Goal: Task Accomplishment & Management: Manage account settings

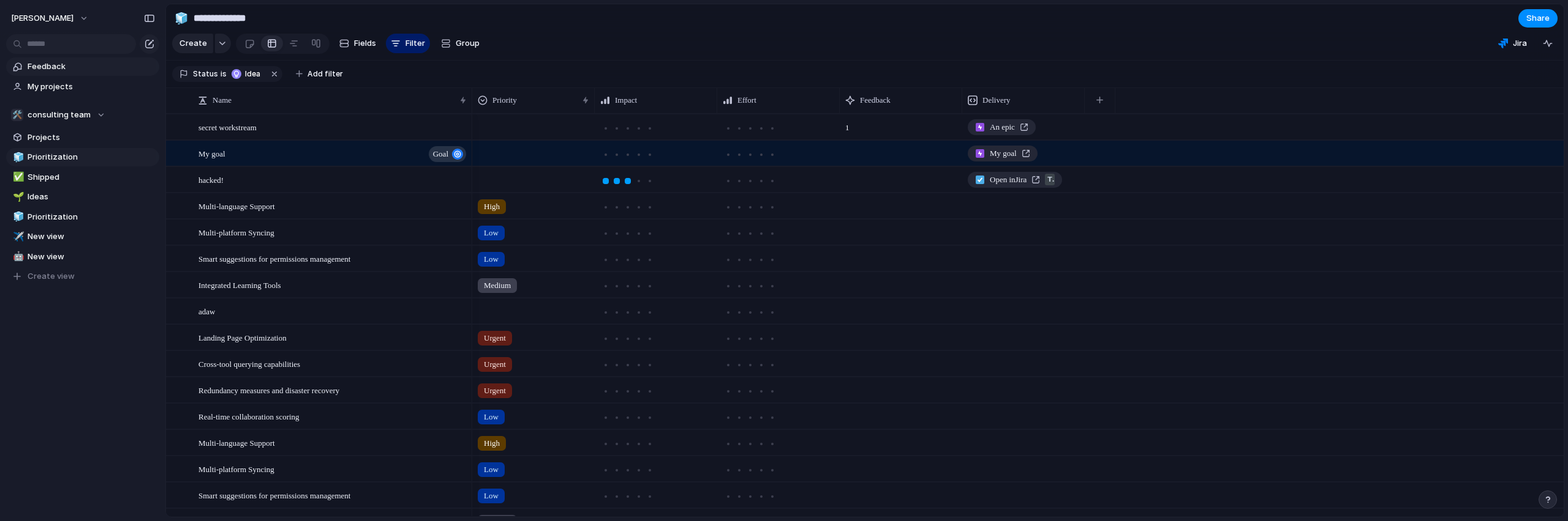
click at [41, 62] on span "Feedback" at bounding box center [91, 67] width 127 height 13
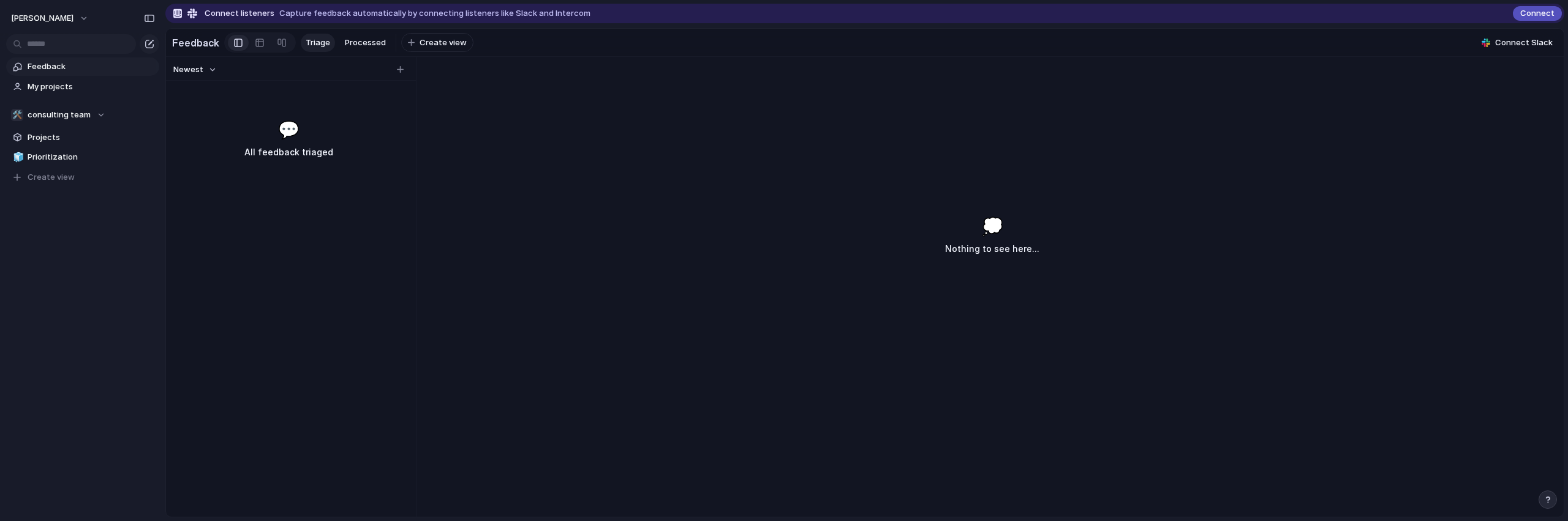
click at [687, 119] on div "Newest 💬 All feedback triaged 💭 Nothing to see here..." at bounding box center [864, 287] width 1397 height 461
click at [939, 209] on div "💭 Nothing to see here..." at bounding box center [992, 348] width 1143 height 338
click at [98, 71] on span "Feedback" at bounding box center [91, 67] width 127 height 13
click at [82, 82] on span "My projects" at bounding box center [91, 87] width 127 height 13
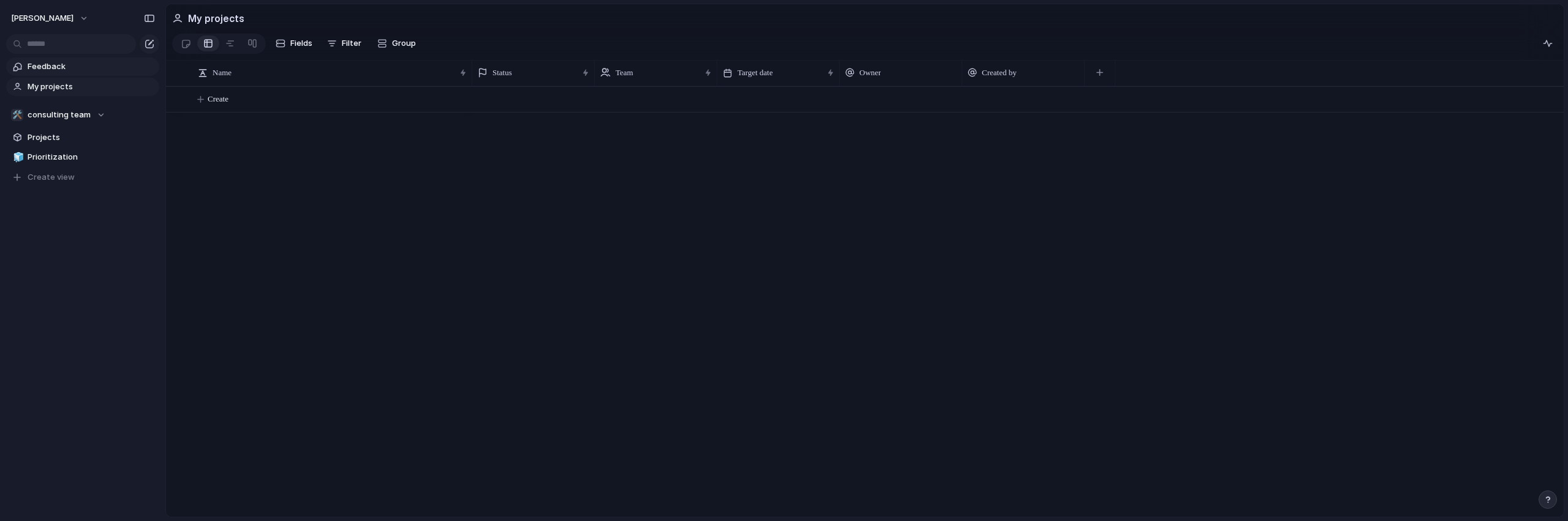
click at [64, 69] on span "Feedback" at bounding box center [91, 67] width 127 height 13
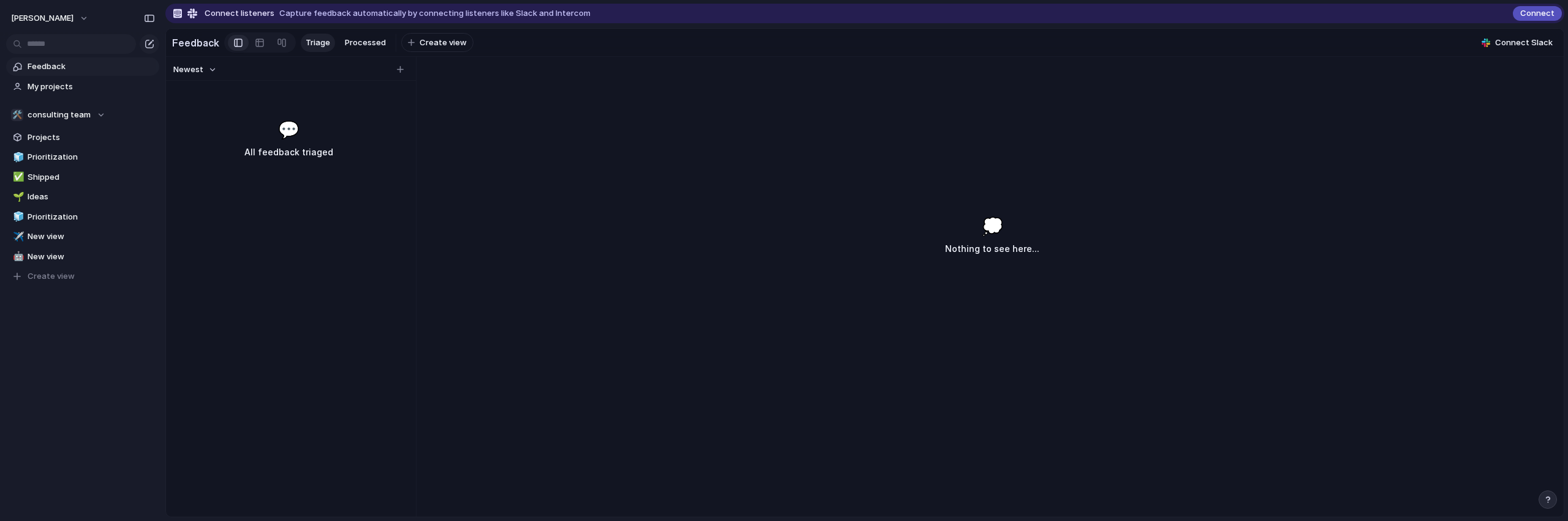
drag, startPoint x: 291, startPoint y: 12, endPoint x: 487, endPoint y: 7, distance: 196.1
click at [487, 7] on div "Connect listeners Capture feedback automatically by connecting listeners like S…" at bounding box center [864, 14] width 1399 height 20
click at [56, 68] on span "Feedback" at bounding box center [91, 67] width 127 height 13
click at [54, 88] on span "My projects" at bounding box center [91, 87] width 127 height 13
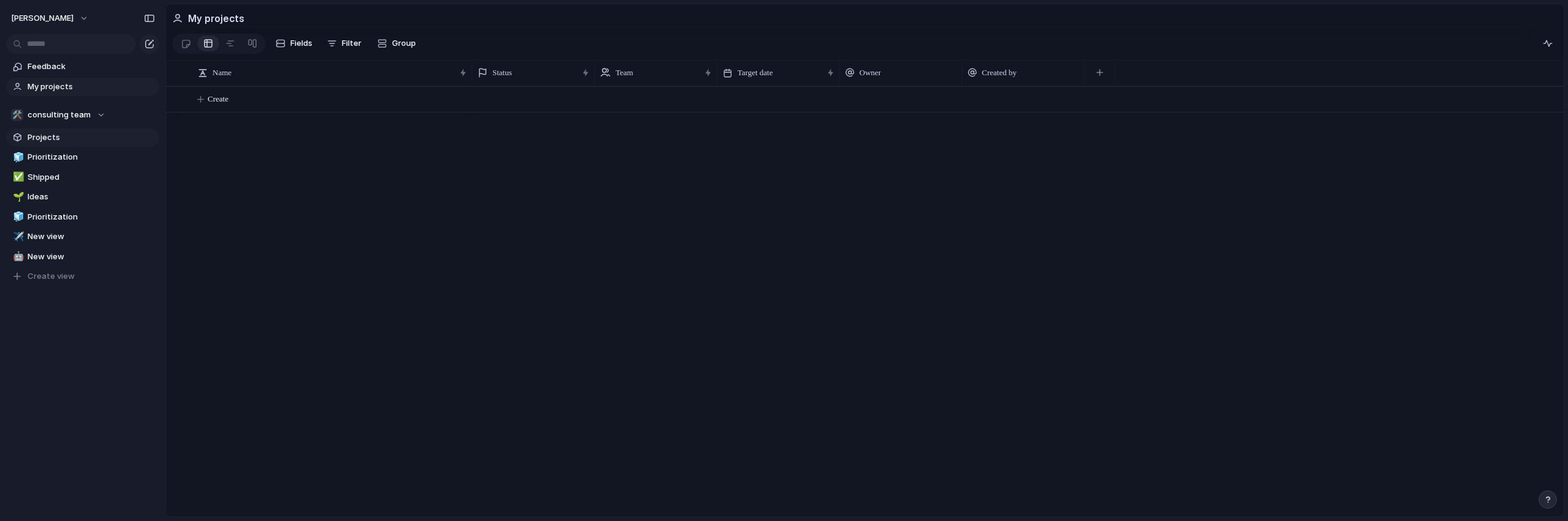
click at [32, 129] on section "🛠️ consulting team Projects 🧊 Prioritization ✅ Shipped 🌱 Ideas 🧊 Prioritization…" at bounding box center [82, 191] width 165 height 190
click at [63, 153] on span "Prioritization" at bounding box center [91, 158] width 127 height 13
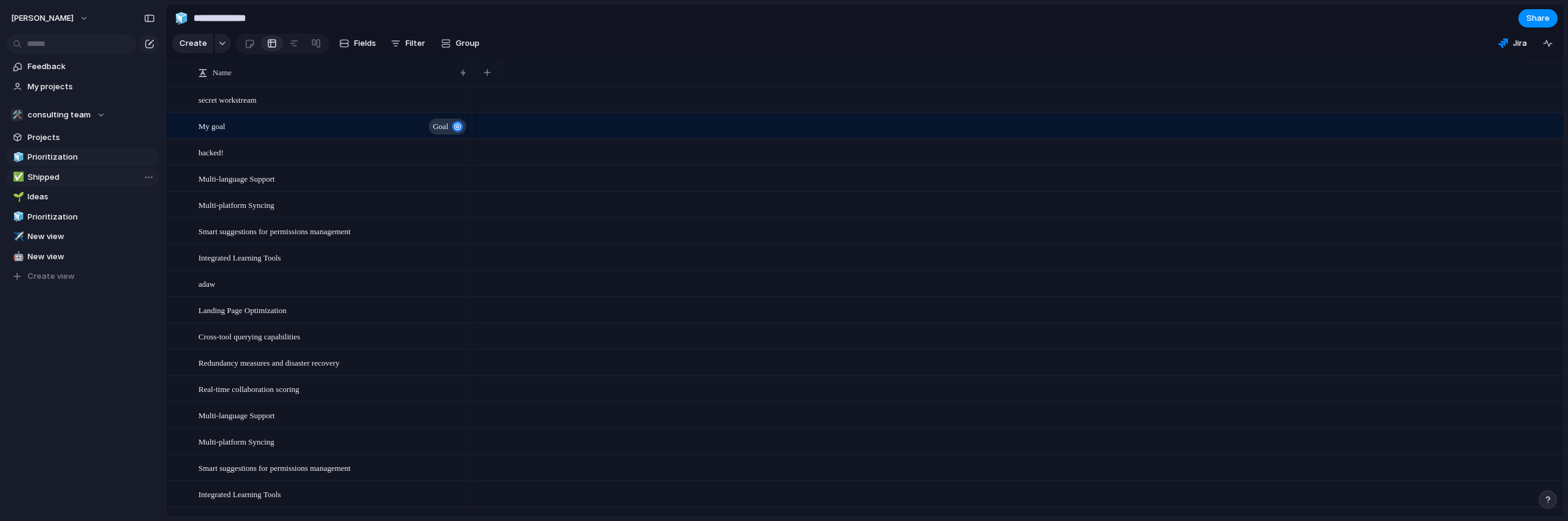
click at [67, 179] on span "Shipped" at bounding box center [91, 178] width 127 height 13
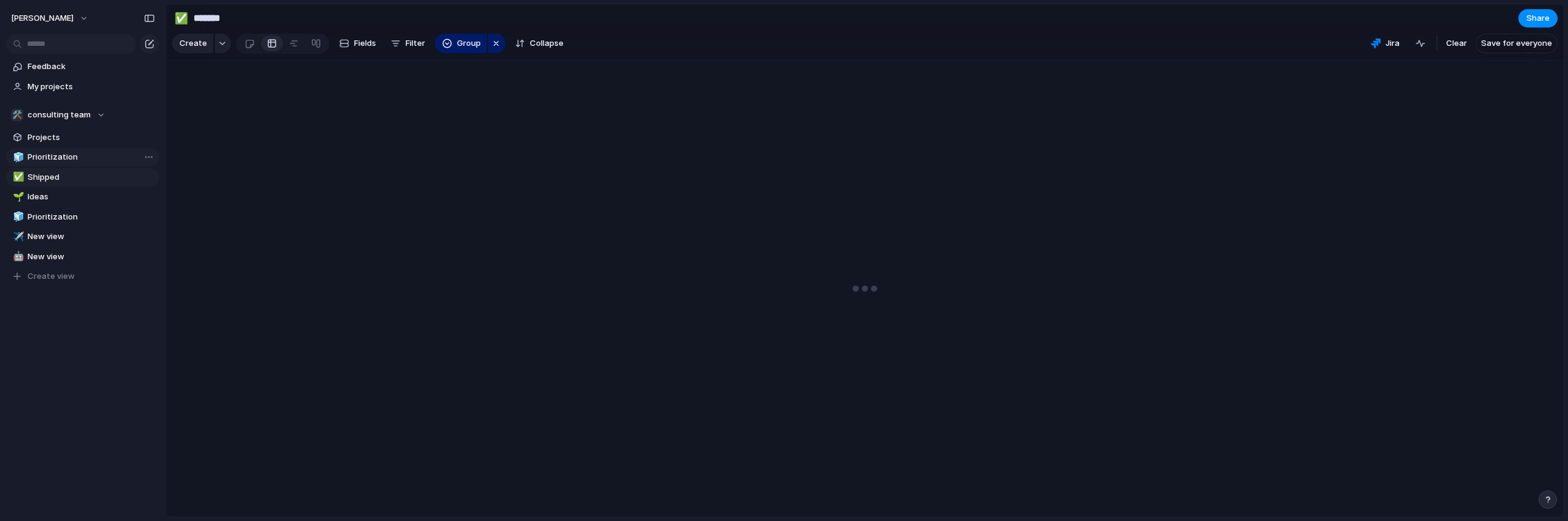
click at [69, 160] on span "Prioritization" at bounding box center [91, 158] width 127 height 13
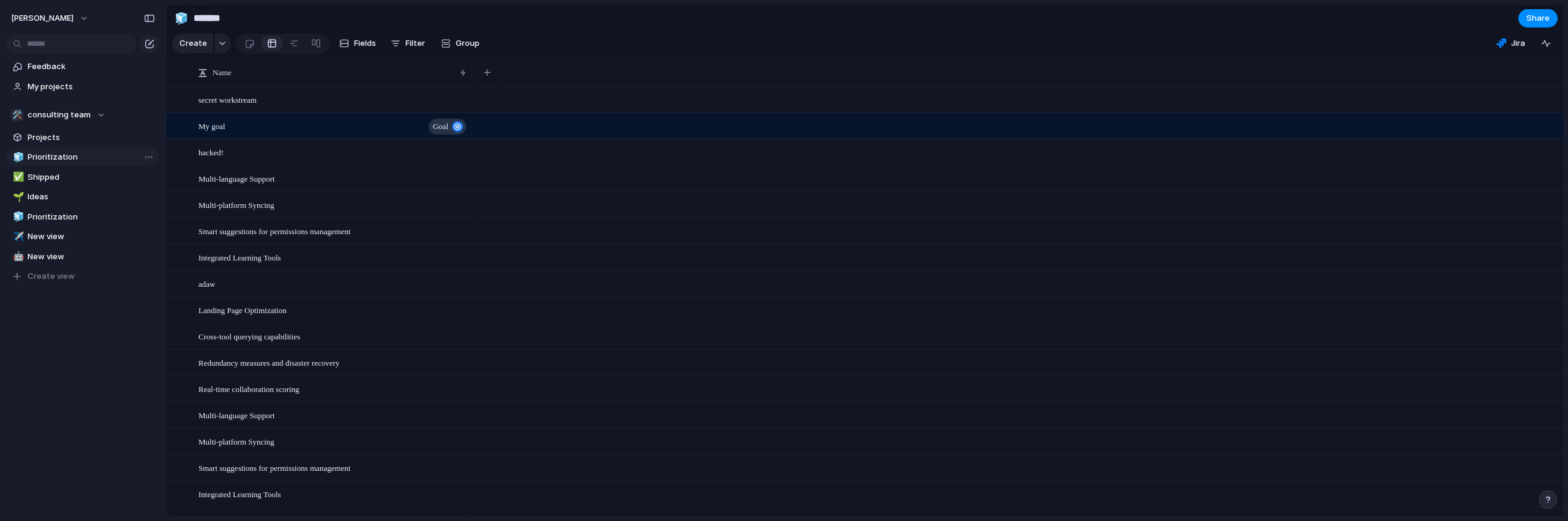
type input "**********"
click at [273, 139] on div "My goal goal" at bounding box center [333, 126] width 270 height 25
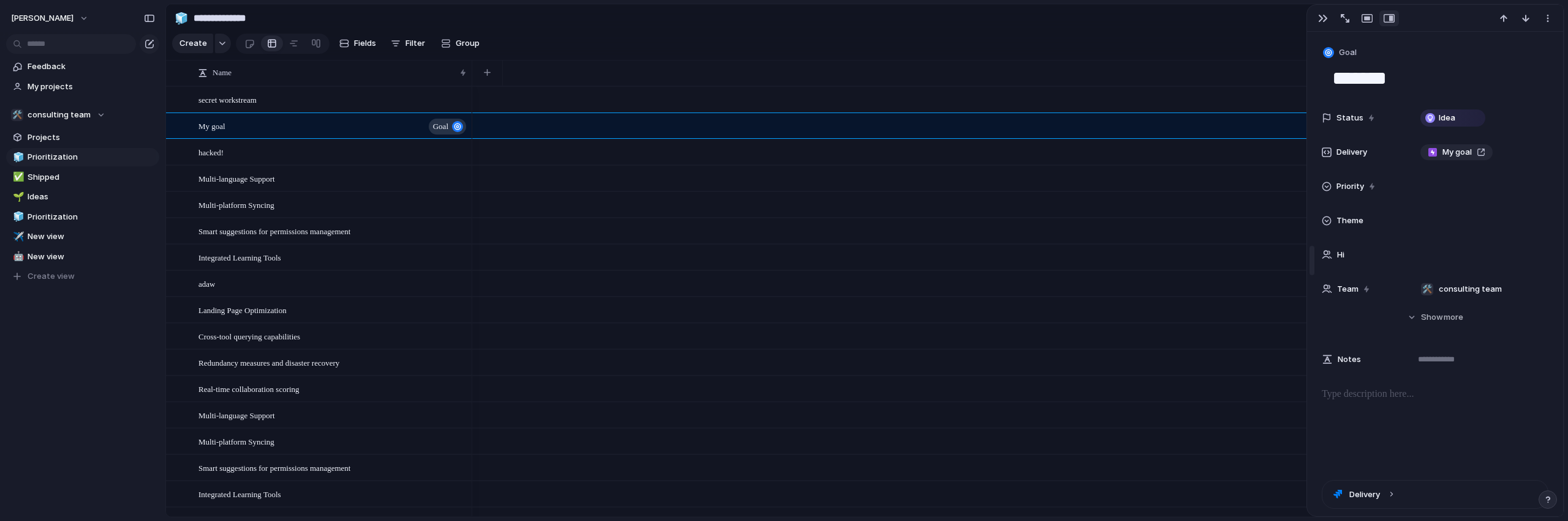
scroll to position [159, 0]
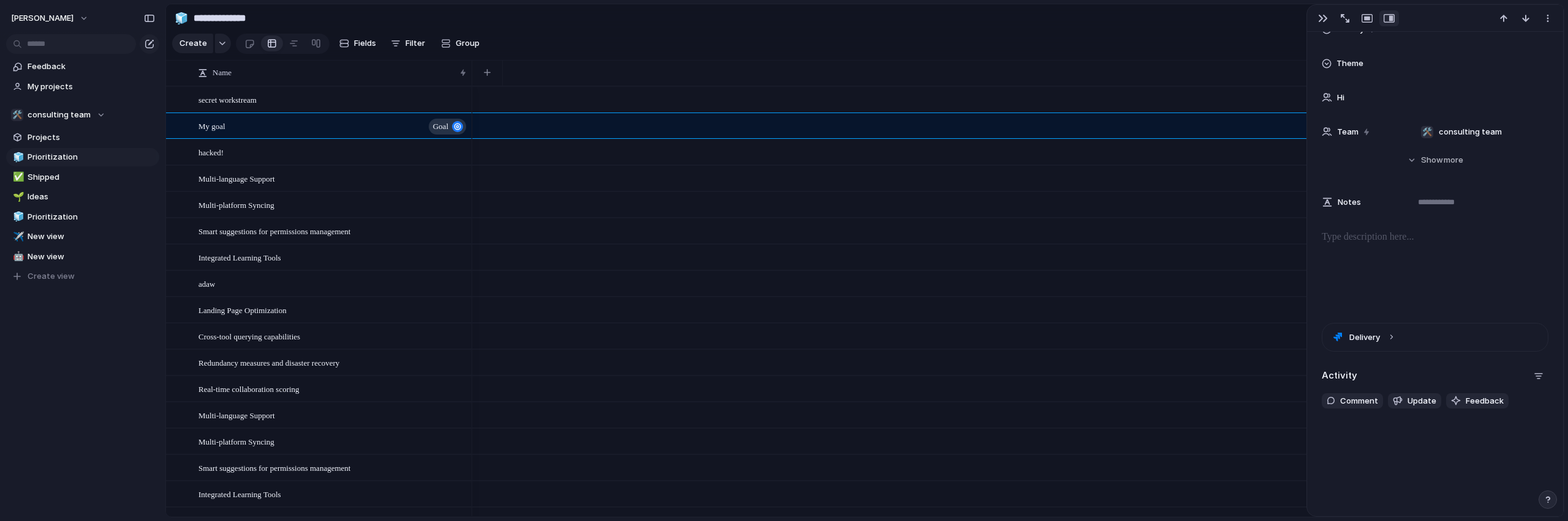
click at [493, 139] on div at bounding box center [1018, 125] width 1092 height 26
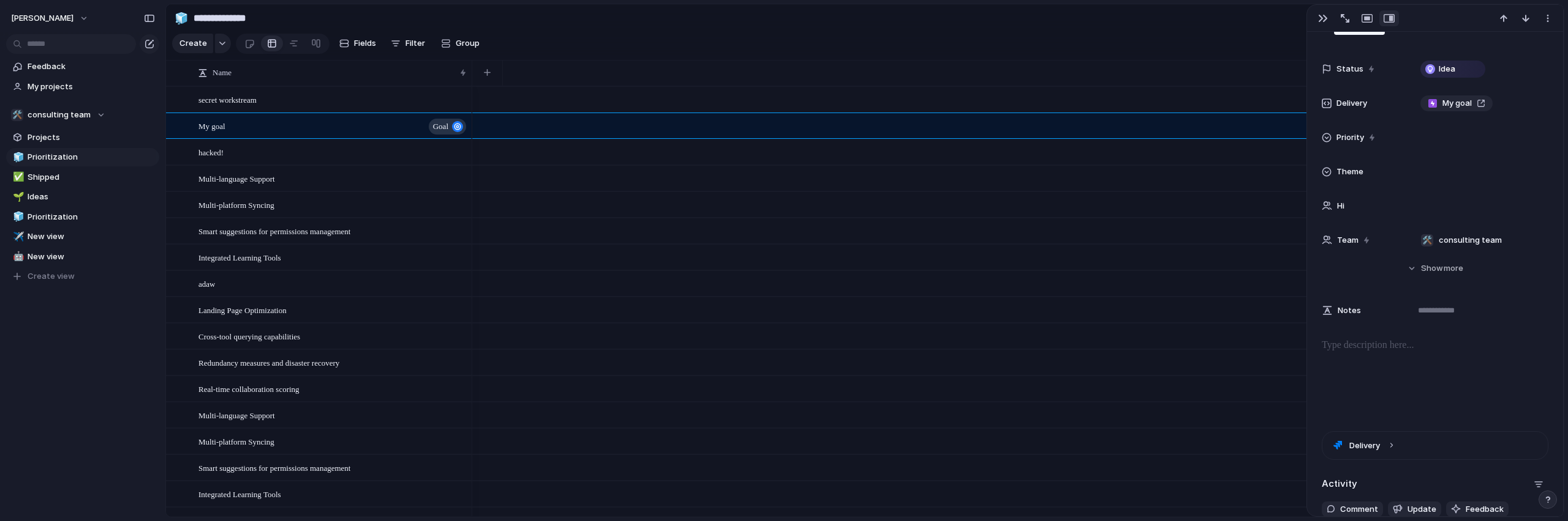
scroll to position [0, 0]
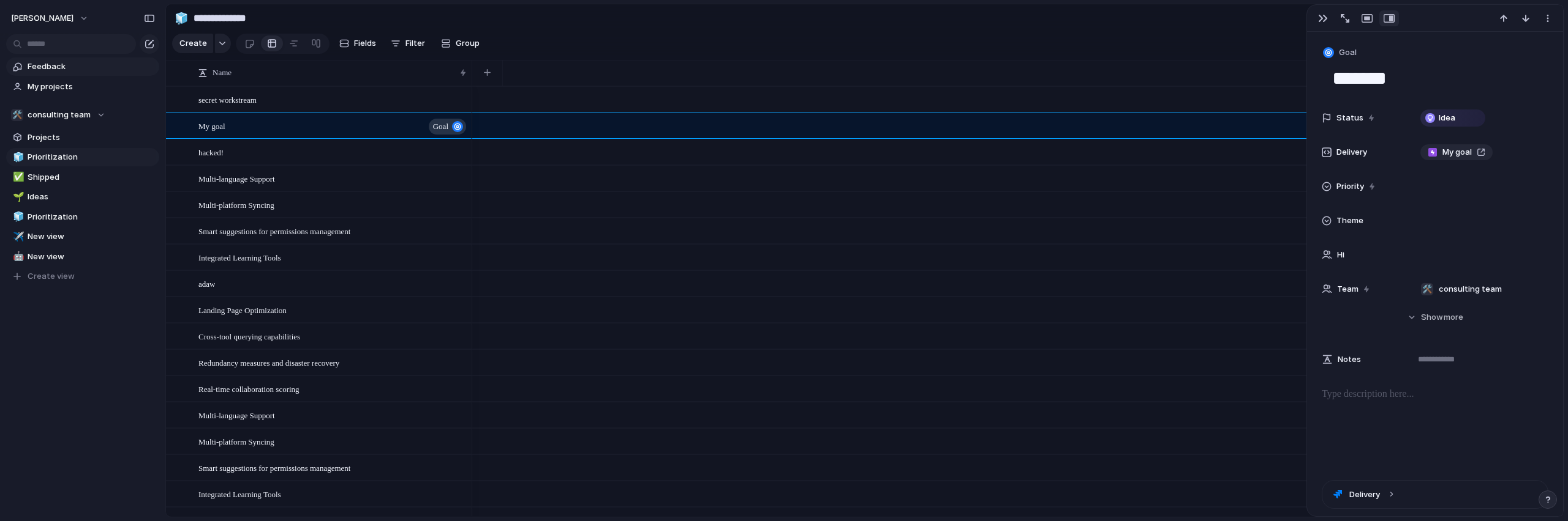
click at [40, 70] on span "Feedback" at bounding box center [91, 67] width 127 height 13
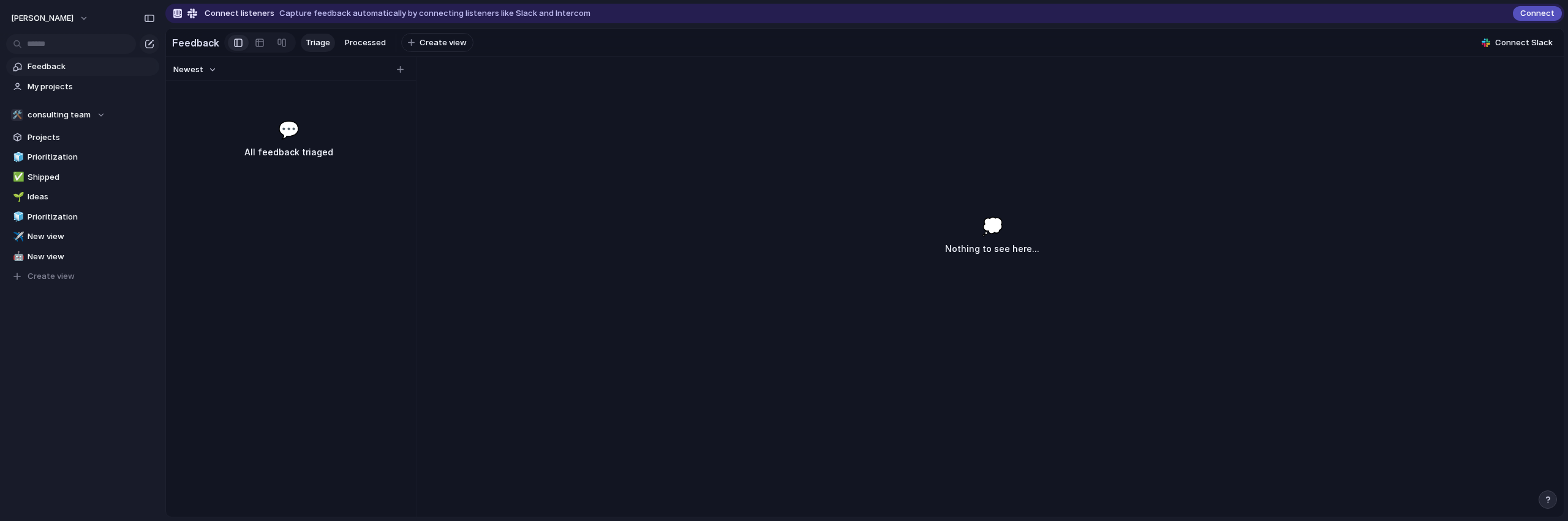
click at [300, 140] on div "💬 All feedback triaged" at bounding box center [289, 139] width 240 height 43
click at [396, 76] on button "button" at bounding box center [401, 70] width 13 height 13
type input "**********"
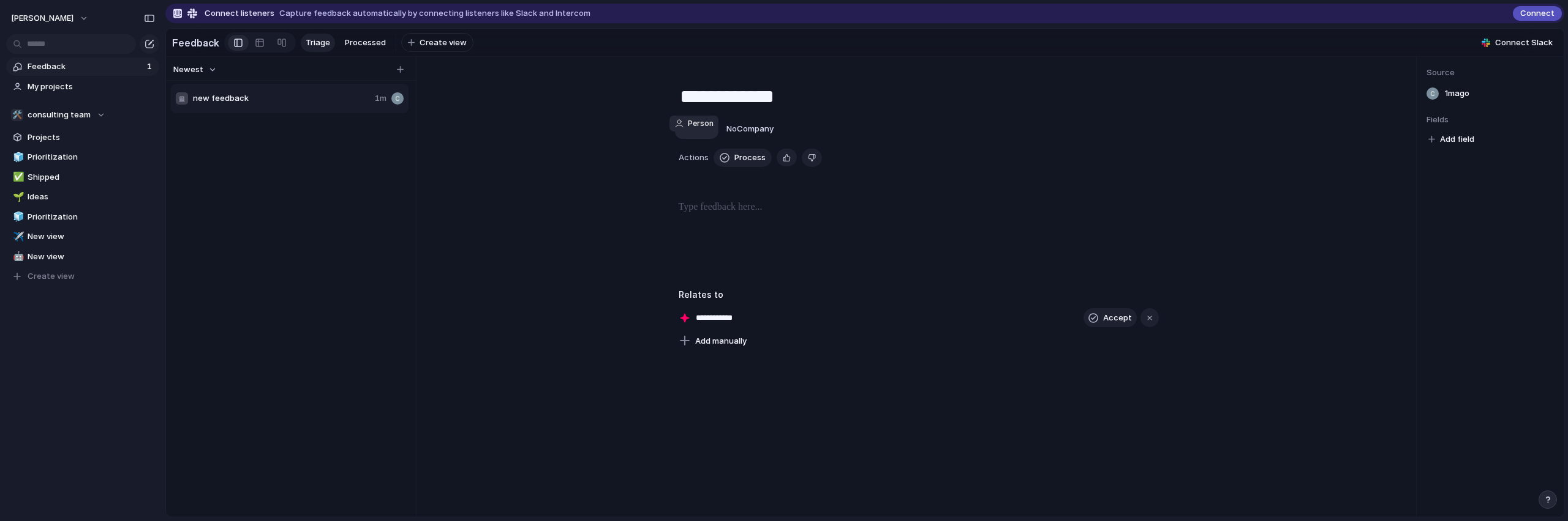
click at [706, 133] on span "No Person" at bounding box center [696, 128] width 37 height 10
click at [709, 170] on input "text" at bounding box center [735, 167] width 123 height 24
type input "**********"
click at [928, 384] on div "**********" at bounding box center [918, 287] width 995 height 461
click at [742, 167] on button "Process" at bounding box center [742, 158] width 58 height 18
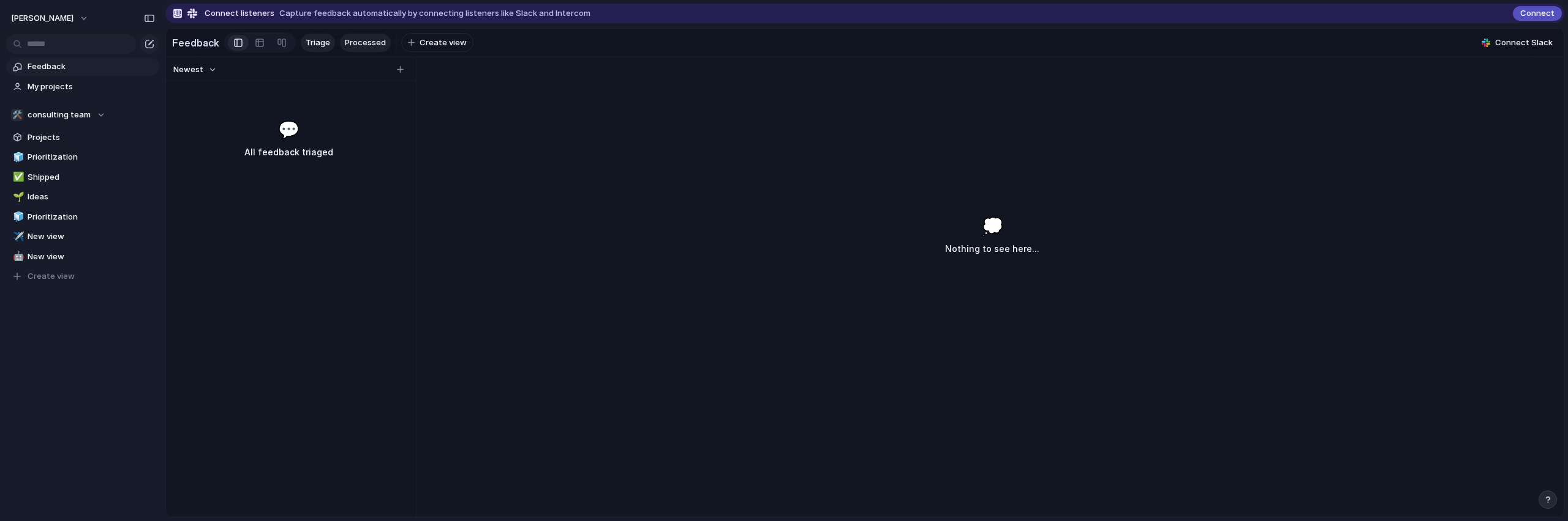
click at [357, 41] on span "Processed" at bounding box center [364, 43] width 41 height 13
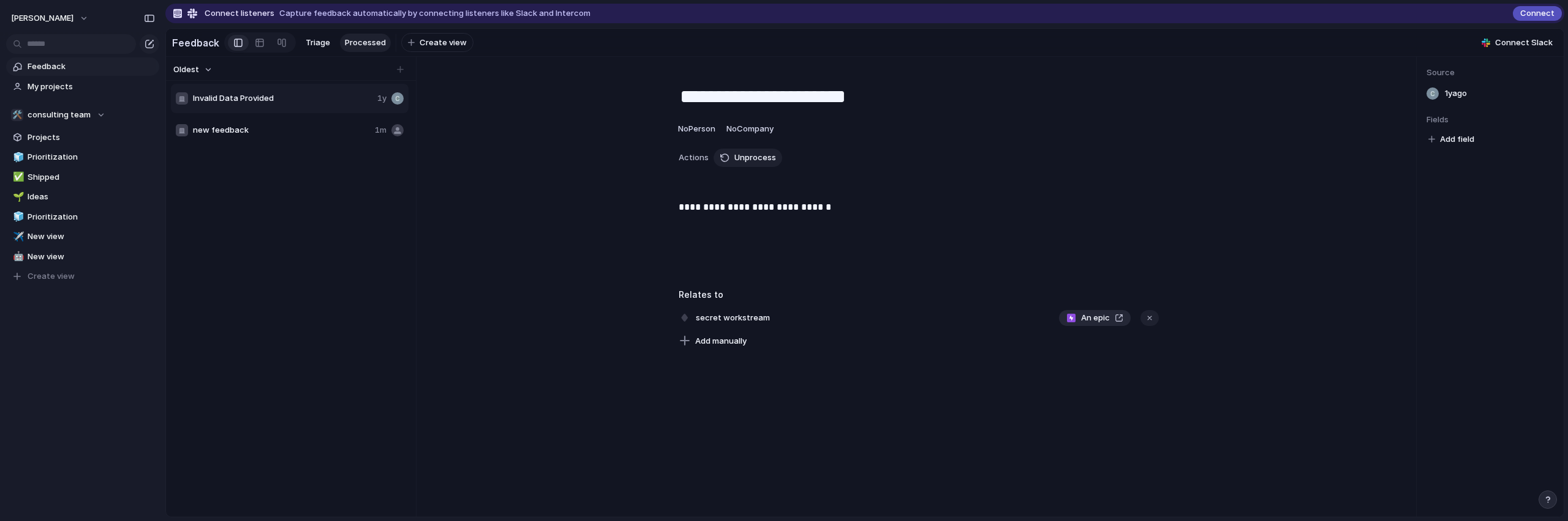
click at [297, 136] on span "new feedback" at bounding box center [281, 131] width 177 height 13
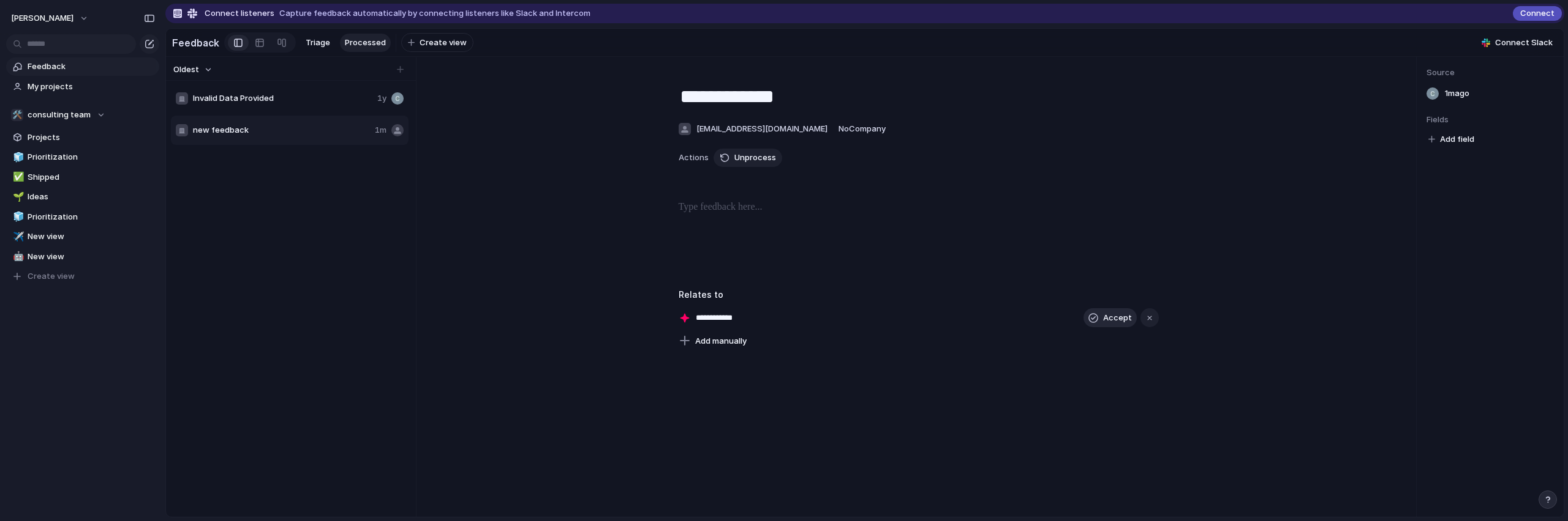
click at [1097, 328] on button "Accept" at bounding box center [1110, 318] width 53 height 20
click at [723, 163] on div "button" at bounding box center [724, 158] width 10 height 10
type textarea "**********"
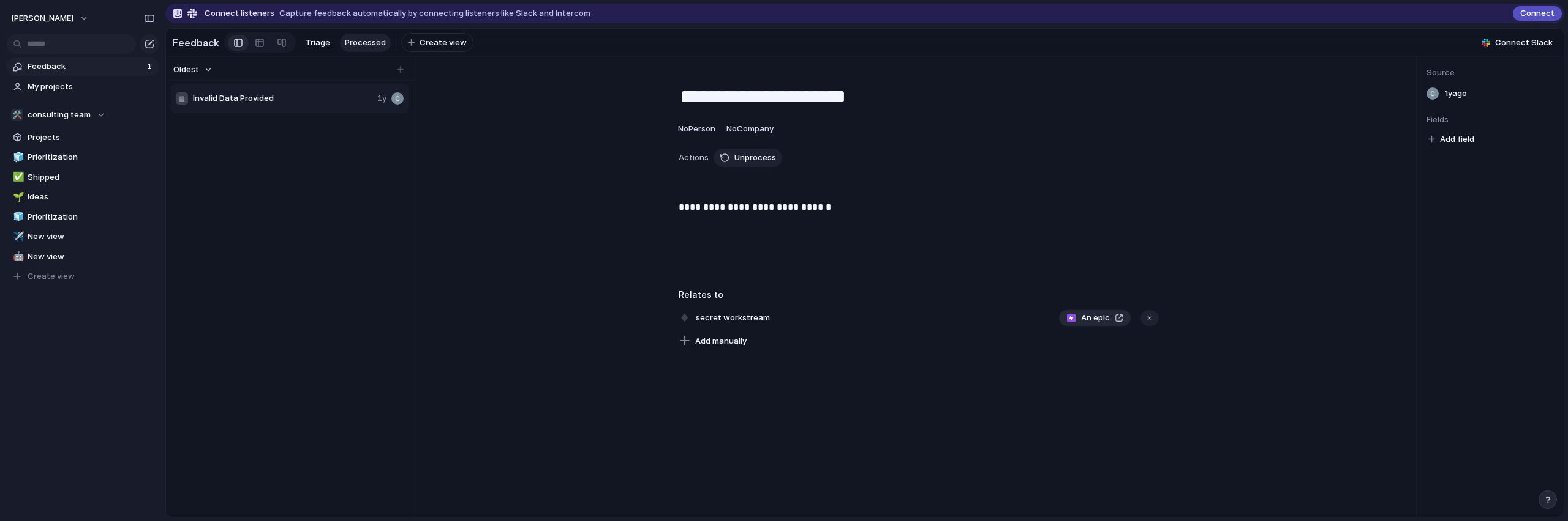
click at [261, 105] on span "Invalid Data Provided" at bounding box center [282, 99] width 180 height 13
click at [360, 47] on link "Processed" at bounding box center [365, 42] width 51 height 18
click at [318, 39] on span "Triage" at bounding box center [318, 43] width 24 height 13
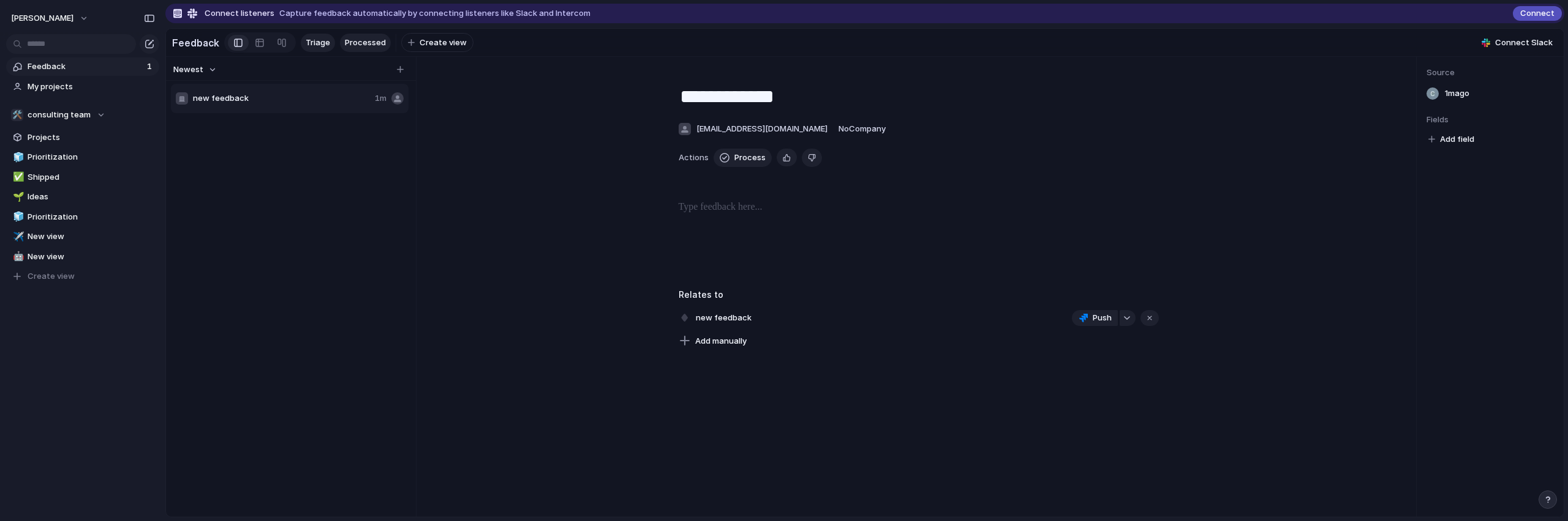
click at [355, 41] on span "Processed" at bounding box center [364, 43] width 41 height 13
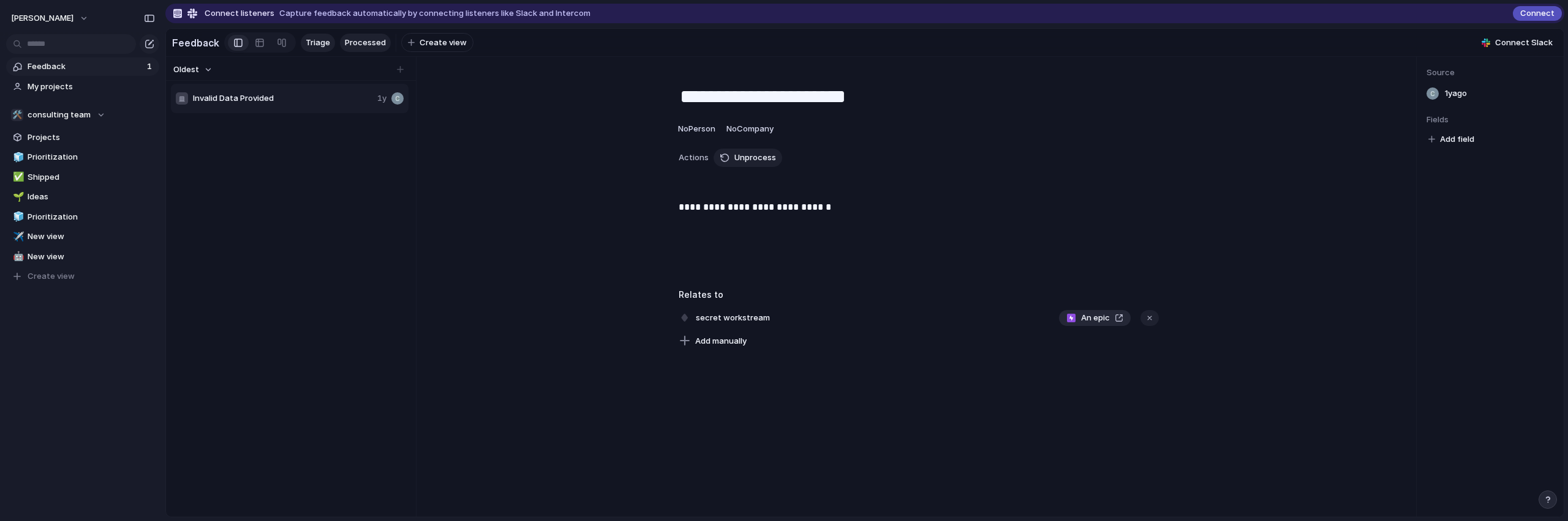
click at [310, 49] on link "Triage" at bounding box center [318, 42] width 34 height 18
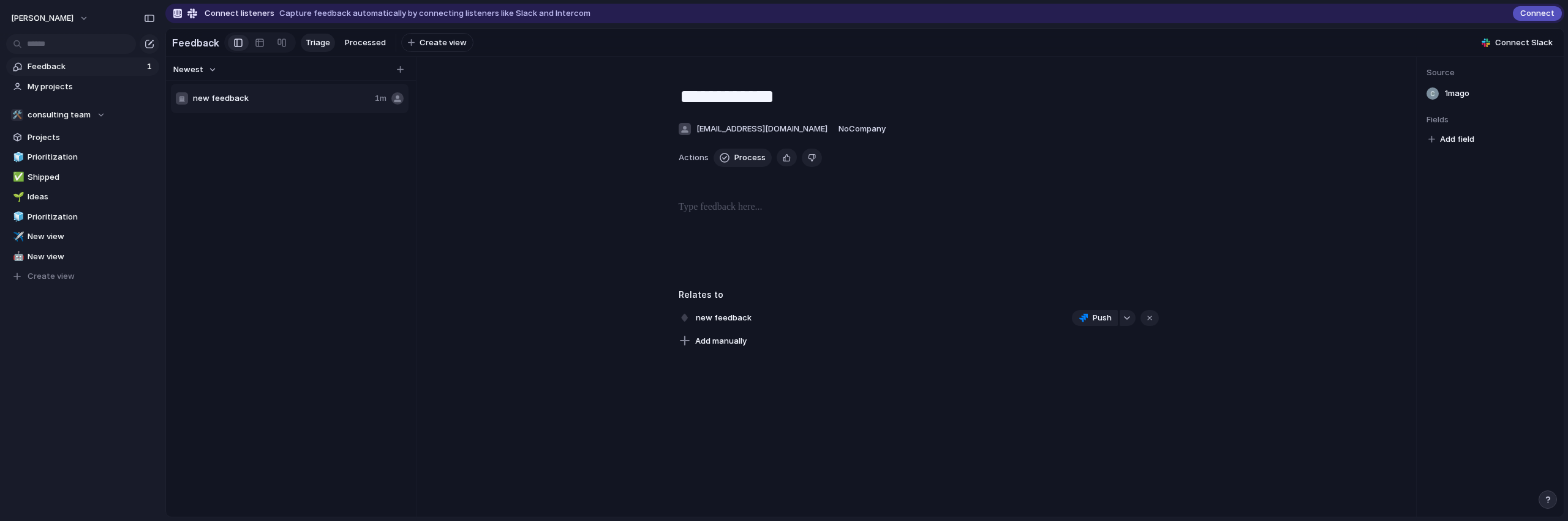
type textarea "**********"
click at [330, 114] on div "new feedback 1m" at bounding box center [289, 98] width 237 height 30
click at [1441, 146] on span "Add field" at bounding box center [1457, 140] width 34 height 13
click at [1316, 150] on div "No results found" at bounding box center [784, 260] width 1568 height 521
click at [1025, 215] on p at bounding box center [918, 207] width 480 height 14
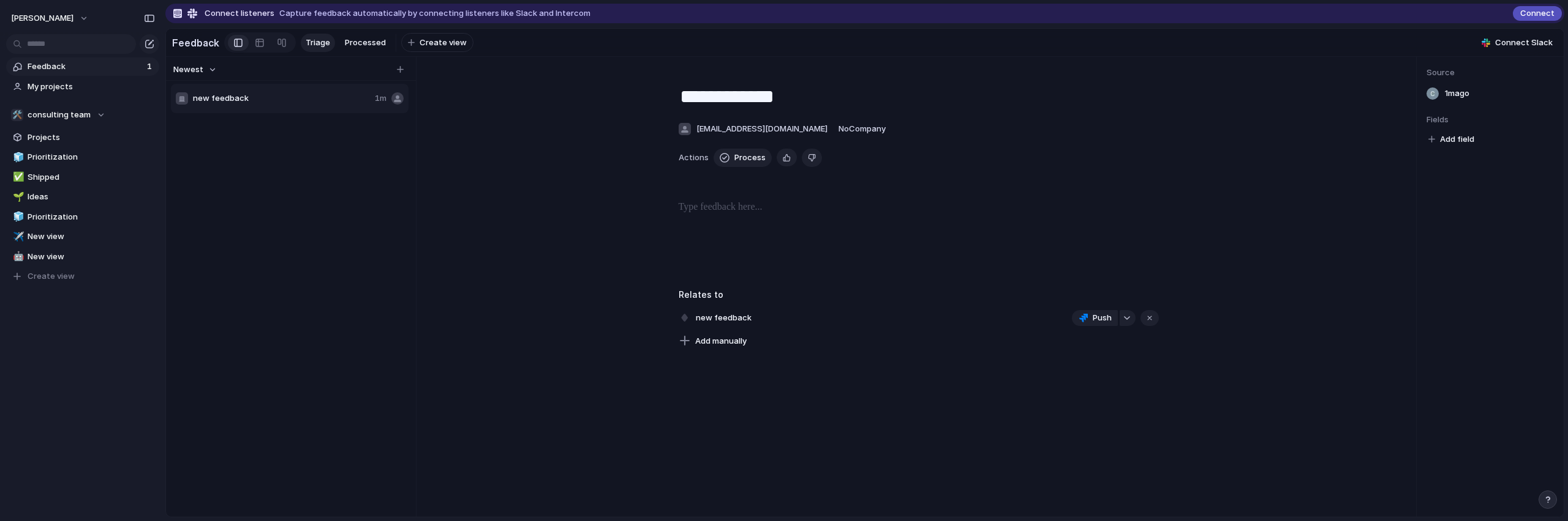
drag, startPoint x: 819, startPoint y: 255, endPoint x: 709, endPoint y: 235, distance: 111.8
click at [708, 235] on div at bounding box center [918, 239] width 946 height 78
click at [1122, 321] on div "button" at bounding box center [1127, 317] width 9 height 5
click at [1118, 315] on div "Epics Issues Searching..." at bounding box center [784, 260] width 1568 height 521
click at [702, 348] on span "Add manually" at bounding box center [721, 342] width 51 height 13
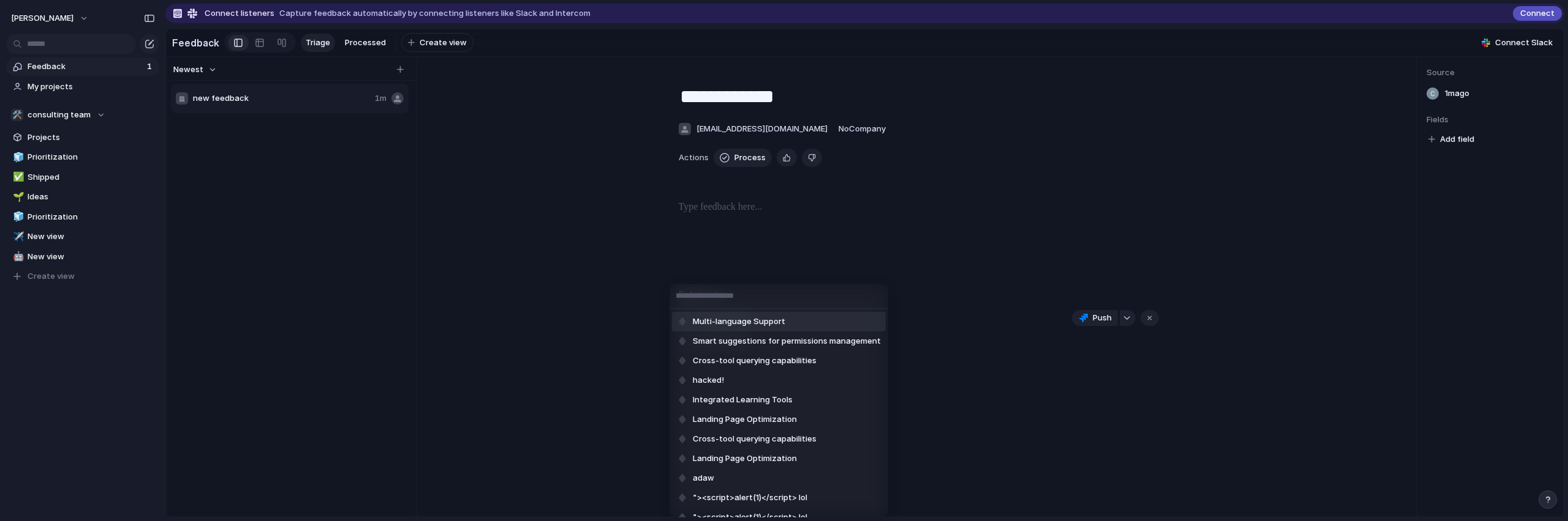
click at [868, 245] on div "Multi-language Support Smart suggestions for permissions management Cross-tool …" at bounding box center [784, 260] width 1568 height 521
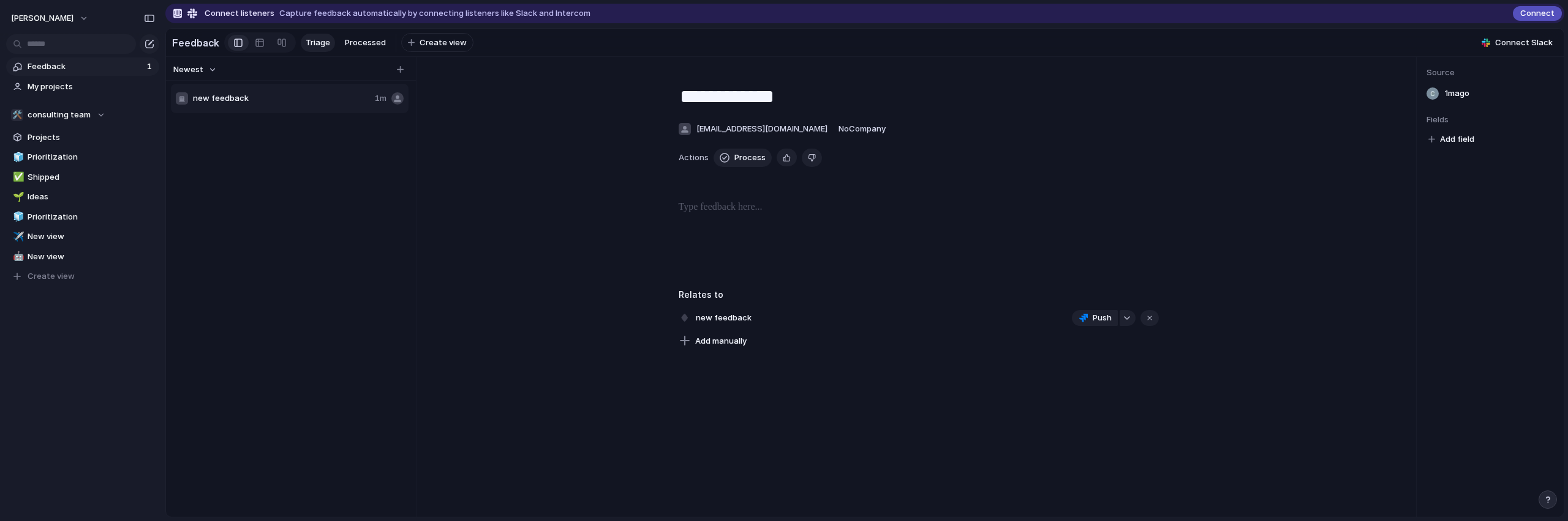
click at [619, 239] on div at bounding box center [918, 239] width 946 height 78
click at [868, 139] on button "No Company" at bounding box center [862, 129] width 53 height 20
click at [850, 96] on div "**********" at bounding box center [918, 210] width 975 height 278
click at [780, 136] on div "[EMAIL_ADDRESS][DOMAIN_NAME]" at bounding box center [753, 129] width 150 height 14
click at [825, 125] on div "[EMAIL_ADDRESS][DOMAIN_NAME]" at bounding box center [784, 260] width 1568 height 521
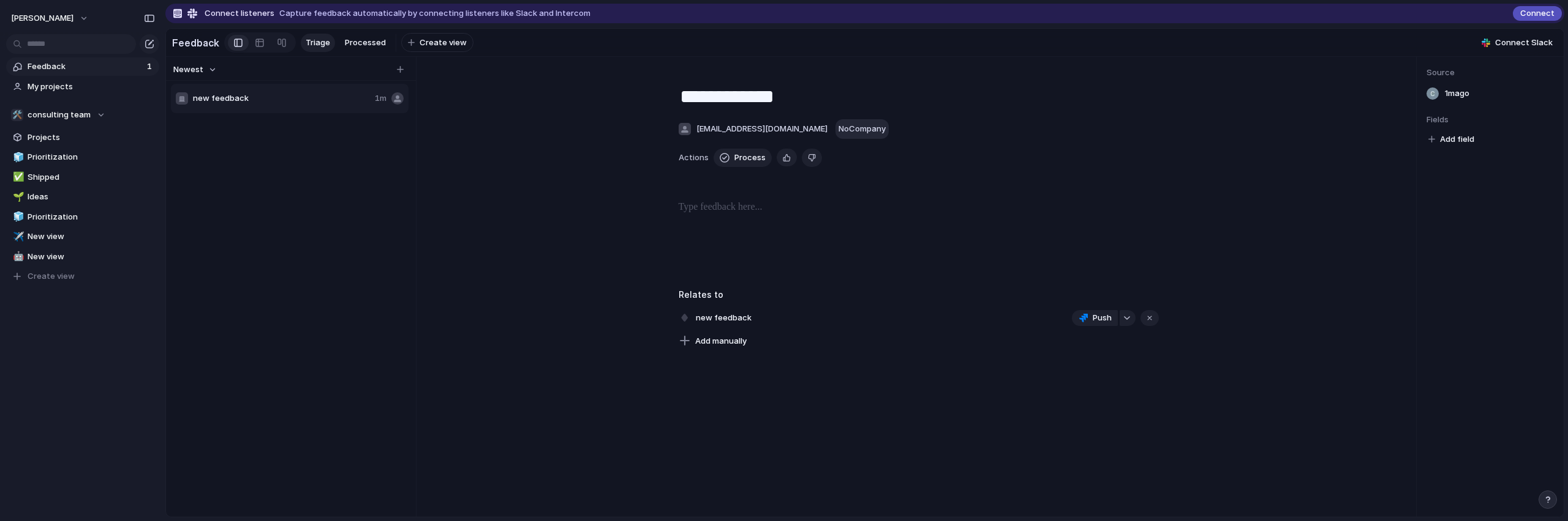
click at [838, 133] on span "No Company" at bounding box center [862, 128] width 47 height 10
click at [888, 194] on span "Type to add a company" at bounding box center [876, 193] width 110 height 20
click at [862, 170] on input "text" at bounding box center [880, 167] width 123 height 24
type input "***"
click at [879, 191] on li "Add 'dwa'" at bounding box center [880, 193] width 118 height 20
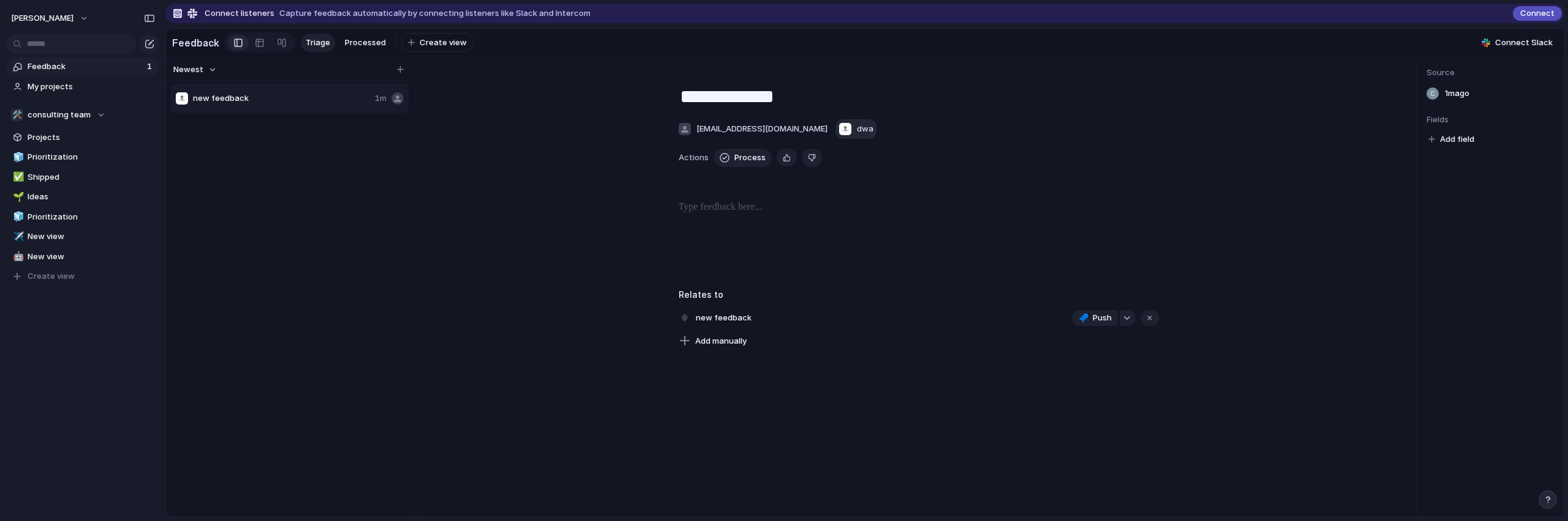
click at [857, 135] on span "dwa" at bounding box center [865, 129] width 16 height 13
click at [897, 126] on div "dwa" at bounding box center [784, 260] width 1568 height 521
click at [356, 105] on span "new feedback" at bounding box center [281, 99] width 177 height 13
click at [839, 135] on div "button" at bounding box center [845, 129] width 13 height 13
click at [61, 75] on div "dwa" at bounding box center [784, 260] width 1568 height 521
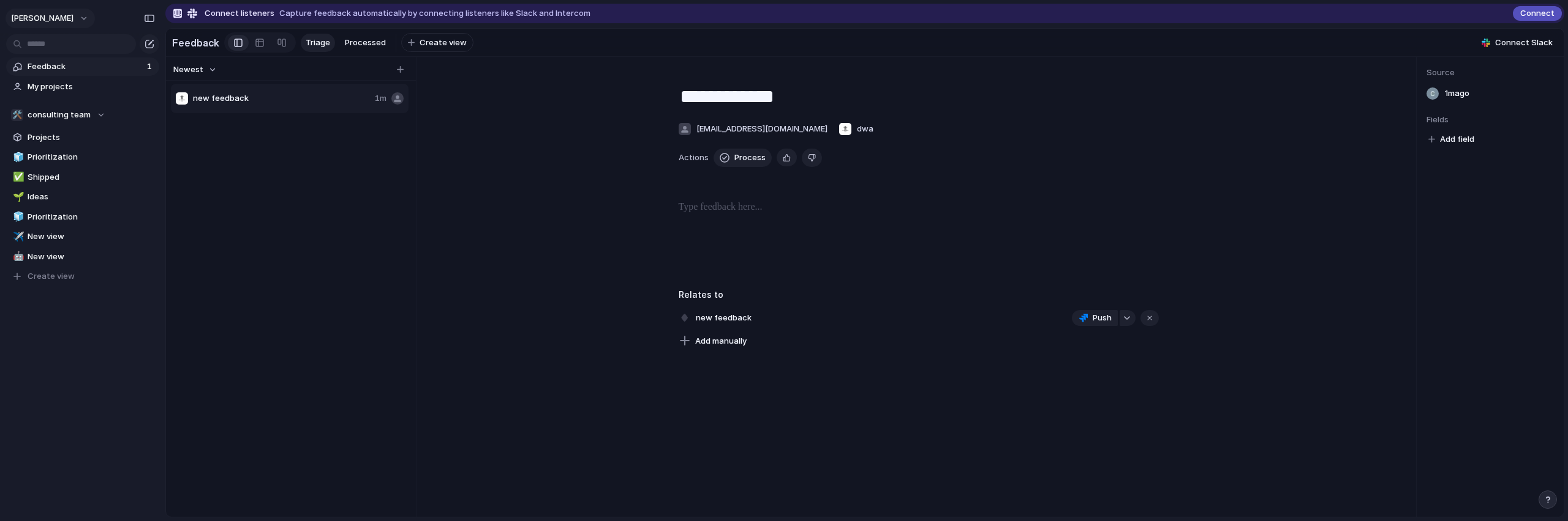
click at [64, 24] on div "[PERSON_NAME]" at bounding box center [52, 19] width 84 height 20
click at [57, 22] on button "[PERSON_NAME]" at bounding box center [50, 19] width 89 height 20
click at [64, 19] on div "Settings Invite members Change theme Sign out" at bounding box center [784, 260] width 1568 height 521
click at [150, 22] on div "button" at bounding box center [150, 19] width 11 height 9
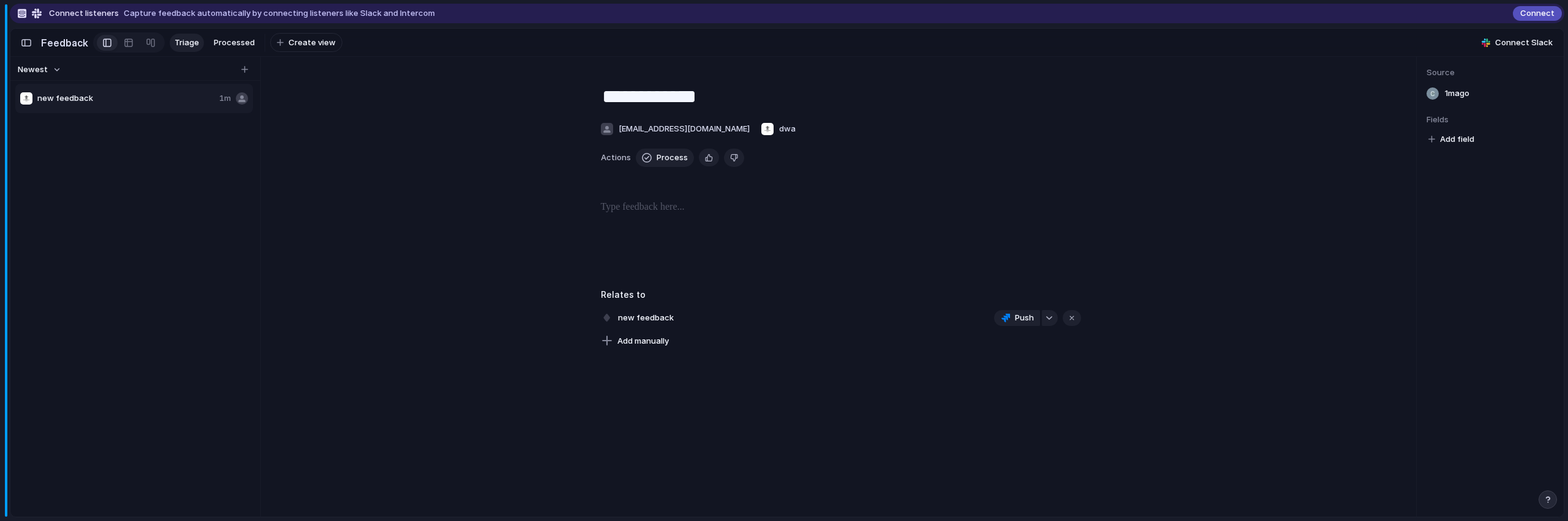
click at [10, 16] on body "**********" at bounding box center [784, 260] width 1568 height 521
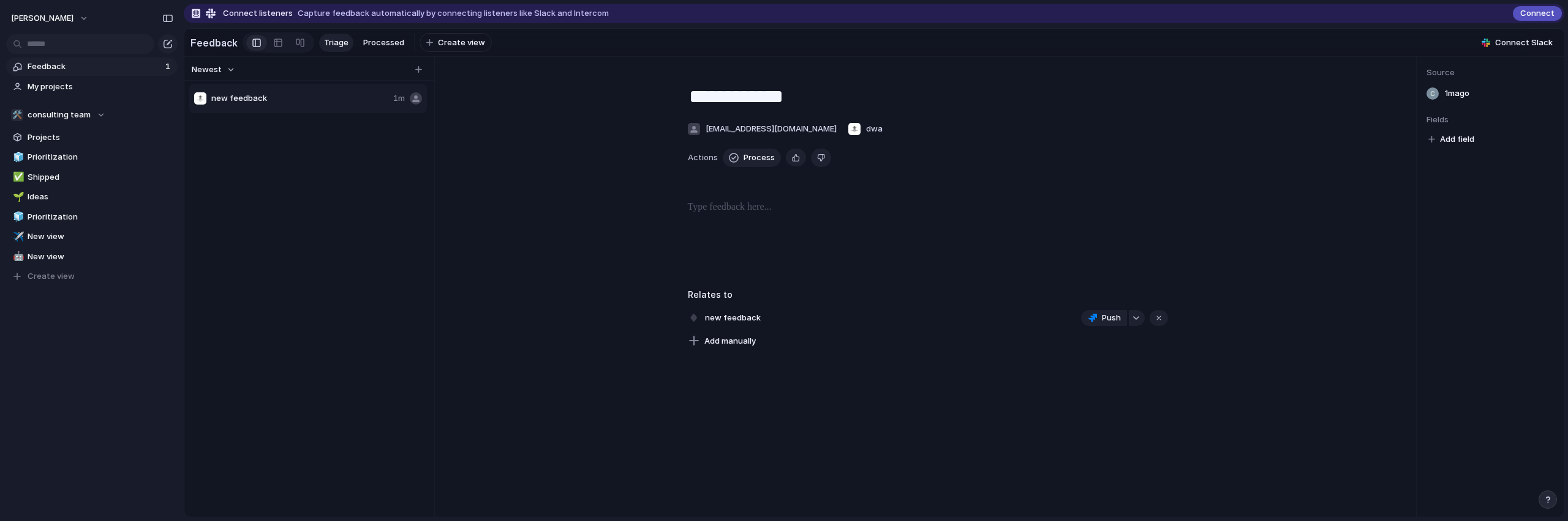
drag, startPoint x: 165, startPoint y: 35, endPoint x: 202, endPoint y: 36, distance: 37.0
click at [202, 36] on body "**********" at bounding box center [784, 260] width 1568 height 521
click at [245, 10] on span "Connect listeners" at bounding box center [257, 14] width 69 height 13
click at [194, 14] on div at bounding box center [201, 14] width 32 height 10
click at [206, 14] on div at bounding box center [201, 14] width 32 height 10
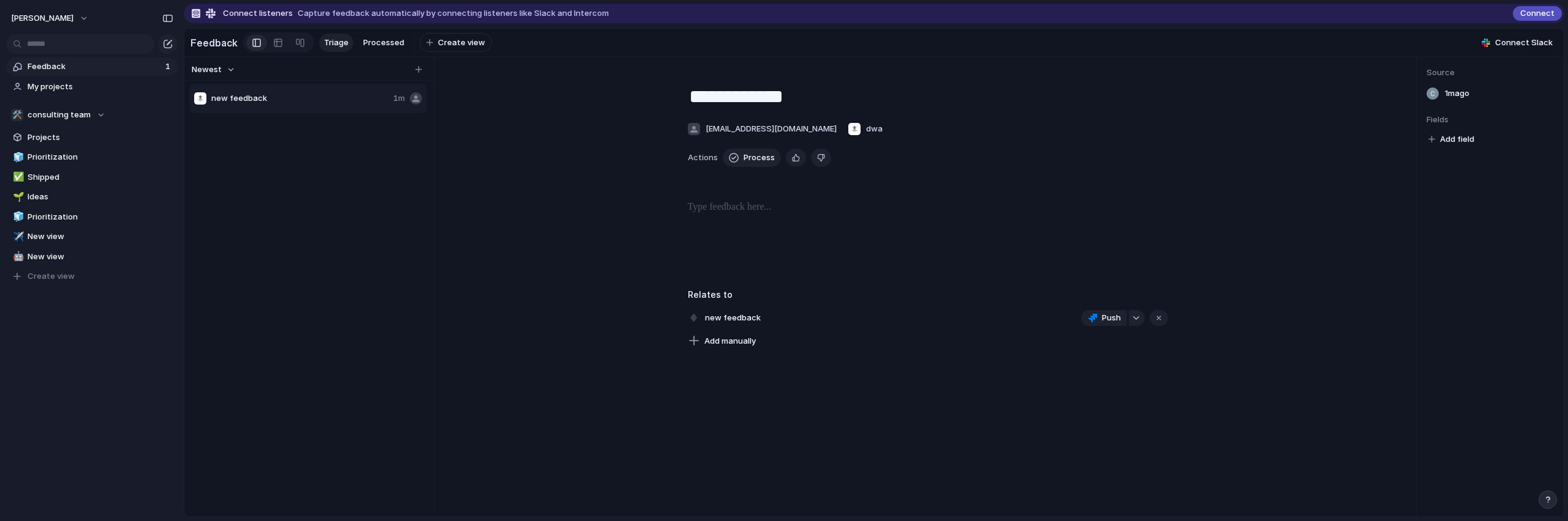
drag, startPoint x: 206, startPoint y: 14, endPoint x: 613, endPoint y: 32, distance: 407.4
click at [210, 16] on div at bounding box center [201, 14] width 32 height 10
click at [1540, 14] on span "Connect" at bounding box center [1537, 14] width 34 height 13
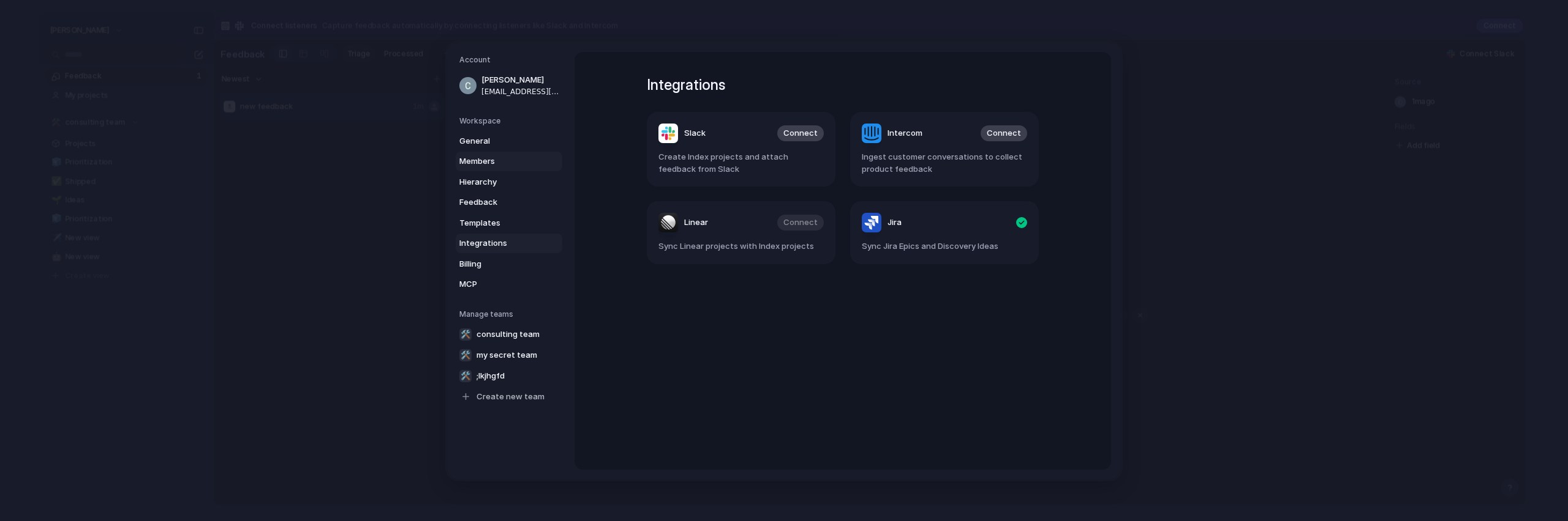
click at [495, 160] on span "Members" at bounding box center [498, 161] width 78 height 13
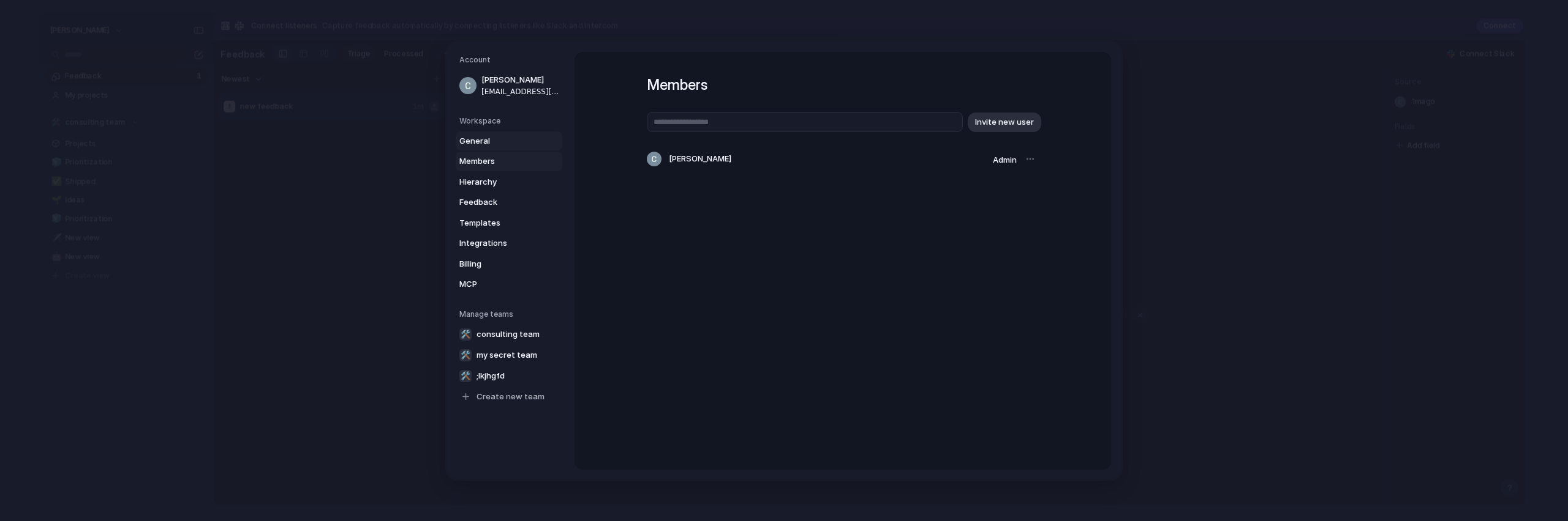
click at [484, 145] on span "General" at bounding box center [498, 141] width 78 height 13
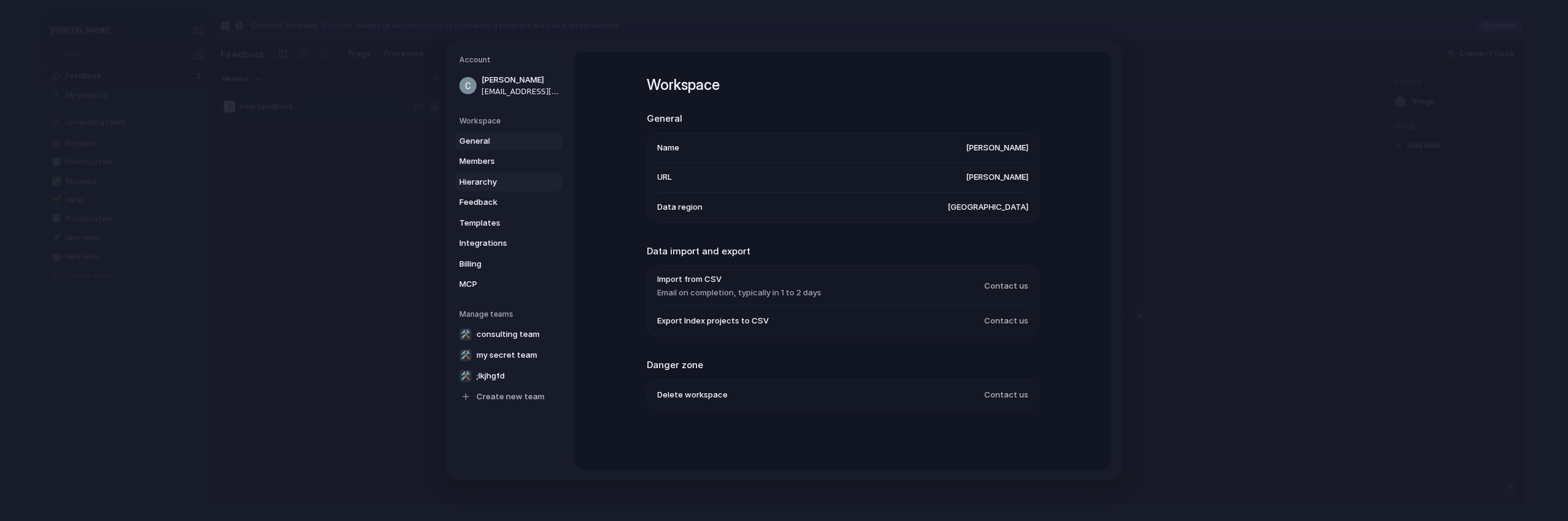
click at [491, 182] on span "Hierarchy" at bounding box center [498, 182] width 78 height 13
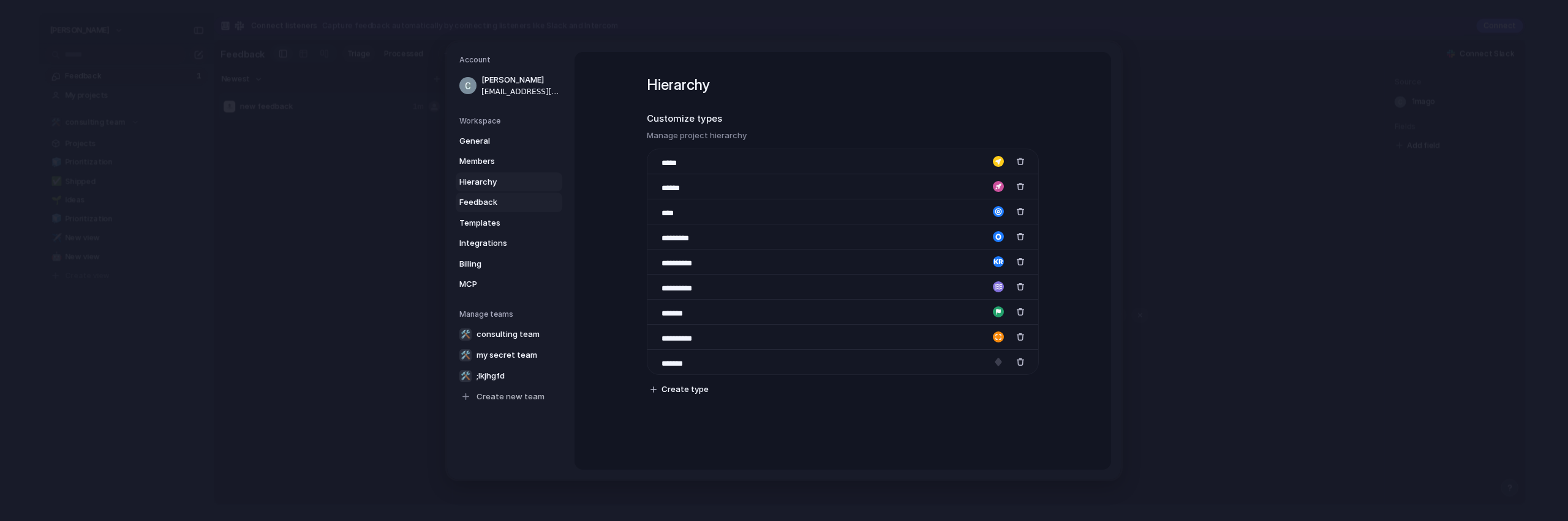
click at [490, 201] on span "Feedback" at bounding box center [498, 203] width 78 height 13
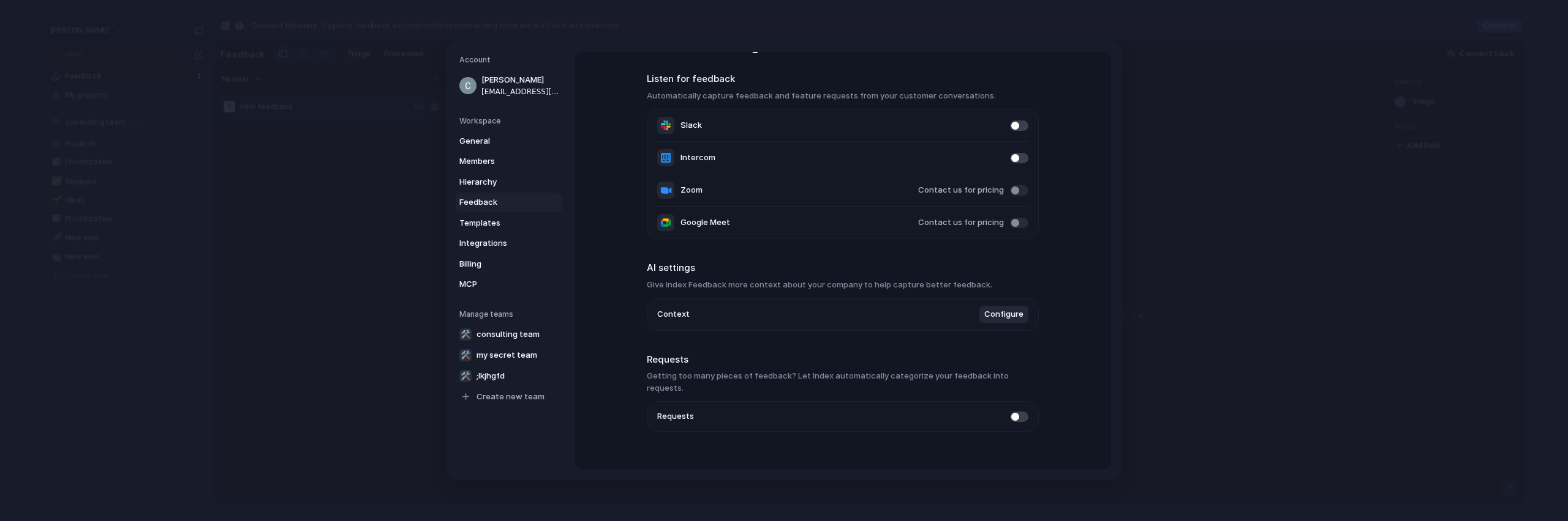
scroll to position [45, 0]
drag, startPoint x: 697, startPoint y: 372, endPoint x: 850, endPoint y: 379, distance: 153.2
click at [850, 379] on section "Requests Getting too many pieces of feedback? Let Index automatically categoriz…" at bounding box center [843, 387] width 392 height 79
click at [483, 224] on span "Templates" at bounding box center [498, 223] width 78 height 13
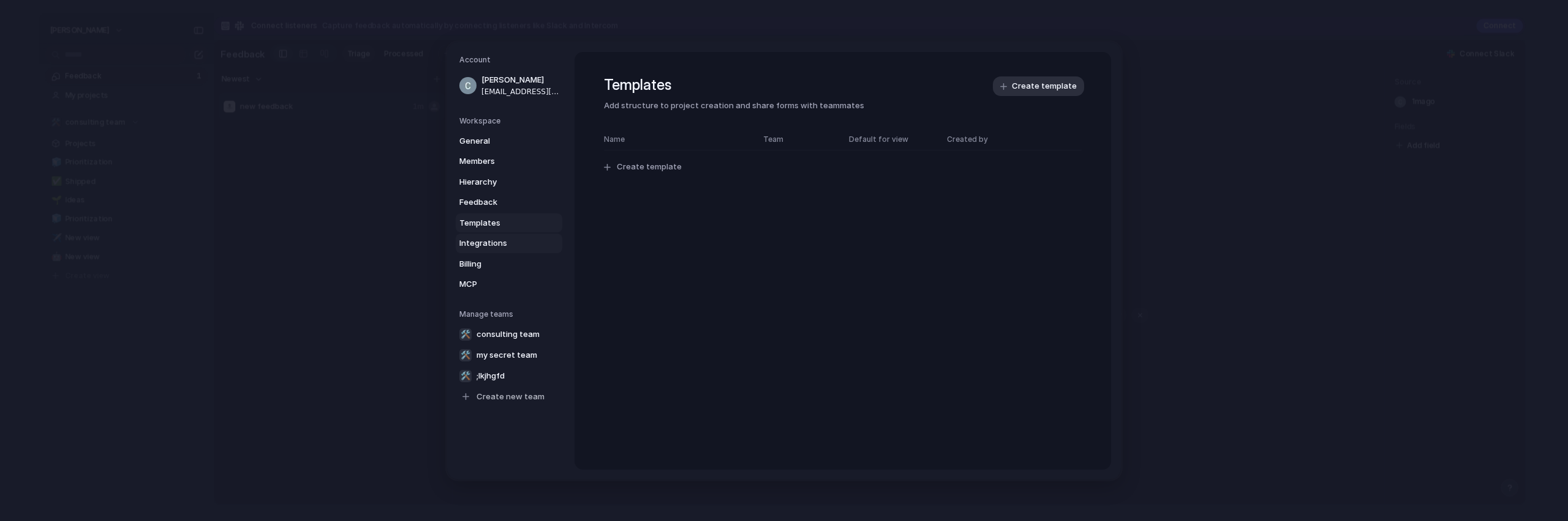
click at [512, 243] on span "Integrations" at bounding box center [498, 243] width 78 height 13
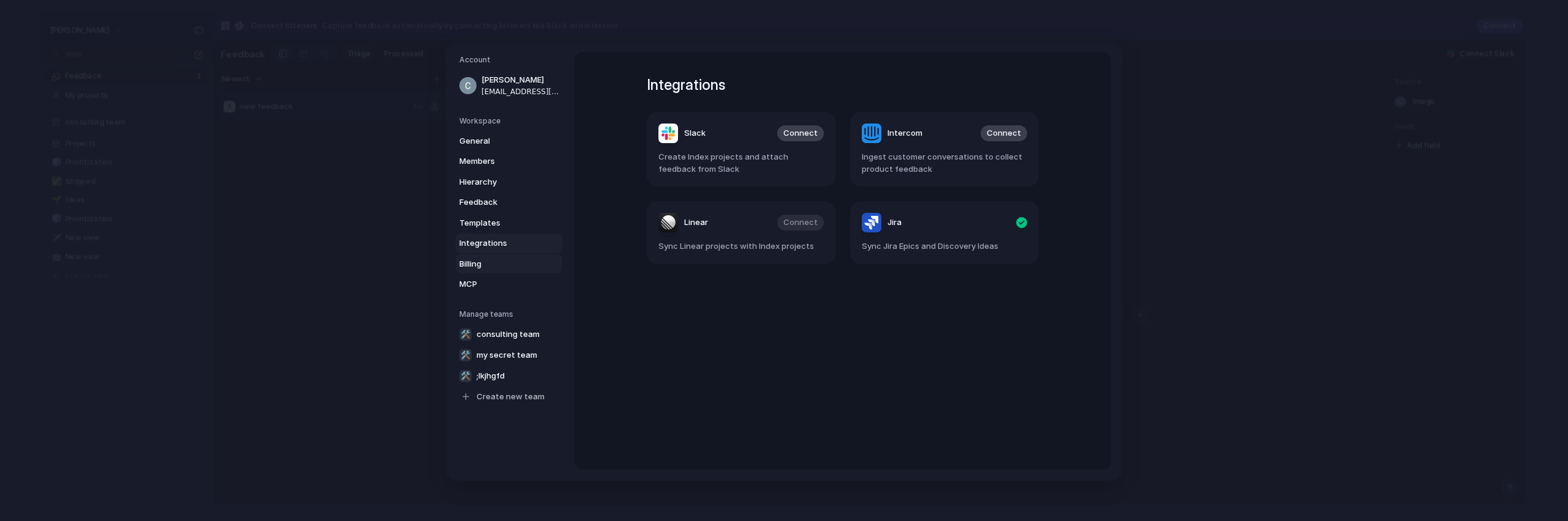
click at [503, 258] on span "Billing" at bounding box center [498, 264] width 78 height 13
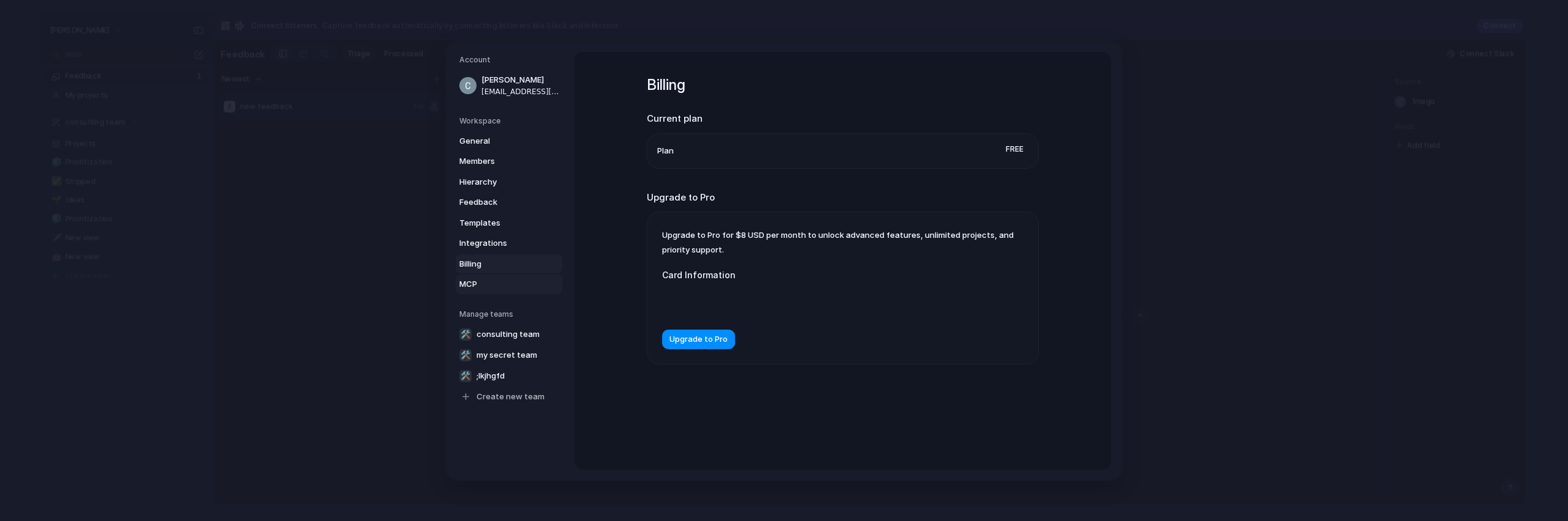
click at [486, 279] on span "MCP" at bounding box center [498, 285] width 78 height 13
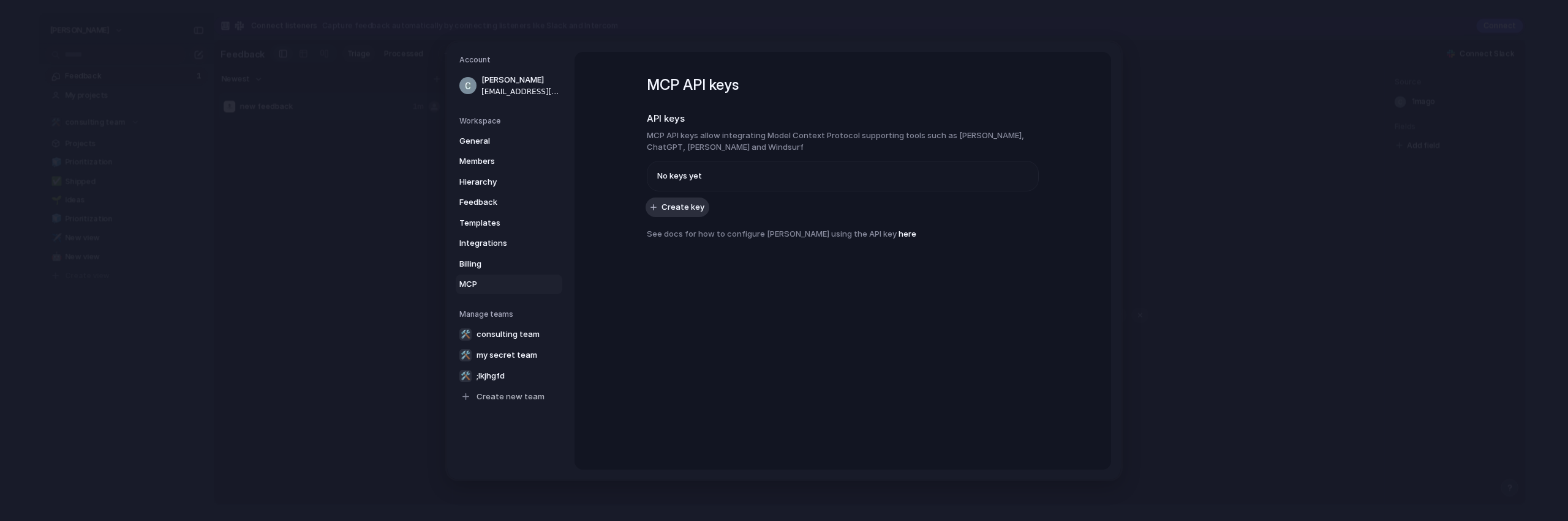
click at [491, 252] on div "General Members Hierarchy Feedback Templates Integrations Billing MCP" at bounding box center [511, 212] width 103 height 163
click at [490, 258] on link "Billing" at bounding box center [509, 264] width 106 height 20
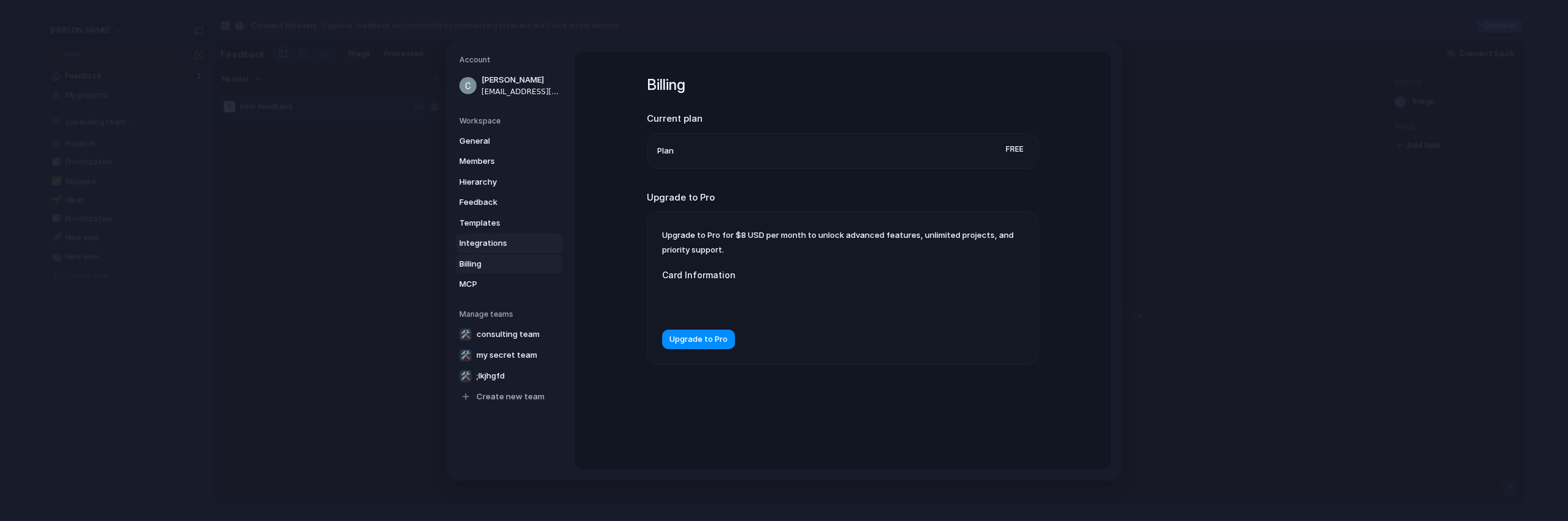
click at [497, 241] on span "Integrations" at bounding box center [498, 243] width 78 height 13
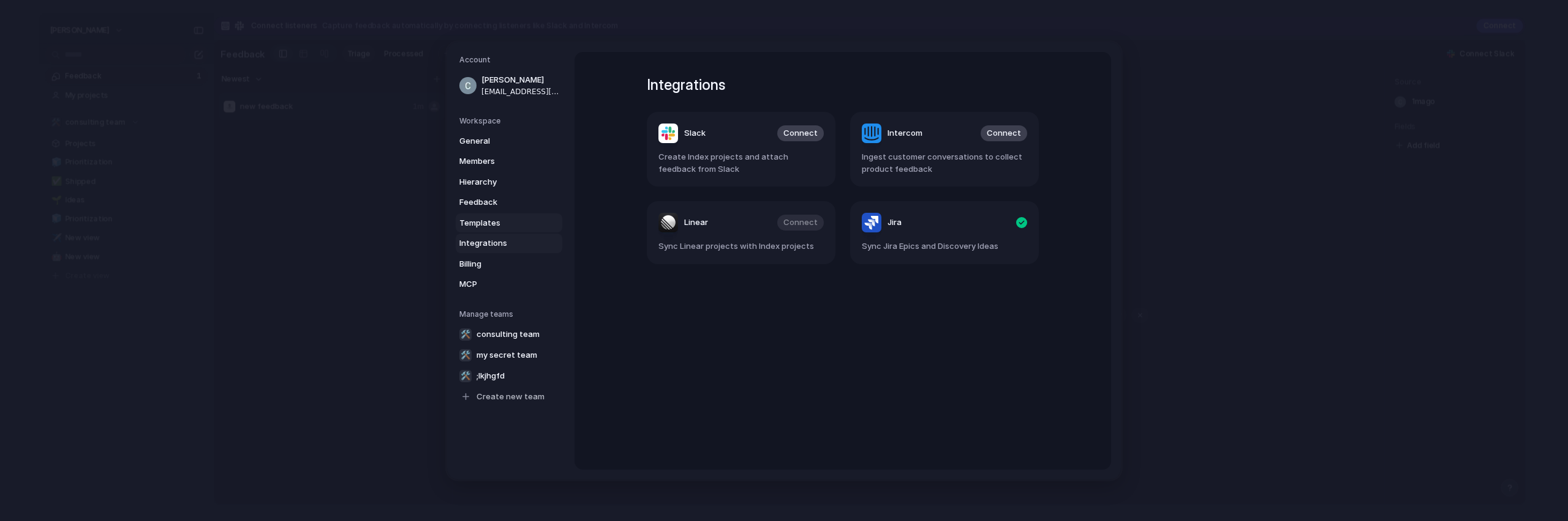
click at [490, 221] on span "Templates" at bounding box center [498, 223] width 78 height 13
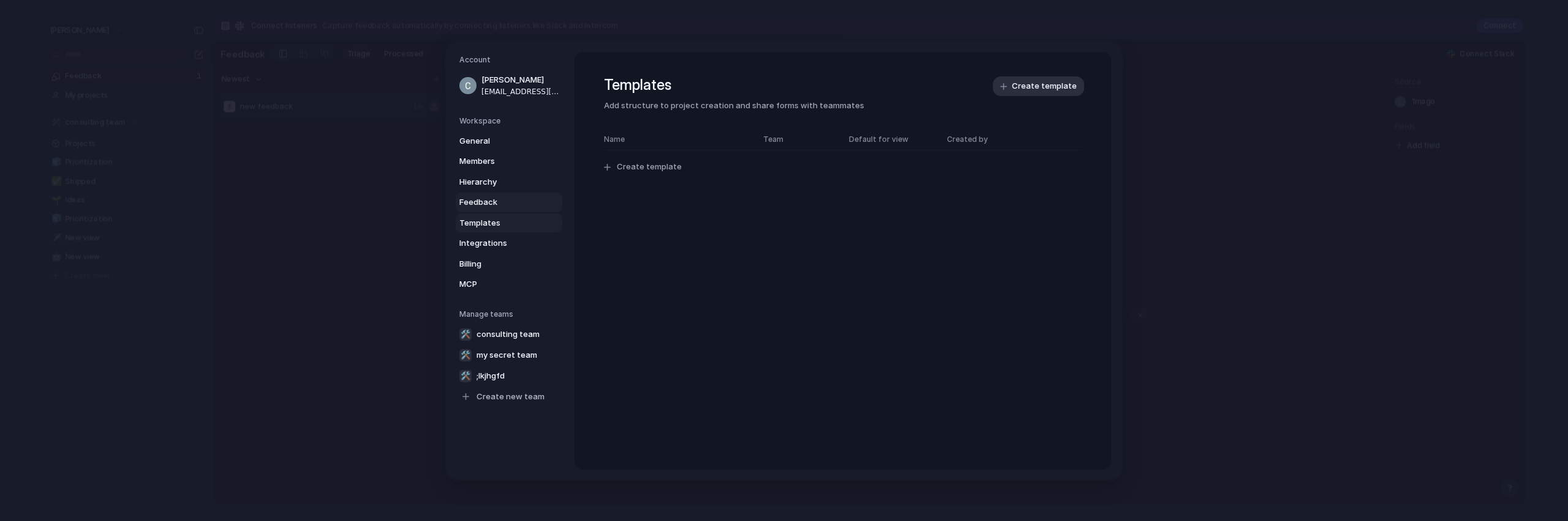
click at [487, 211] on link "Feedback" at bounding box center [509, 203] width 106 height 20
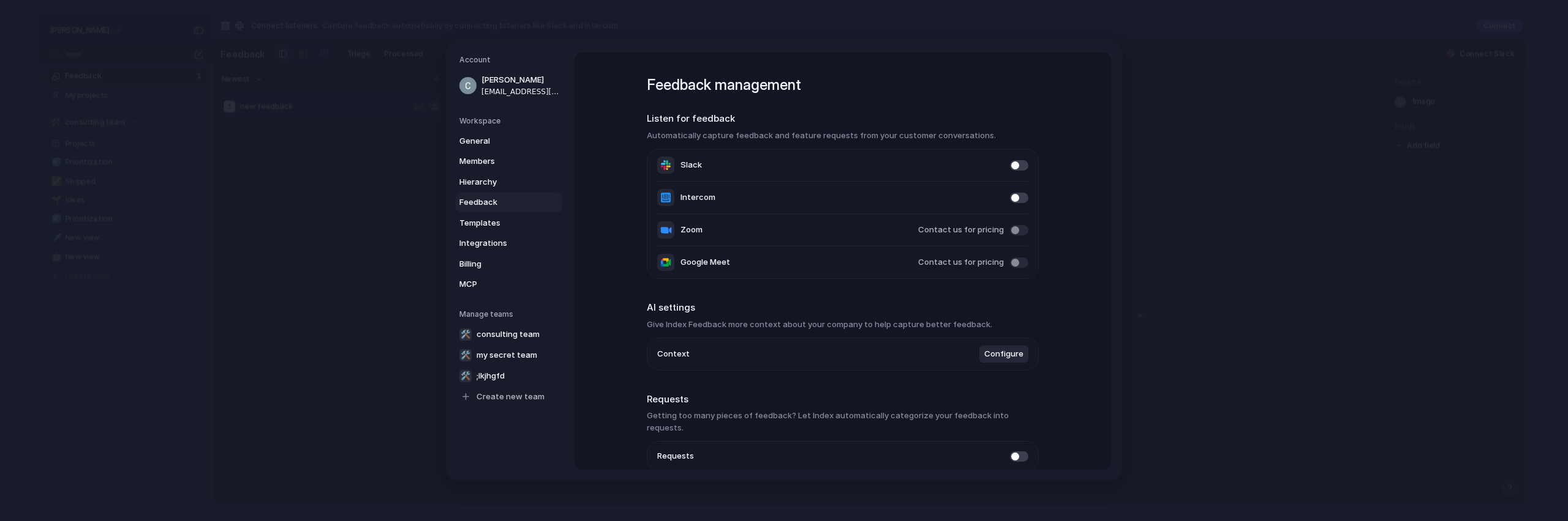
scroll to position [45, 0]
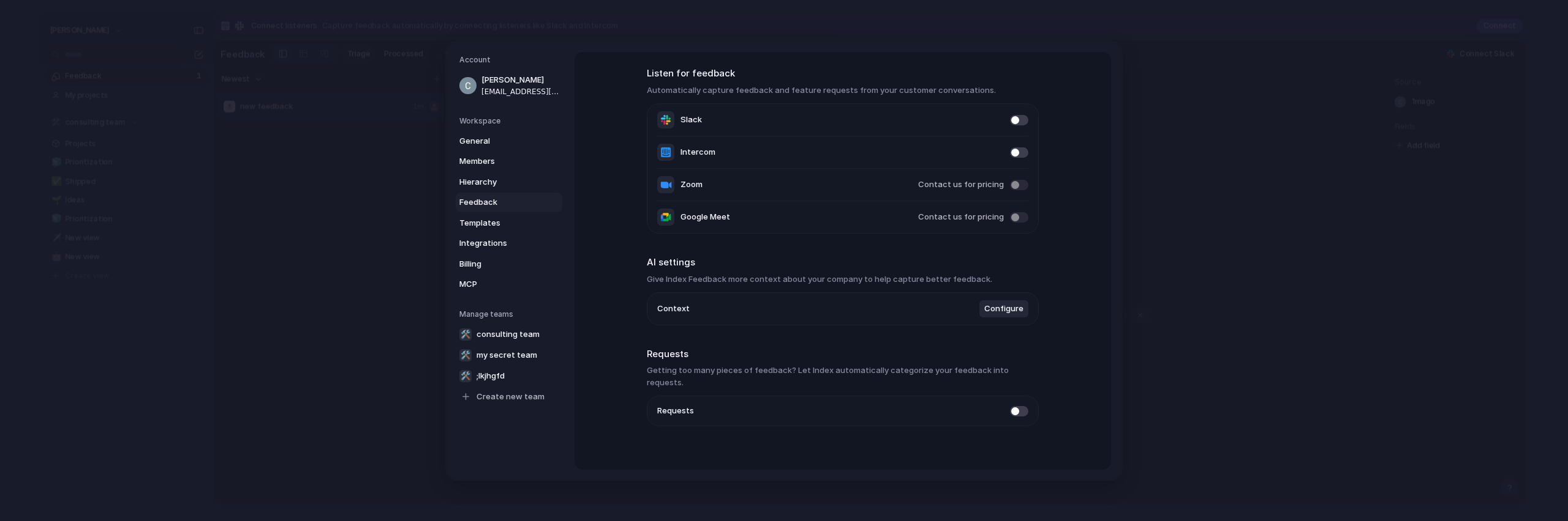
click at [1017, 186] on span at bounding box center [1019, 185] width 18 height 11
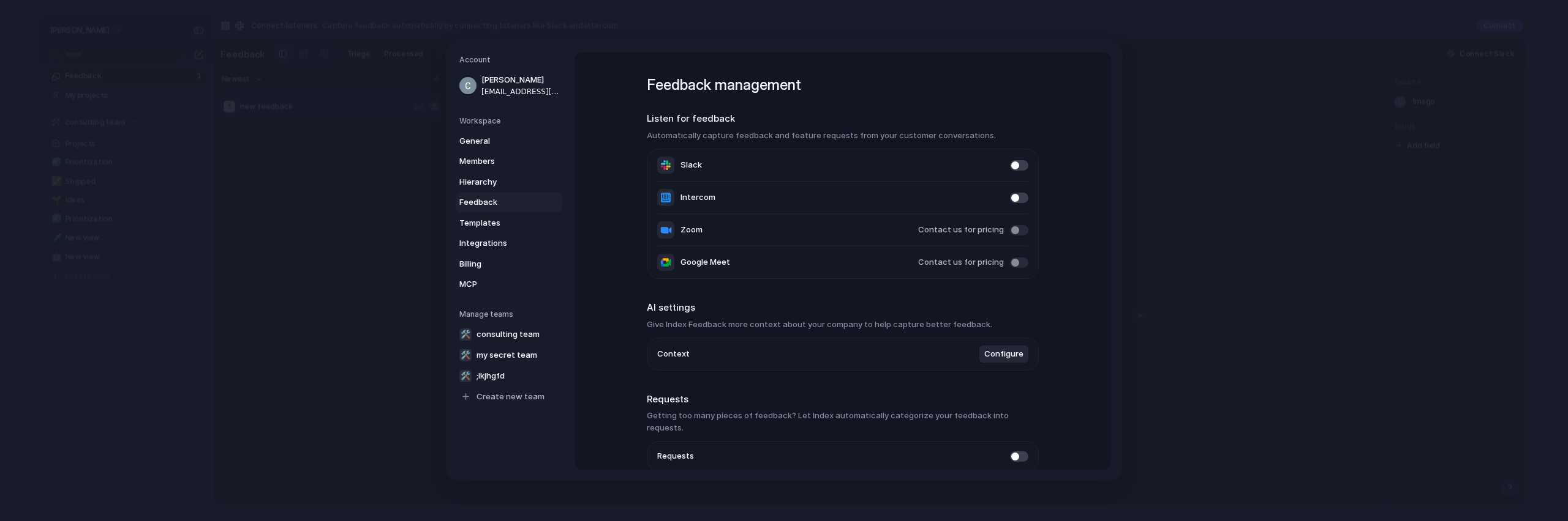
click at [1016, 169] on span at bounding box center [1019, 165] width 18 height 11
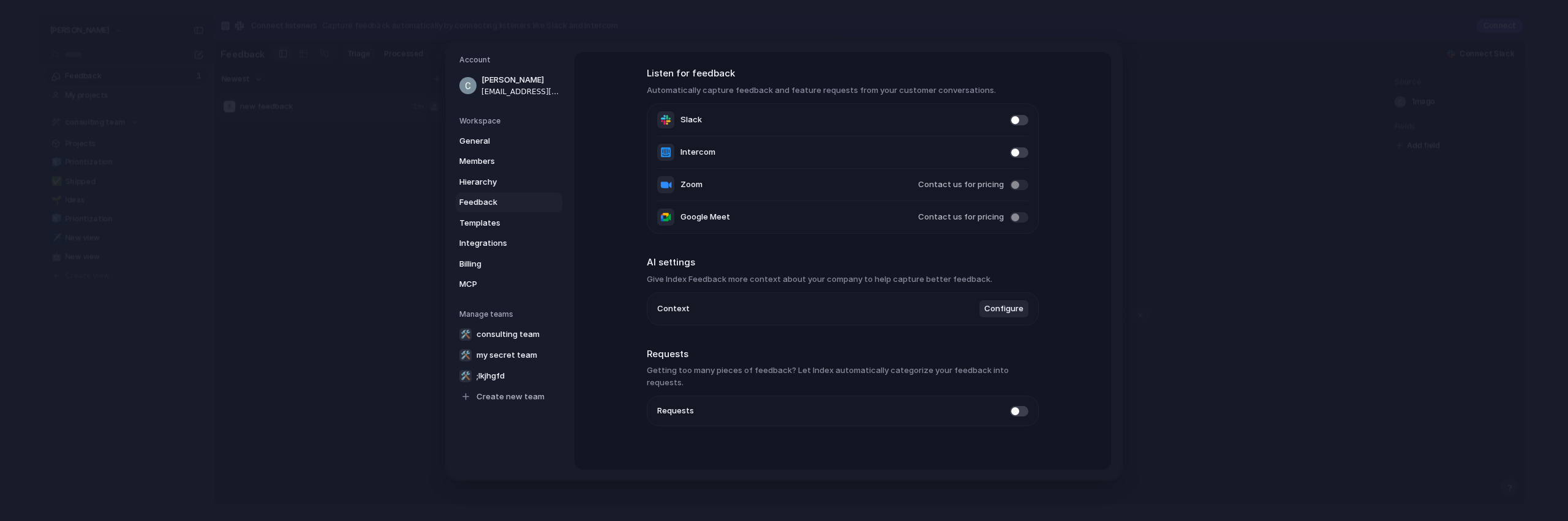
click at [1002, 321] on li "Context Configure" at bounding box center [842, 308] width 371 height 32
click at [1000, 317] on li "Context Configure" at bounding box center [842, 308] width 371 height 32
click at [998, 313] on span "Configure" at bounding box center [1003, 309] width 39 height 13
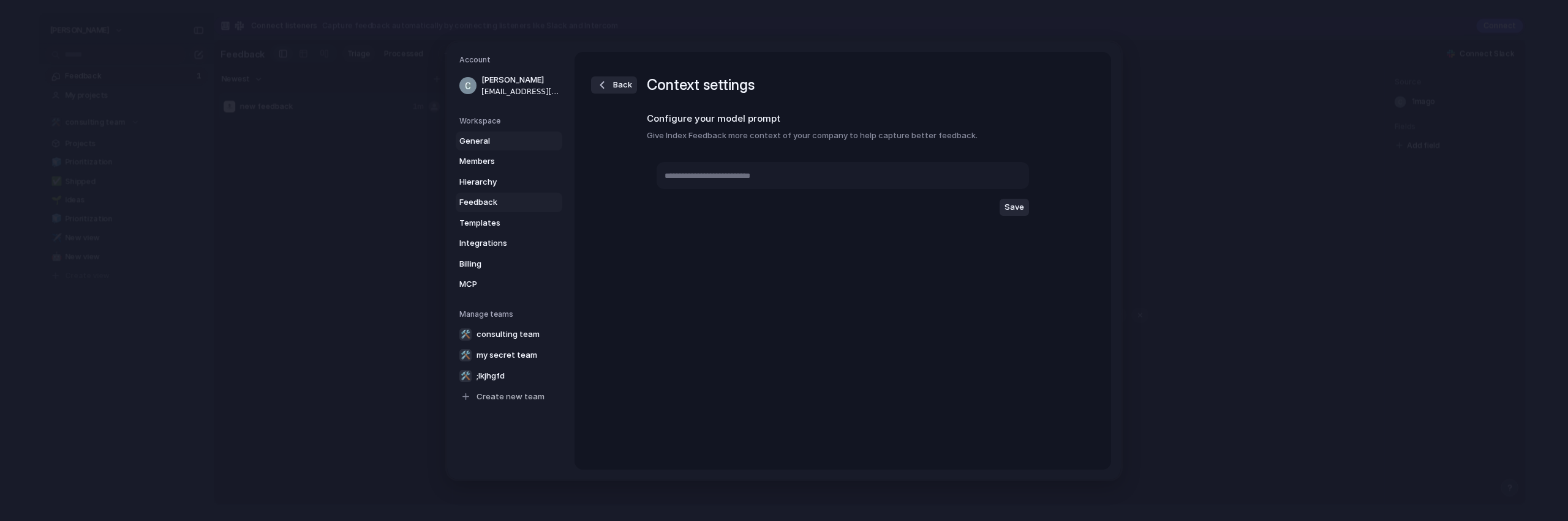
click at [496, 146] on span "General" at bounding box center [498, 141] width 78 height 13
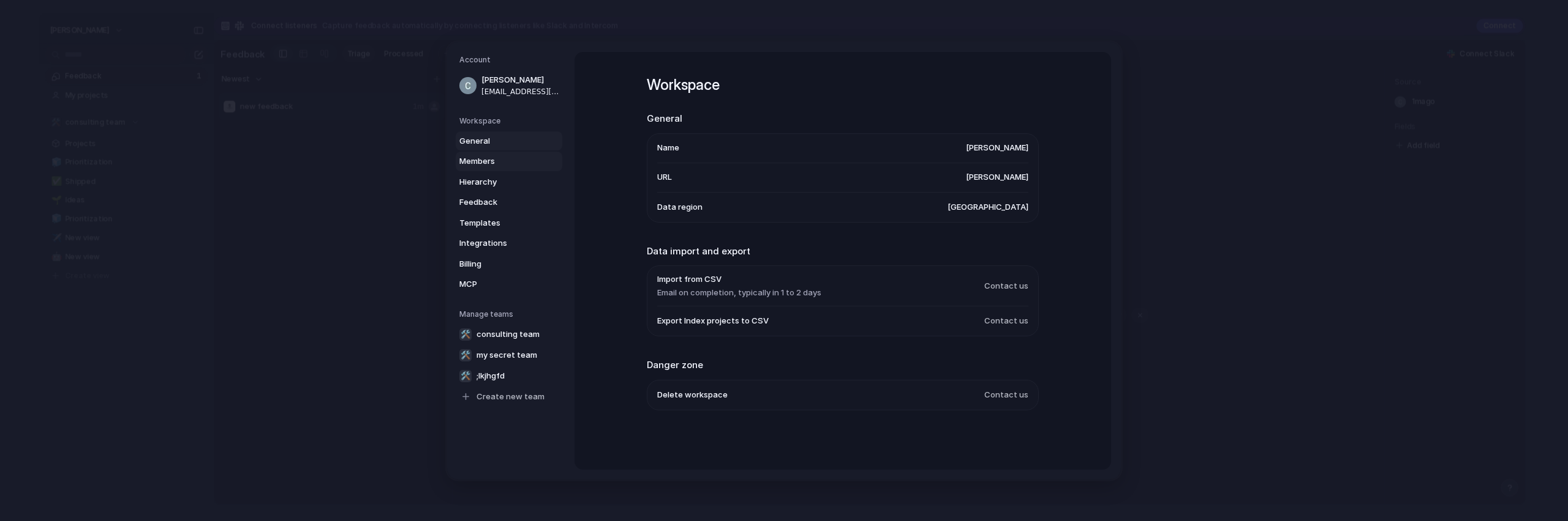
click at [494, 160] on span "Members" at bounding box center [498, 161] width 78 height 13
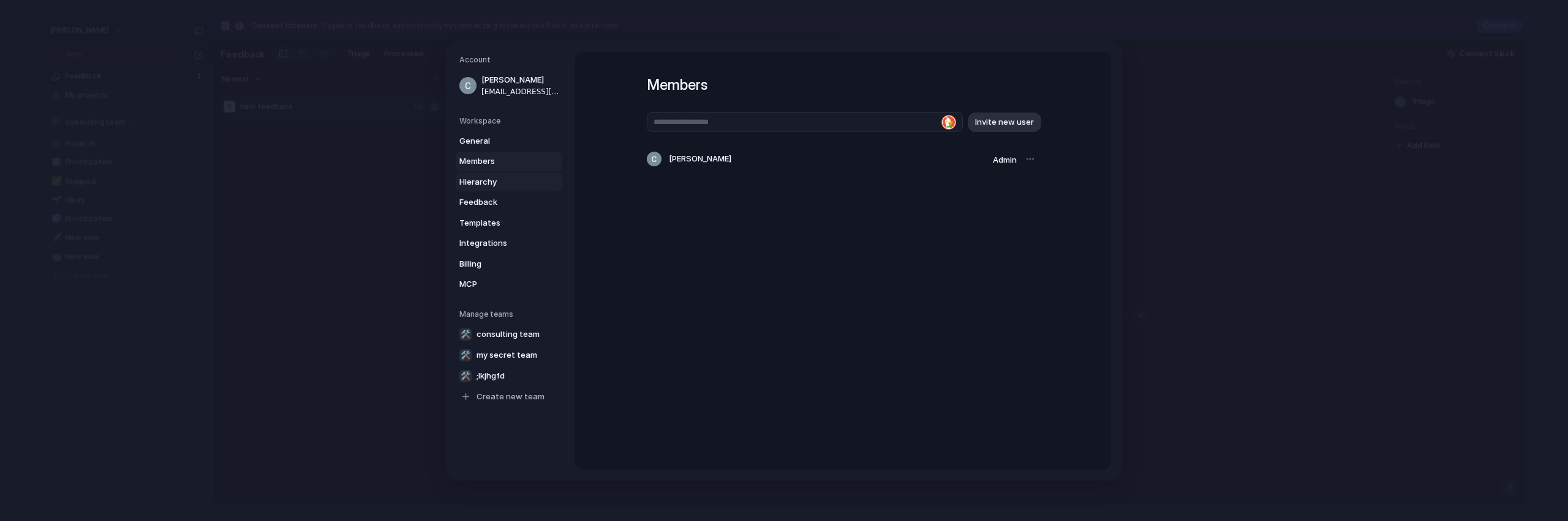
click at [512, 178] on span "Hierarchy" at bounding box center [498, 182] width 78 height 13
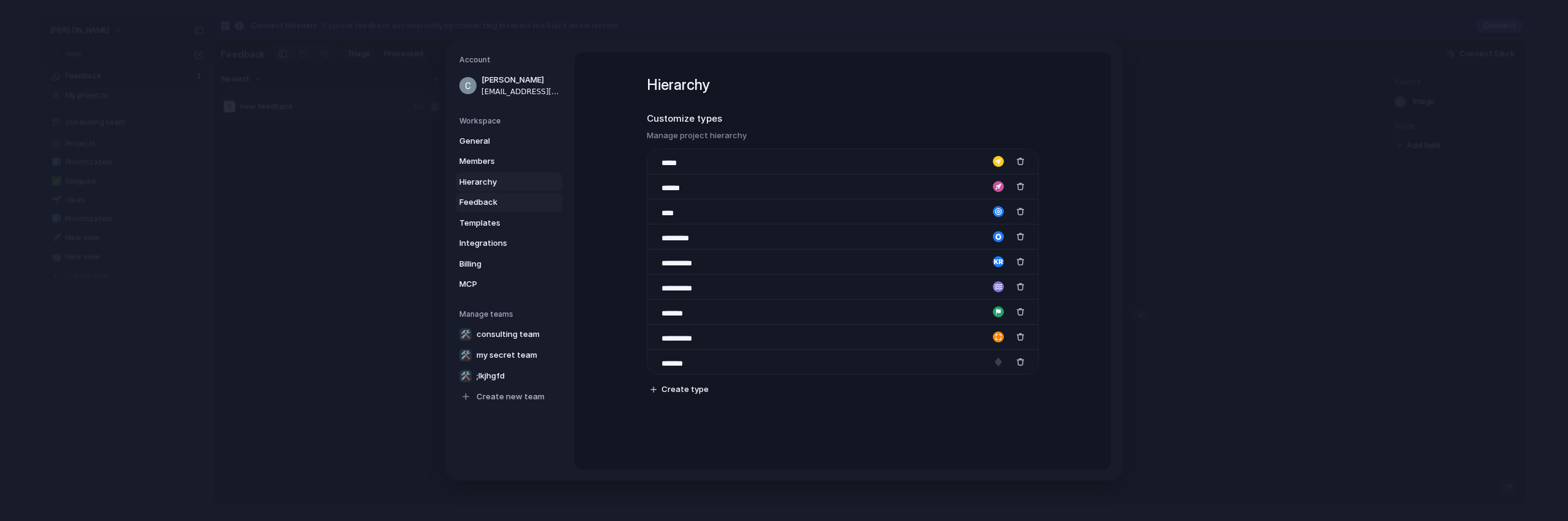
click at [497, 199] on span "Feedback" at bounding box center [498, 203] width 78 height 13
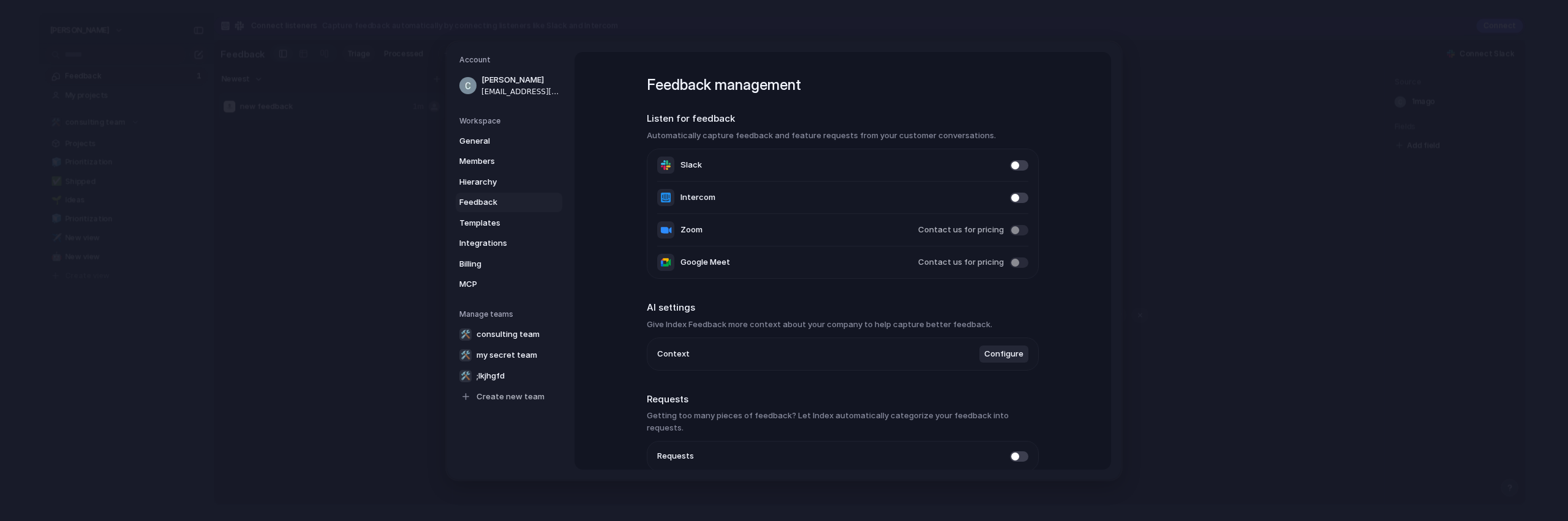
scroll to position [45, 0]
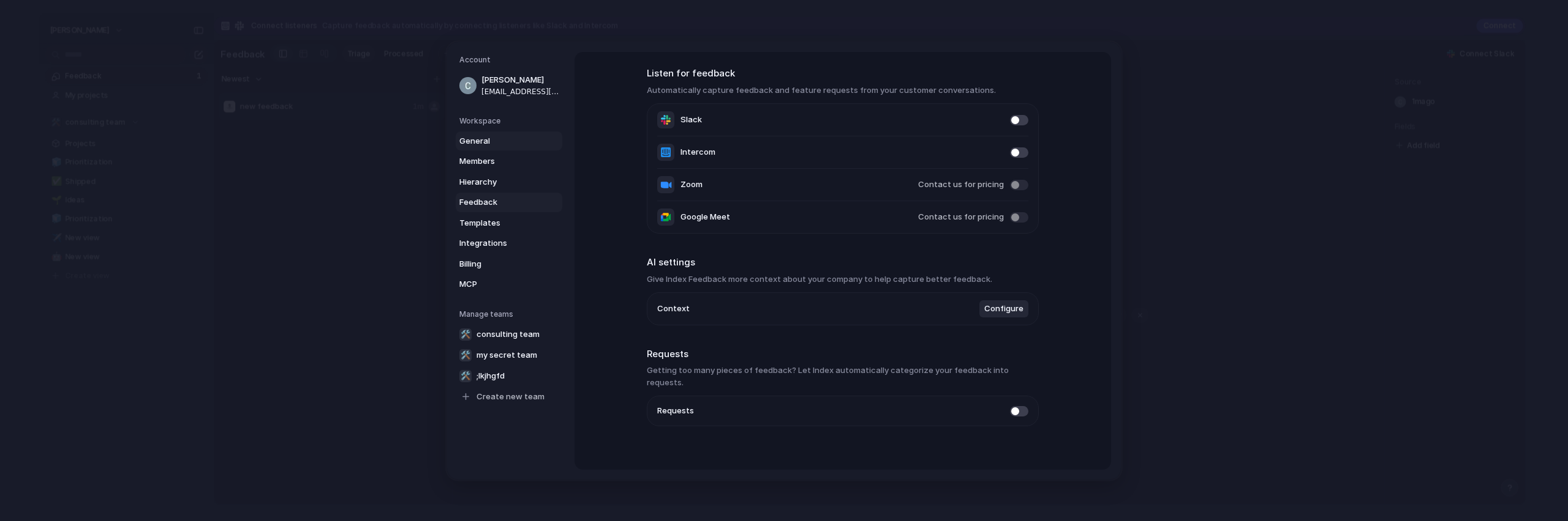
click at [494, 138] on span "General" at bounding box center [498, 141] width 78 height 13
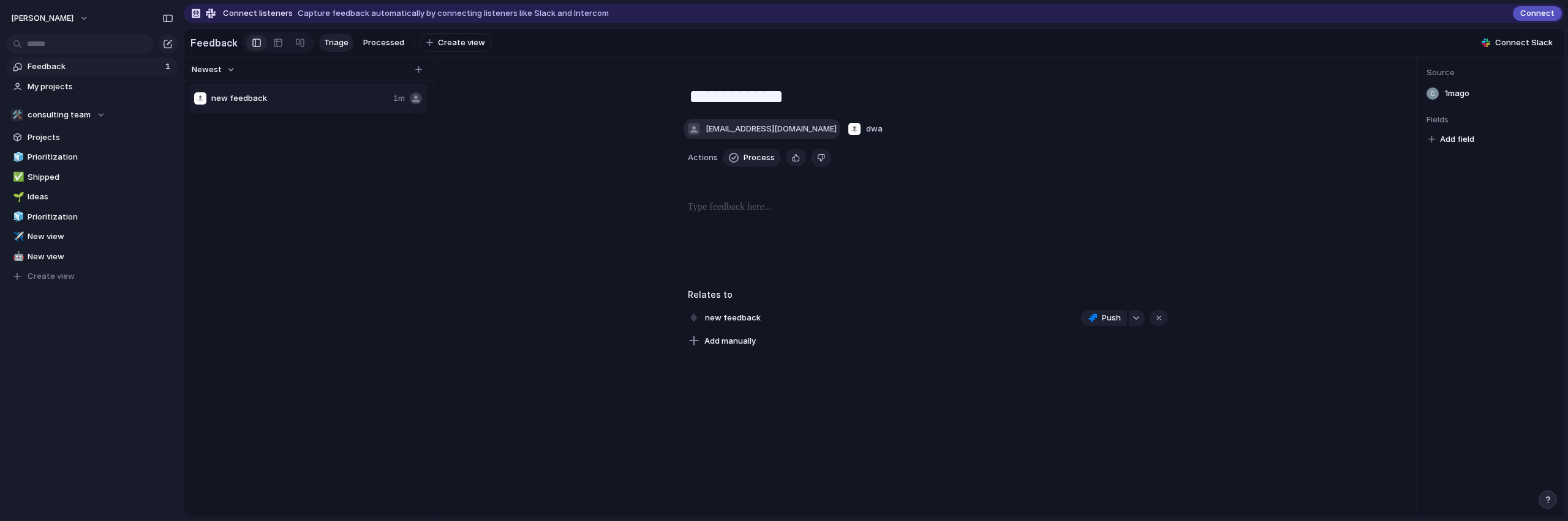
click at [795, 135] on span "[EMAIL_ADDRESS][DOMAIN_NAME]" at bounding box center [770, 129] width 131 height 13
click at [795, 146] on div "[EMAIL_ADDRESS][DOMAIN_NAME]" at bounding box center [784, 260] width 1568 height 521
click at [762, 164] on span "Process" at bounding box center [759, 158] width 32 height 13
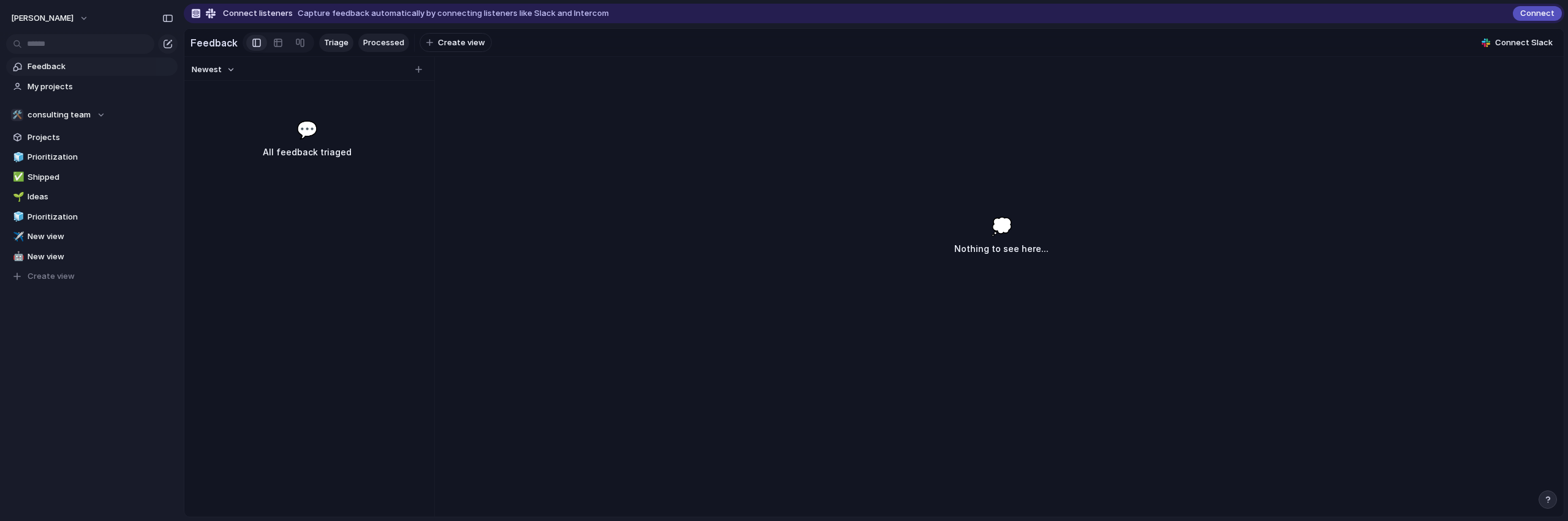
click at [371, 45] on span "Processed" at bounding box center [383, 43] width 41 height 13
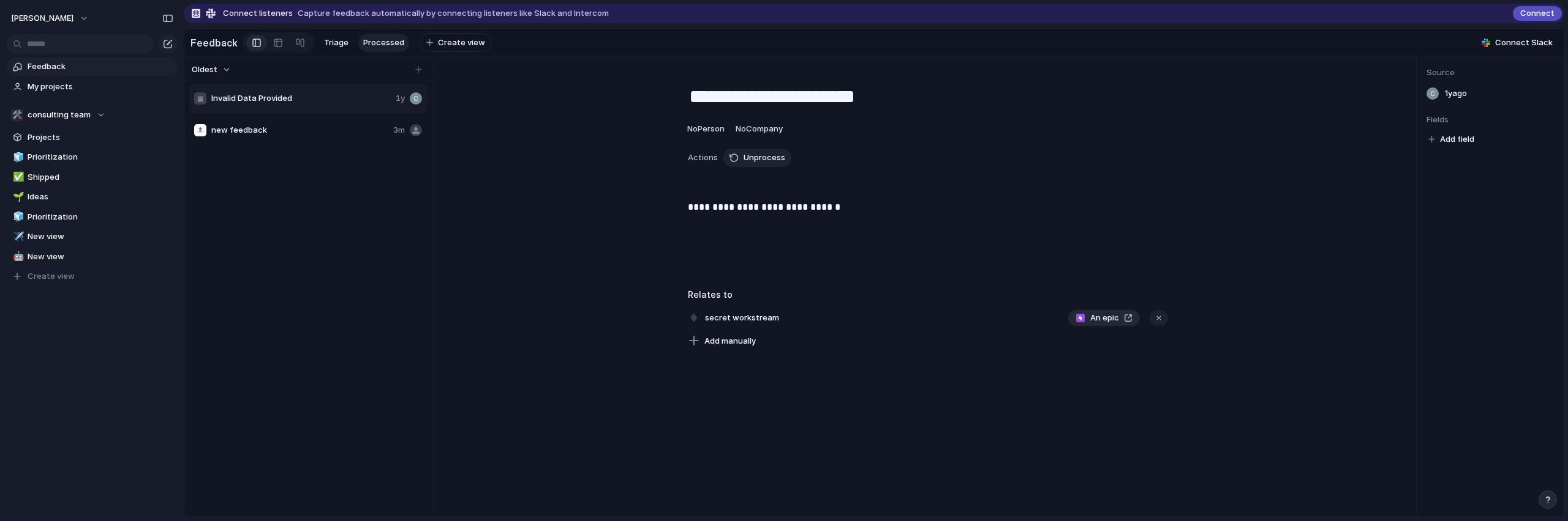
click at [343, 136] on span "new feedback" at bounding box center [300, 131] width 177 height 13
type textarea "**********"
click at [715, 249] on div at bounding box center [927, 239] width 928 height 78
click at [678, 194] on div "**********" at bounding box center [927, 210] width 957 height 278
click at [1118, 326] on button "Push" at bounding box center [1103, 318] width 46 height 16
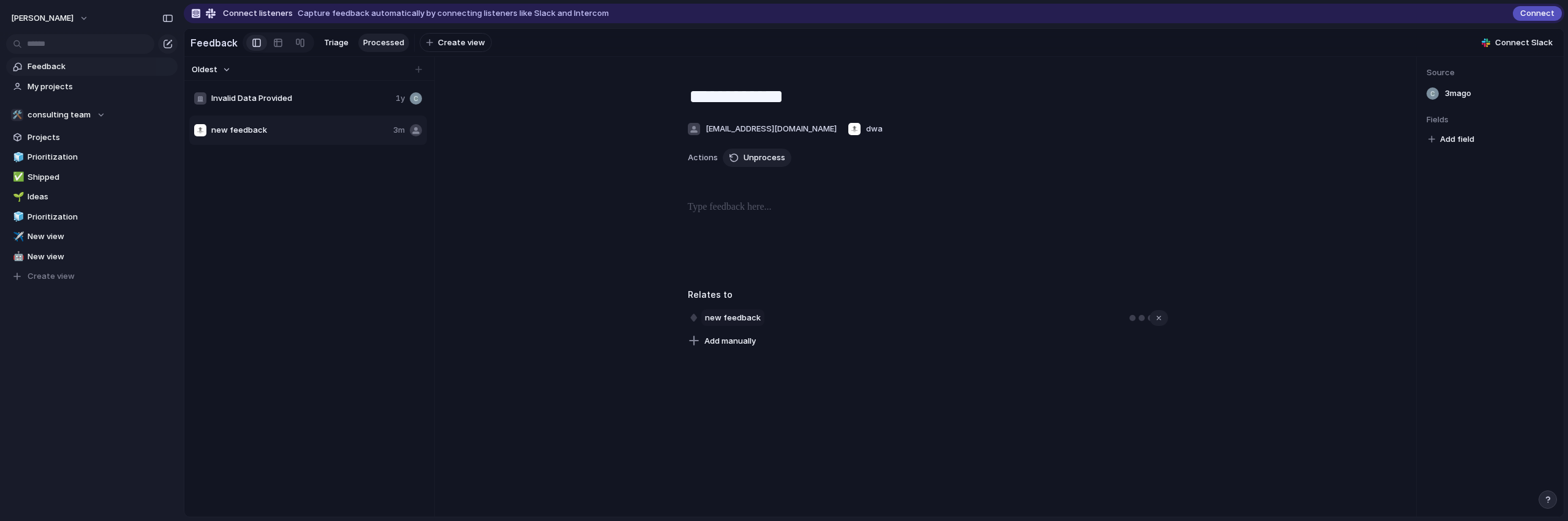
click at [733, 327] on span "new feedback" at bounding box center [733, 318] width 63 height 17
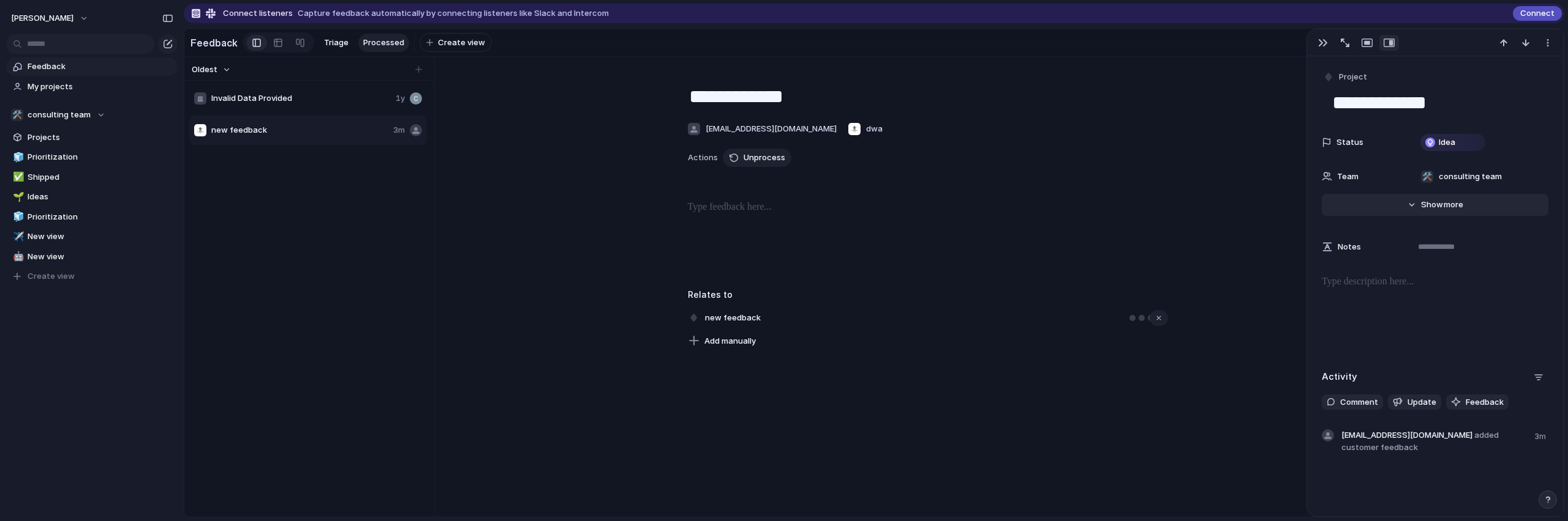
click at [1443, 204] on span "more" at bounding box center [1453, 206] width 20 height 13
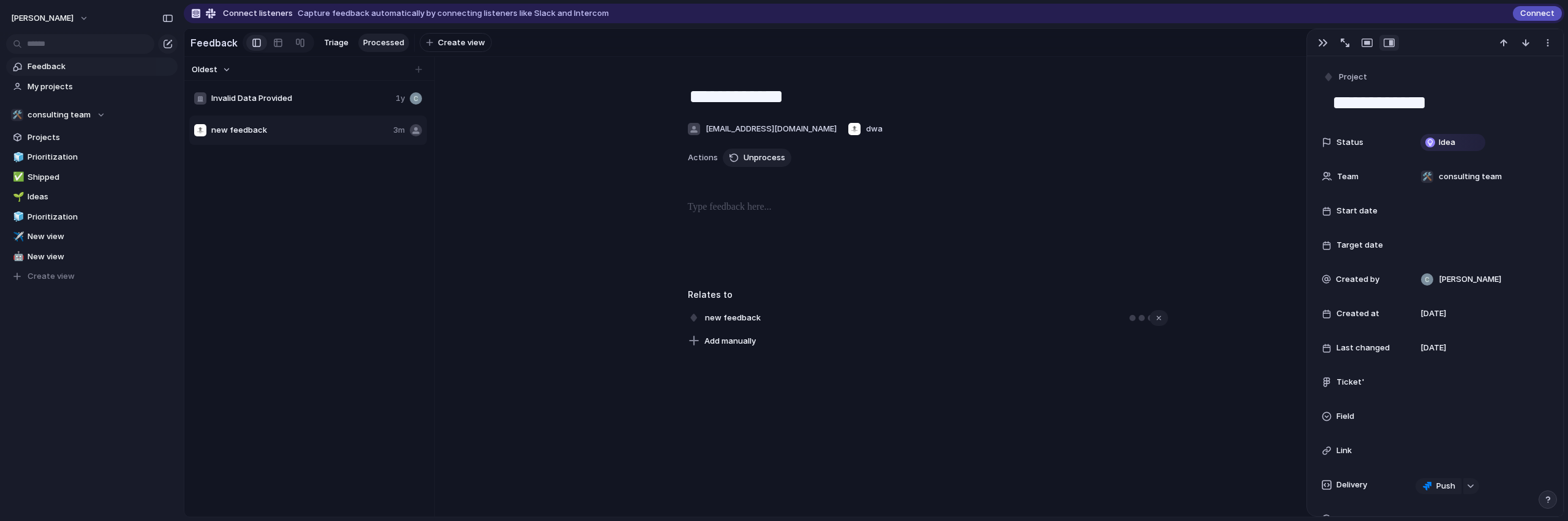
scroll to position [39, 0]
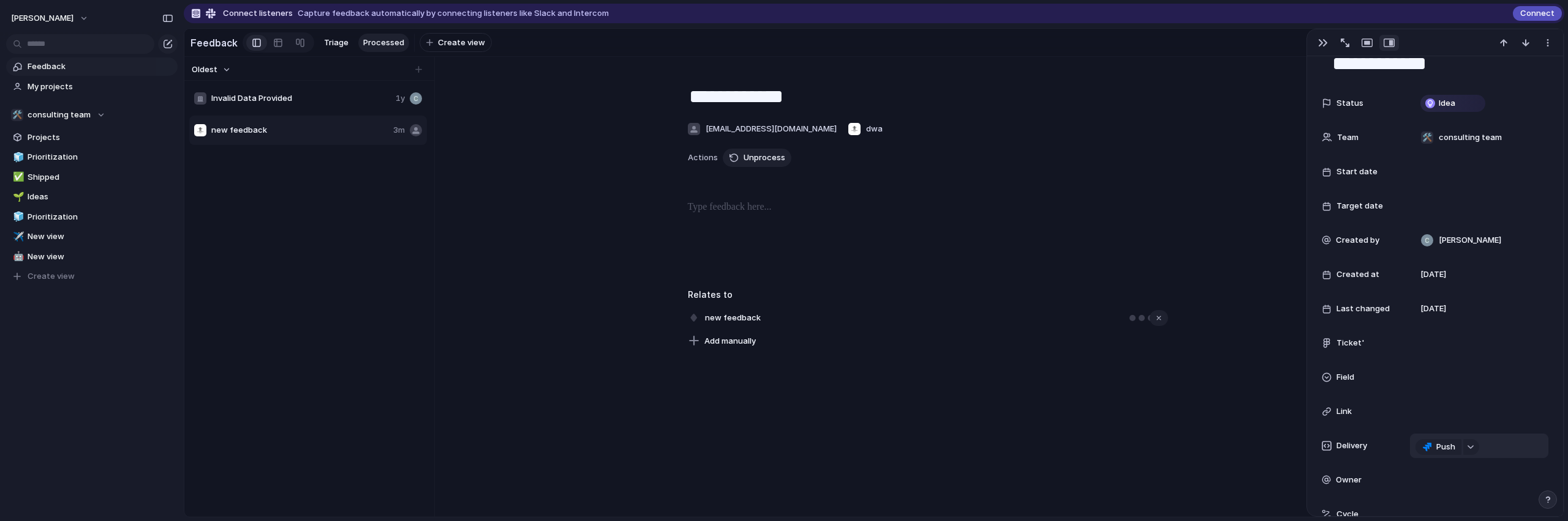
click at [1478, 454] on div "Push" at bounding box center [1479, 445] width 138 height 24
click at [1473, 449] on div "button" at bounding box center [1471, 447] width 9 height 5
click at [996, 279] on div "Epics Issues An epic "><script>alert(1)</script> lol My goal Inline dialog 1.0 …" at bounding box center [784, 260] width 1568 height 521
click at [866, 135] on span "dwa" at bounding box center [874, 129] width 16 height 13
click at [774, 178] on div "dwa" at bounding box center [784, 260] width 1568 height 521
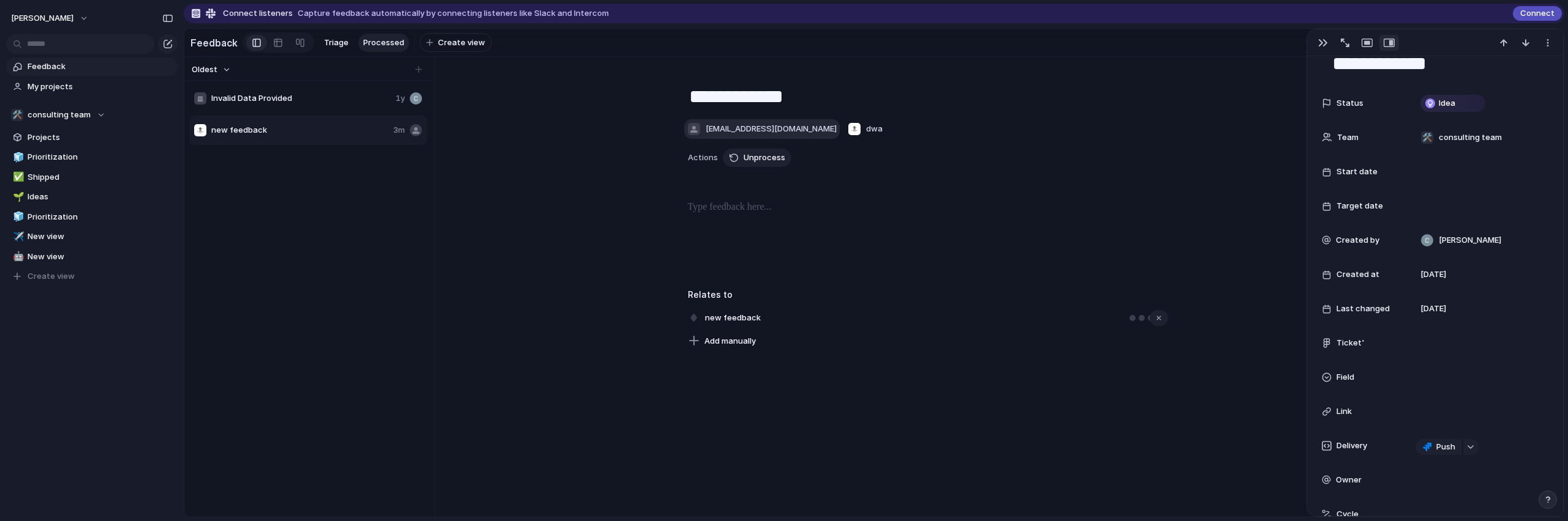
click at [762, 139] on button "[EMAIL_ADDRESS][DOMAIN_NAME]" at bounding box center [761, 129] width 155 height 20
click at [756, 135] on span "[EMAIL_ADDRESS][DOMAIN_NAME]" at bounding box center [770, 129] width 131 height 13
click at [703, 182] on ul "[EMAIL_ADDRESS][DOMAIN_NAME]" at bounding box center [765, 193] width 165 height 26
click at [705, 176] on input "text" at bounding box center [765, 167] width 165 height 24
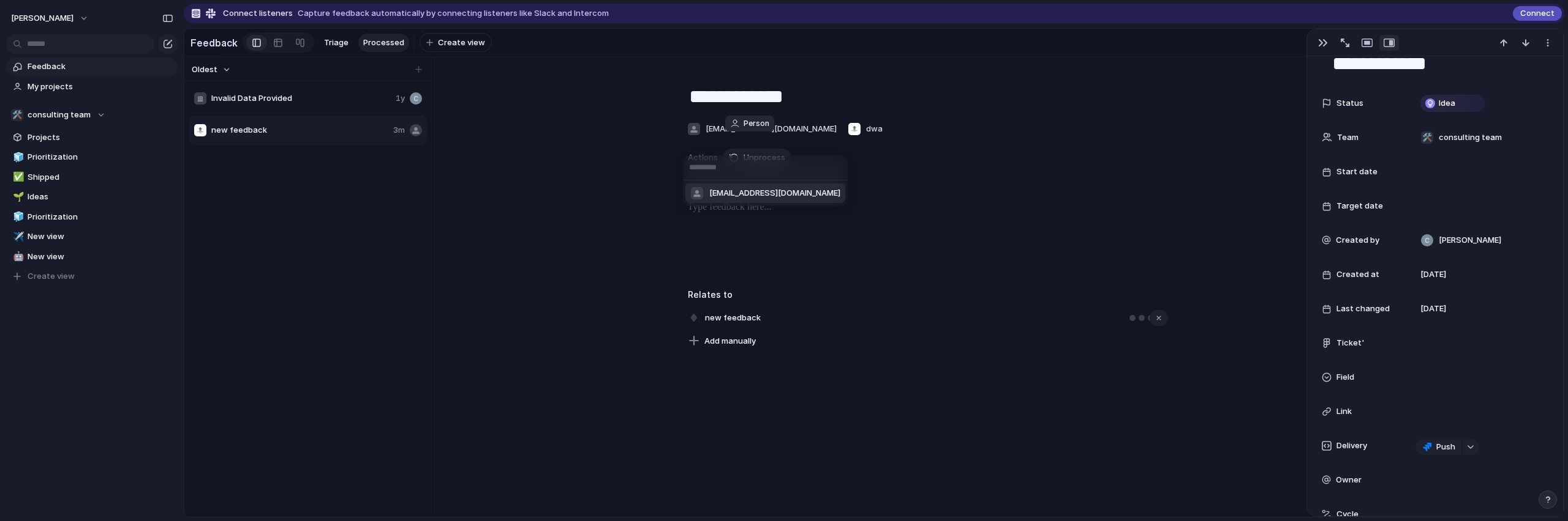
click at [701, 190] on div at bounding box center [697, 194] width 13 height 13
click at [712, 167] on div "Actions Unprocess Delete" at bounding box center [927, 158] width 480 height 18
click at [718, 135] on span "[EMAIL_ADDRESS][DOMAIN_NAME]" at bounding box center [770, 129] width 131 height 13
drag, startPoint x: 722, startPoint y: 156, endPoint x: 722, endPoint y: 163, distance: 7.0
click at [722, 158] on input "text" at bounding box center [765, 167] width 165 height 24
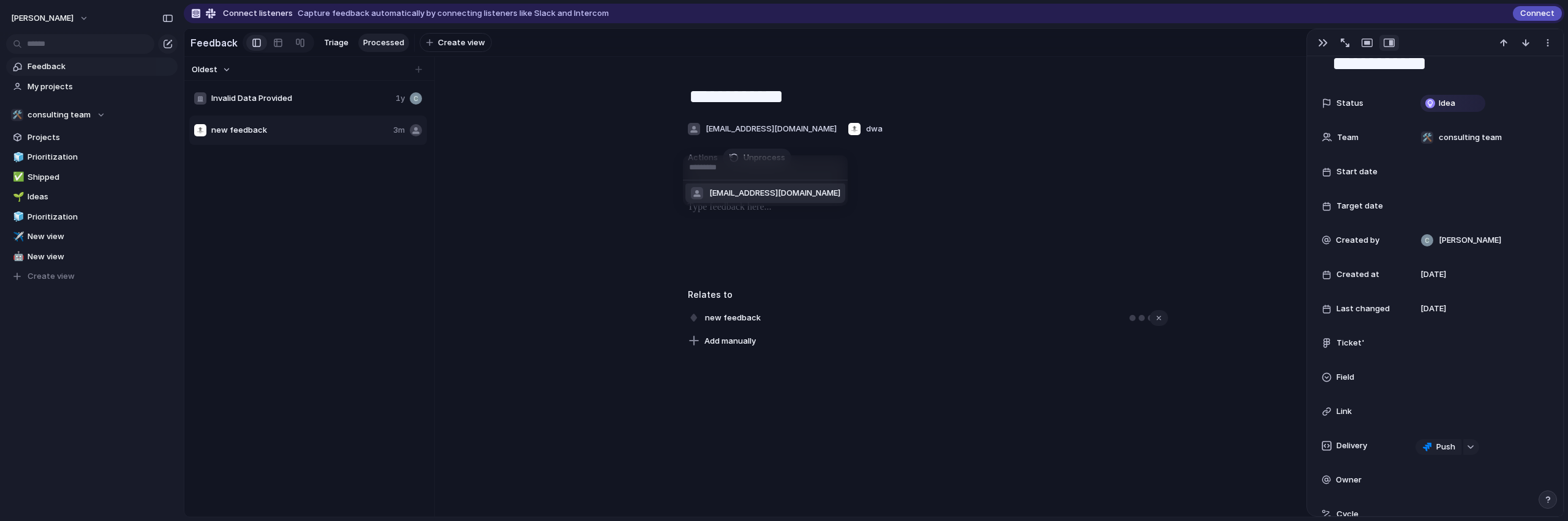
click at [722, 163] on input "text" at bounding box center [765, 167] width 165 height 24
type input "********"
click at [800, 199] on li "Add 'myfriend'" at bounding box center [758, 194] width 144 height 20
click at [706, 135] on span "myfriend" at bounding box center [723, 129] width 34 height 13
click at [711, 142] on div "cameron.lonsdale@gmail.com myfriend" at bounding box center [784, 260] width 1568 height 521
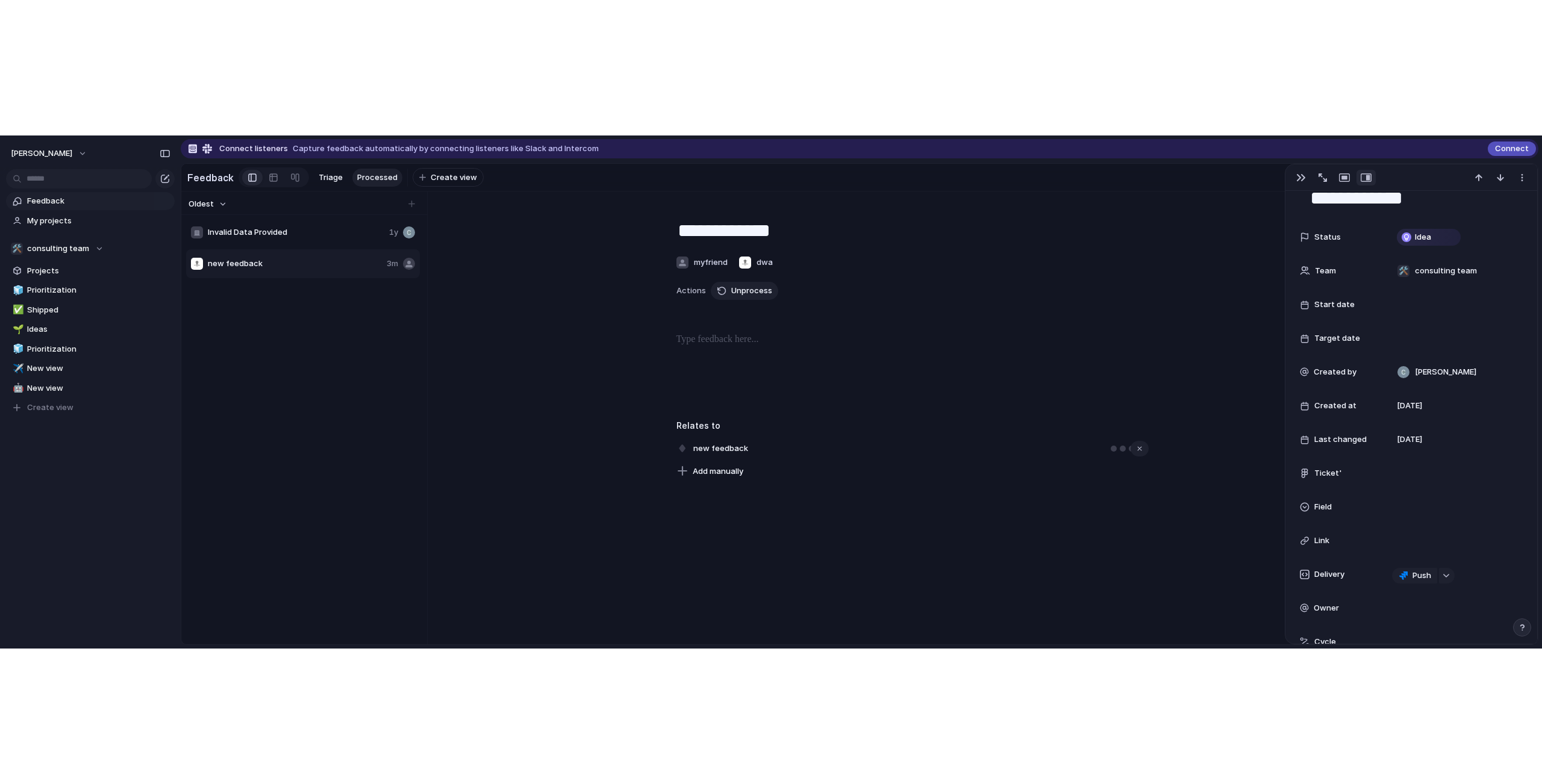
scroll to position [757, 0]
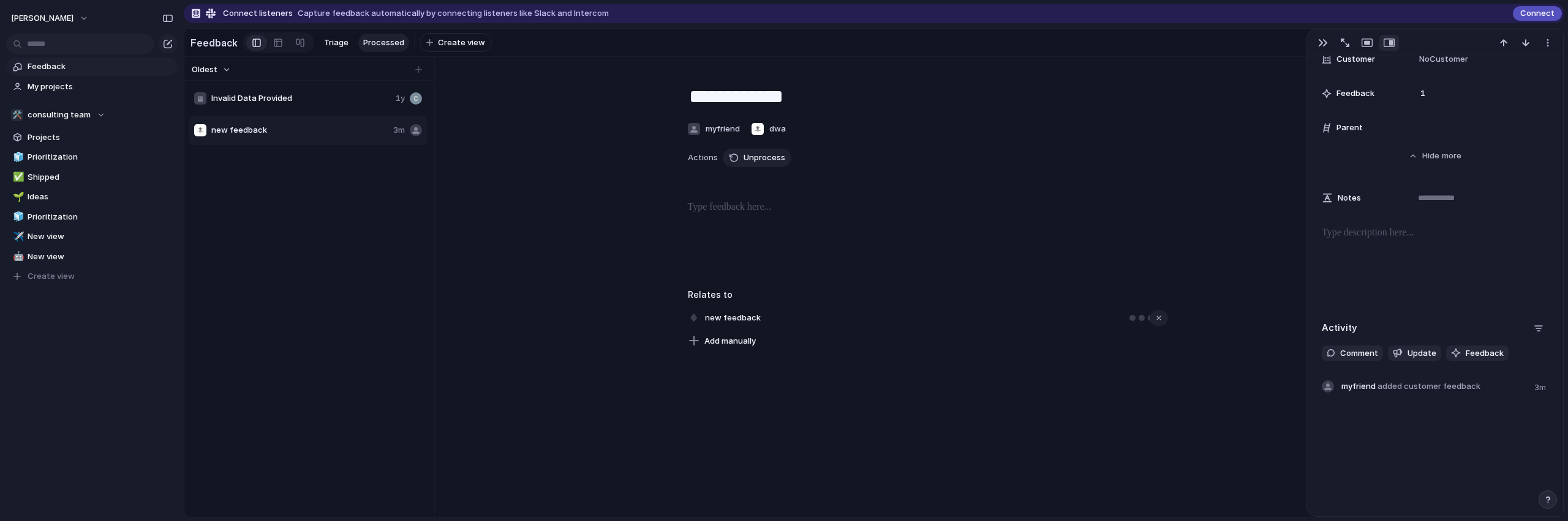
drag, startPoint x: 1451, startPoint y: 352, endPoint x: 1460, endPoint y: 367, distance: 17.5
click at [1451, 352] on div "button" at bounding box center [1455, 352] width 10 height 10
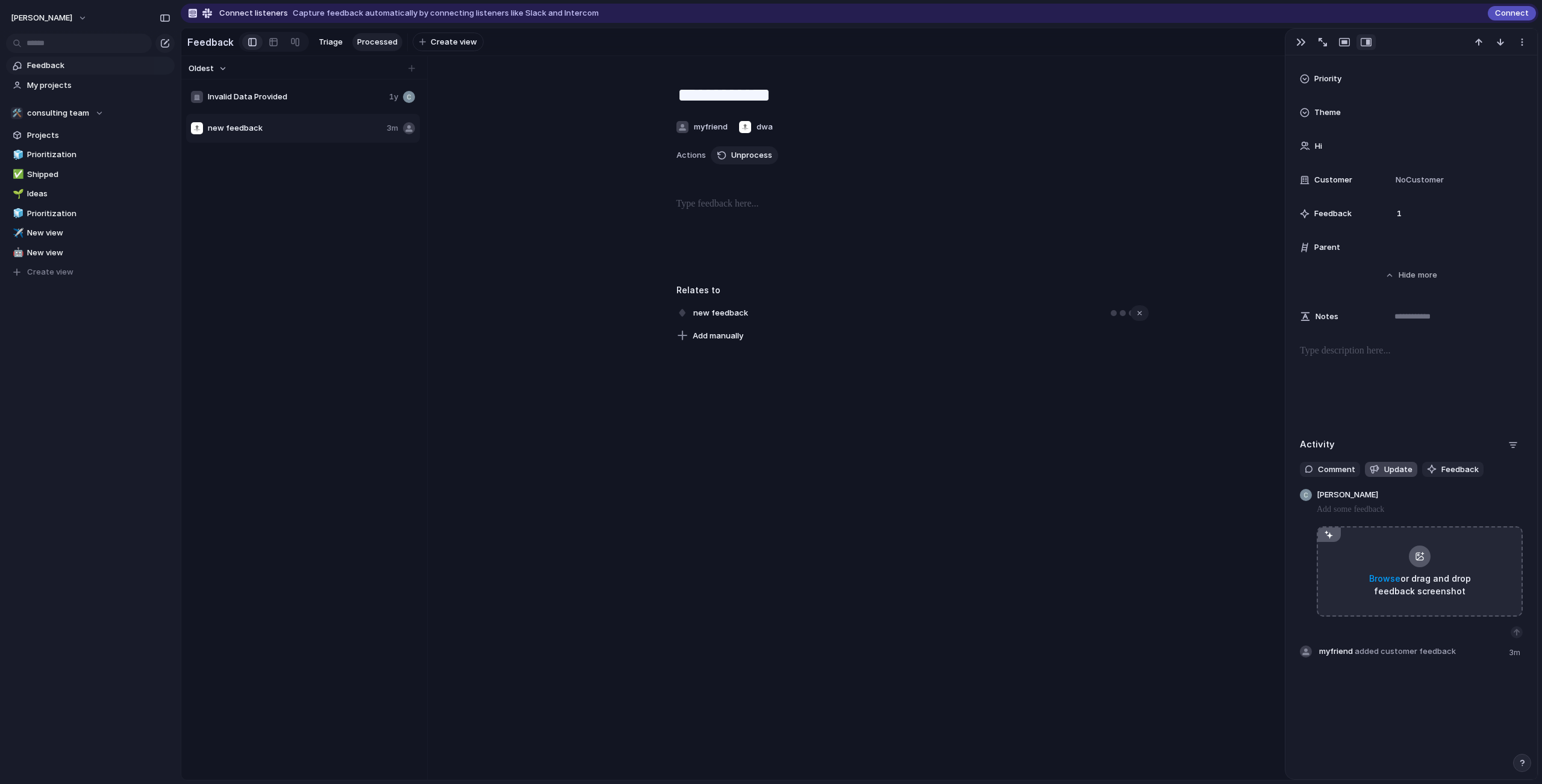
click at [1398, 470] on span "Update" at bounding box center [1398, 470] width 28 height 12
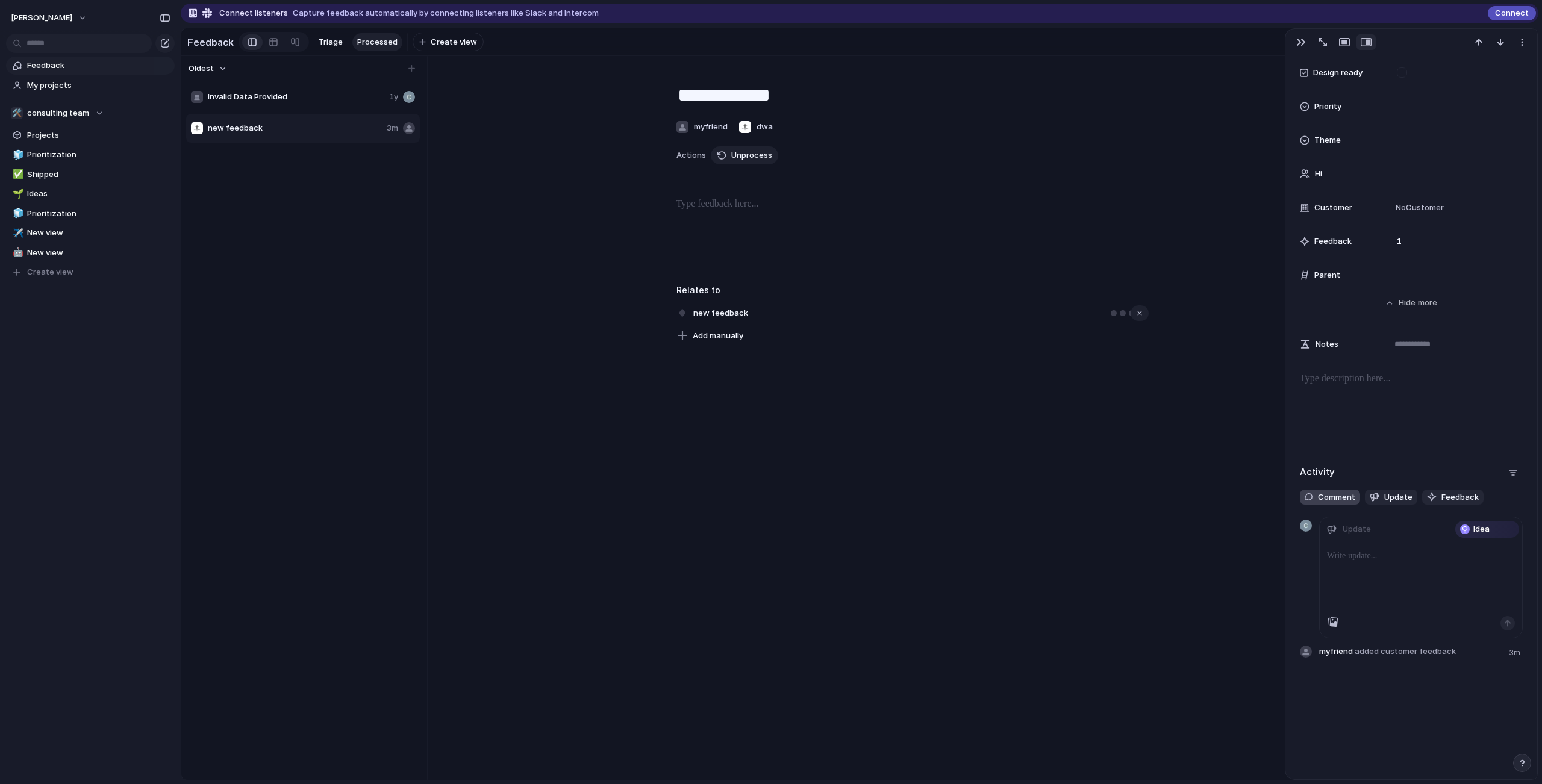
click at [1319, 498] on span "Comment" at bounding box center [1336, 498] width 37 height 12
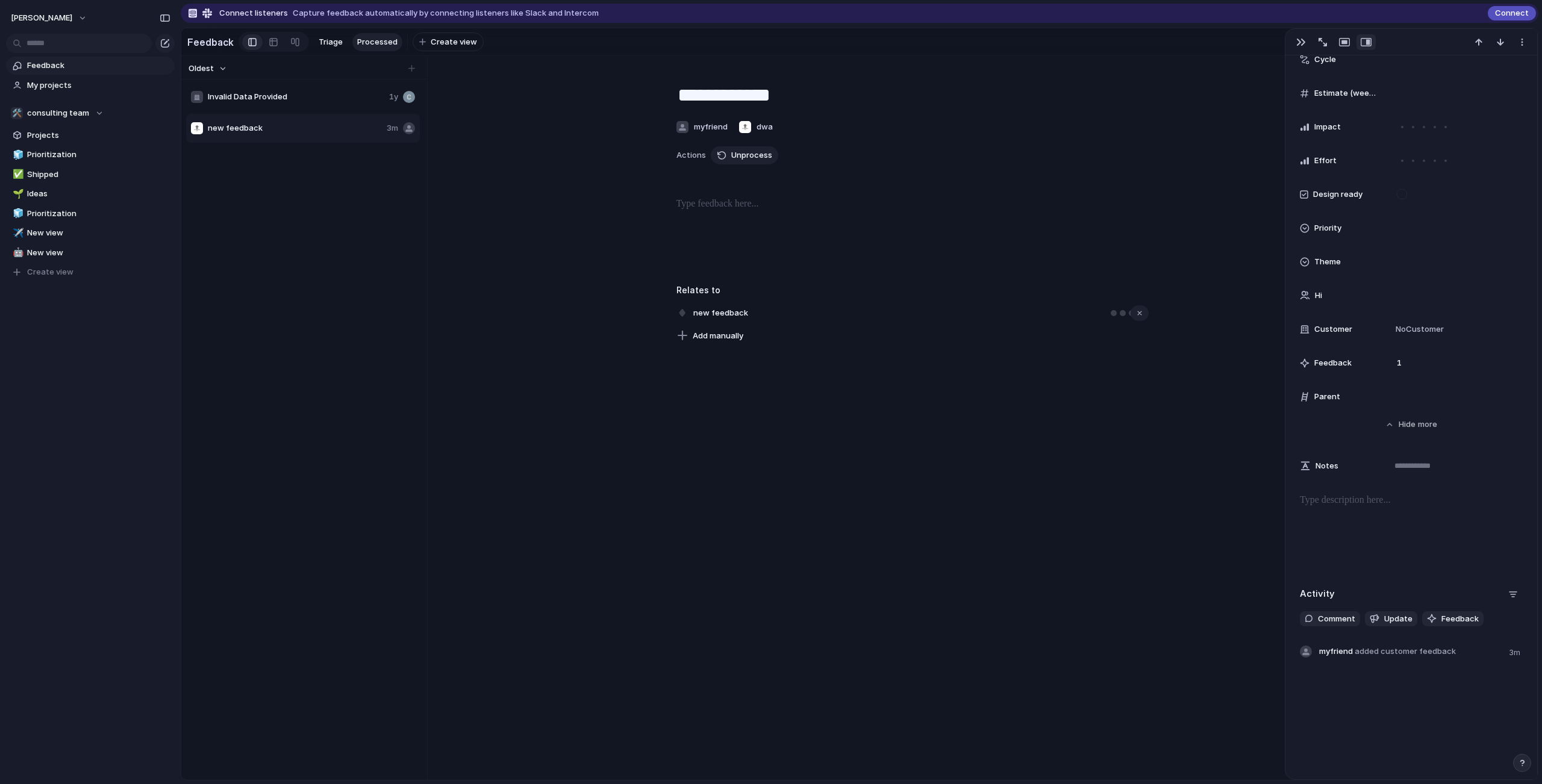
click at [1335, 513] on div "Activity Comment Update Feedback myfriend added customer feedback 3m" at bounding box center [1411, 639] width 223 height 108
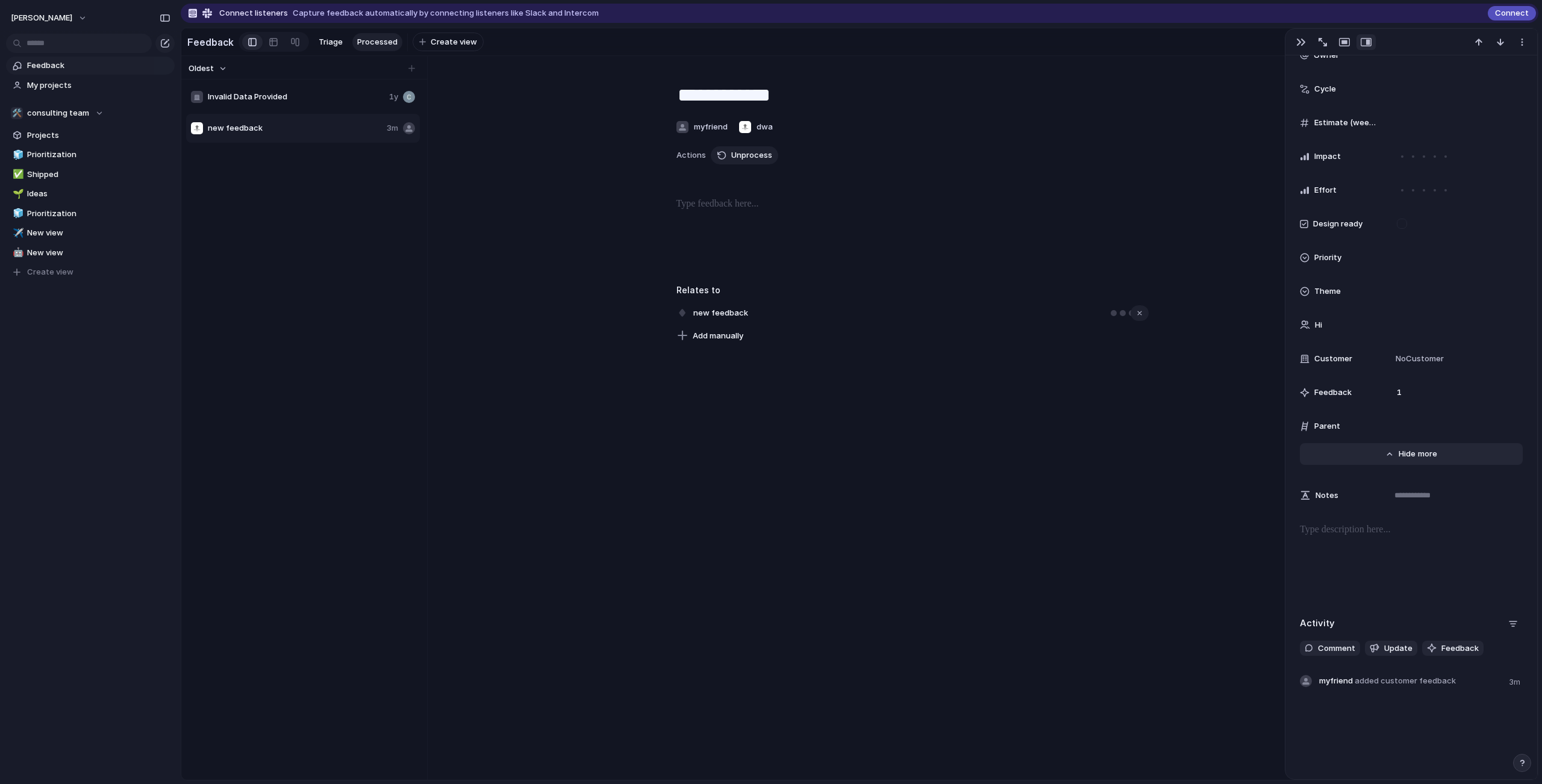
click at [1398, 456] on span "Show" at bounding box center [1409, 454] width 21 height 12
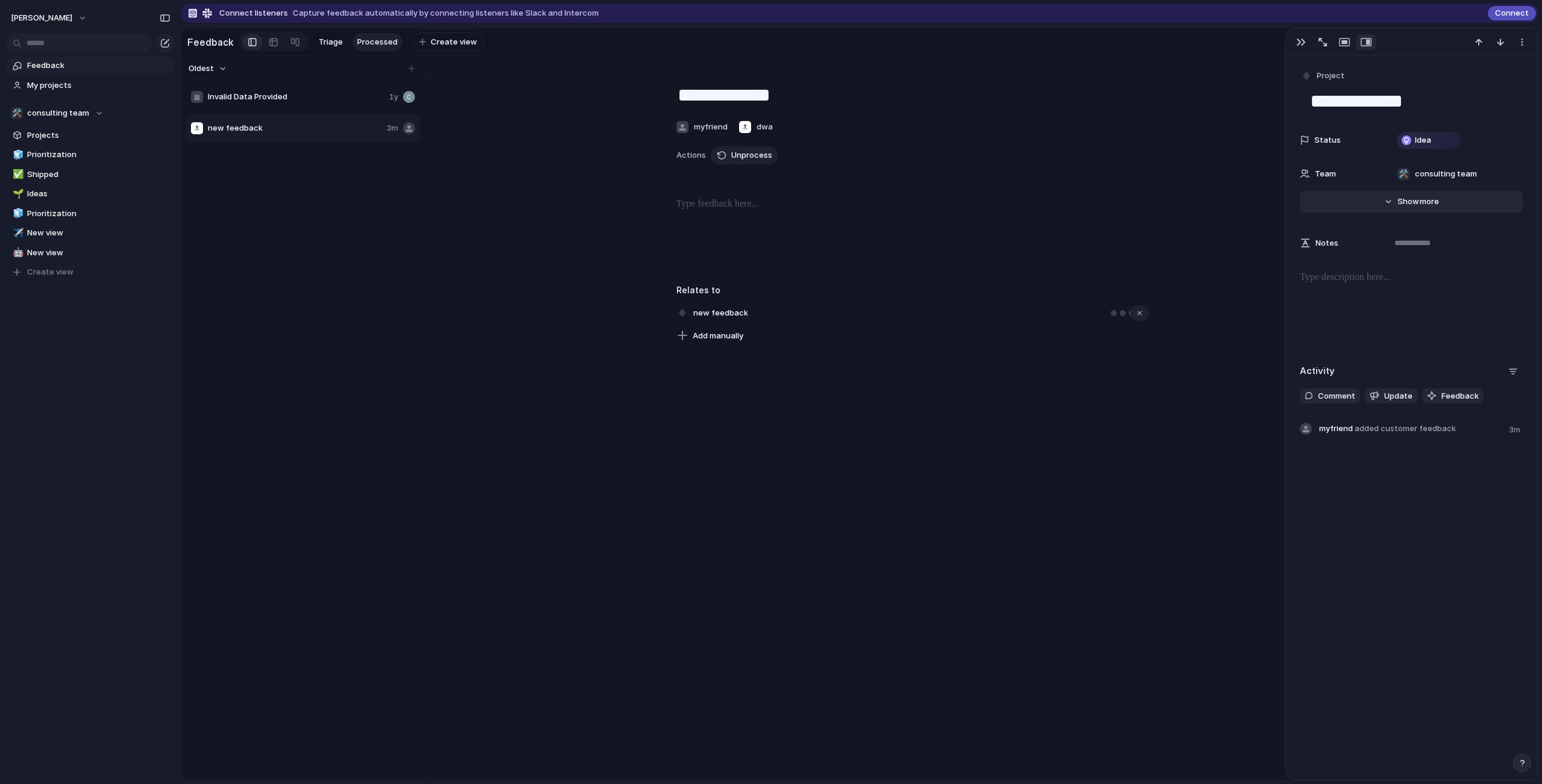
scroll to position [0, 0]
click at [318, 151] on div "Copy link Delete" at bounding box center [771, 392] width 1542 height 784
click at [326, 80] on div at bounding box center [303, 67] width 246 height 23
click at [323, 105] on div "Invalid Data Provided 1y" at bounding box center [303, 97] width 233 height 29
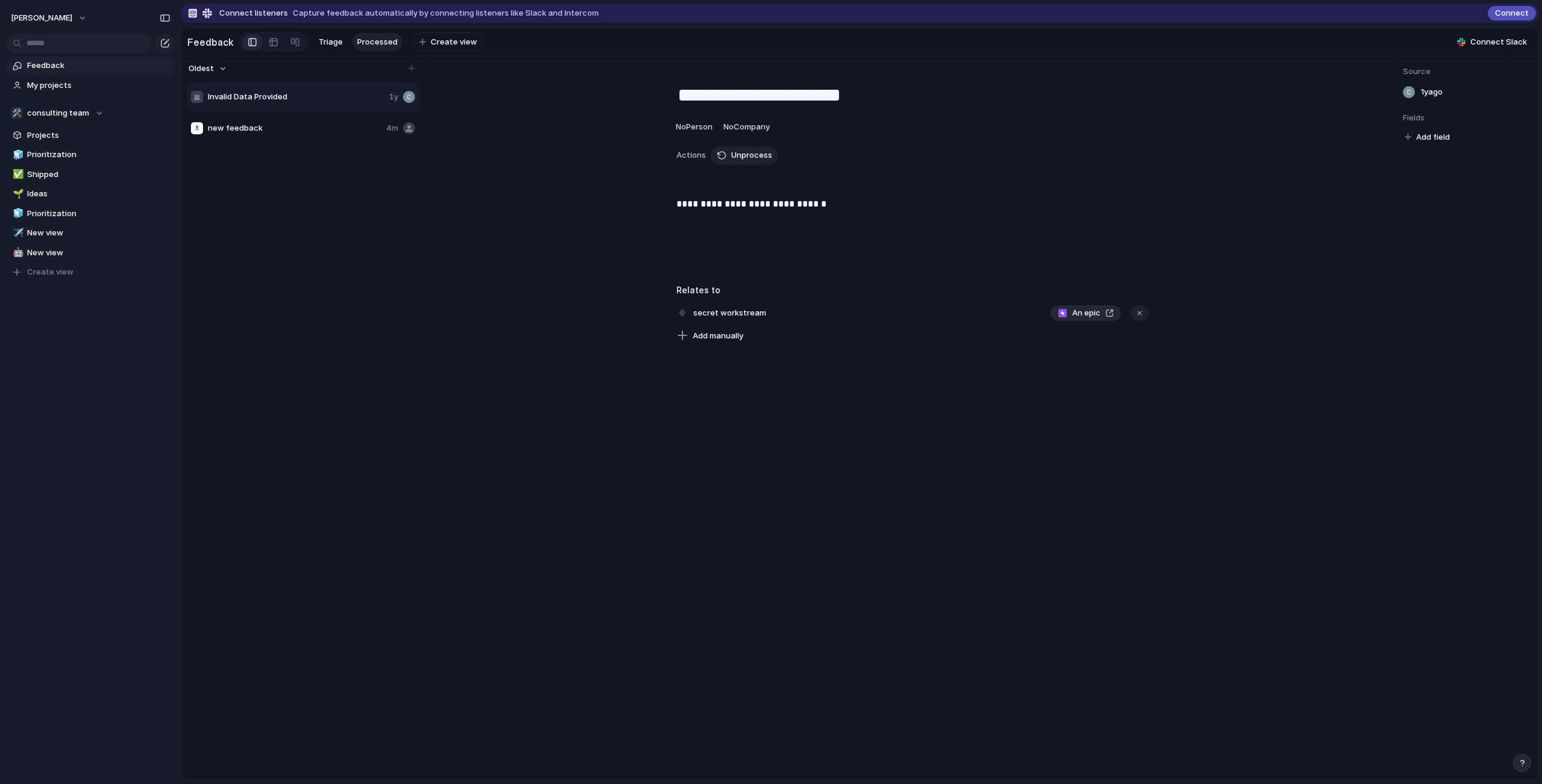
click at [316, 103] on span "Invalid Data Provided" at bounding box center [295, 98] width 177 height 12
click at [326, 134] on div "new feedback 4m" at bounding box center [303, 128] width 233 height 29
click at [326, 134] on span "new feedback" at bounding box center [295, 129] width 174 height 12
click at [334, 147] on div "Copy link Delete" at bounding box center [771, 392] width 1542 height 784
click at [735, 164] on button "Unprocess" at bounding box center [744, 155] width 67 height 18
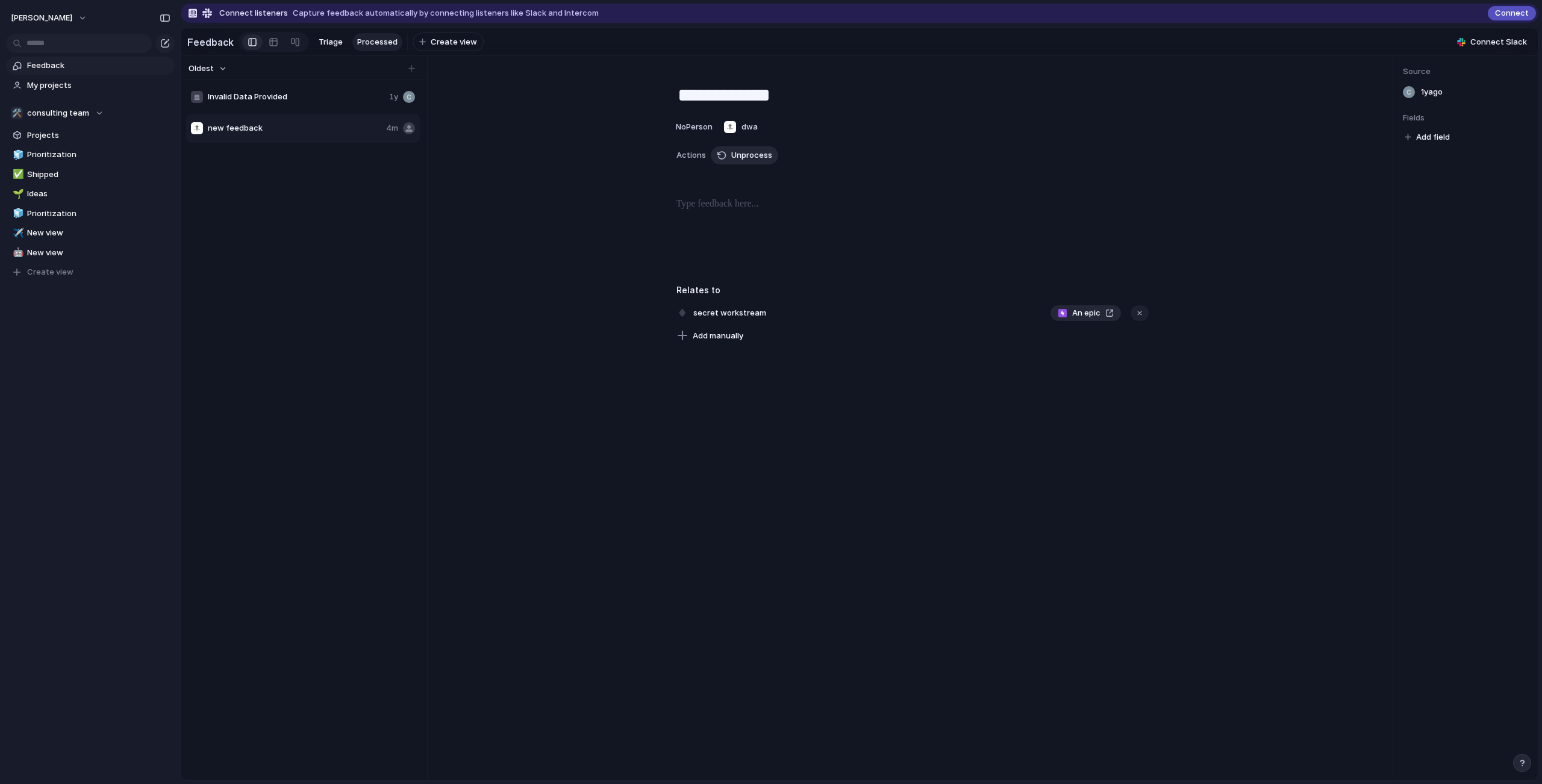
type textarea "**********"
click at [319, 46] on link "Triage" at bounding box center [331, 42] width 34 height 18
click at [277, 112] on div "new feedback 4m" at bounding box center [303, 97] width 233 height 29
click at [773, 164] on button "button" at bounding box center [783, 155] width 20 height 18
click at [1136, 318] on div "button" at bounding box center [1140, 313] width 9 height 9
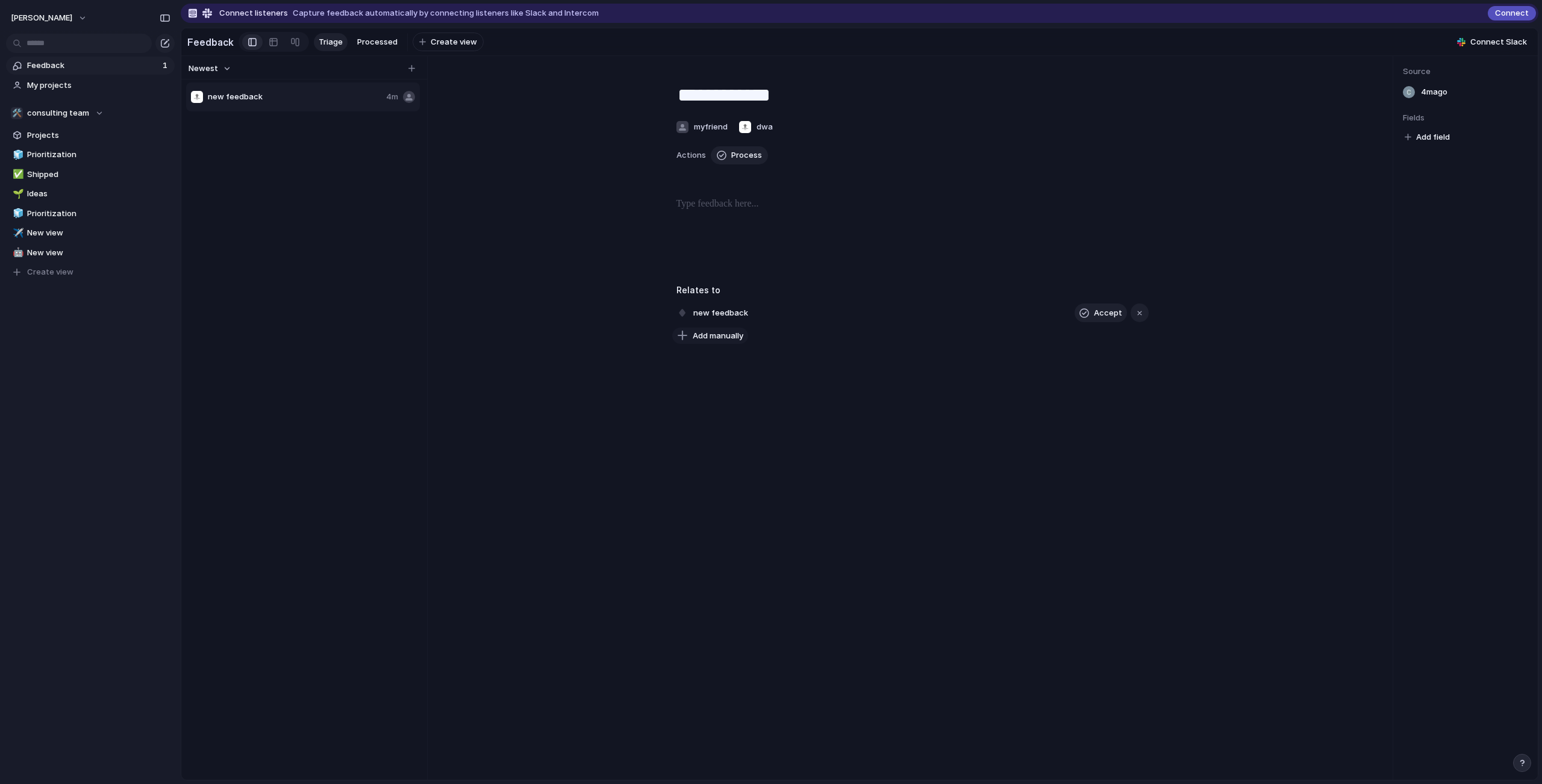
click at [738, 342] on span "Add manually" at bounding box center [718, 336] width 51 height 12
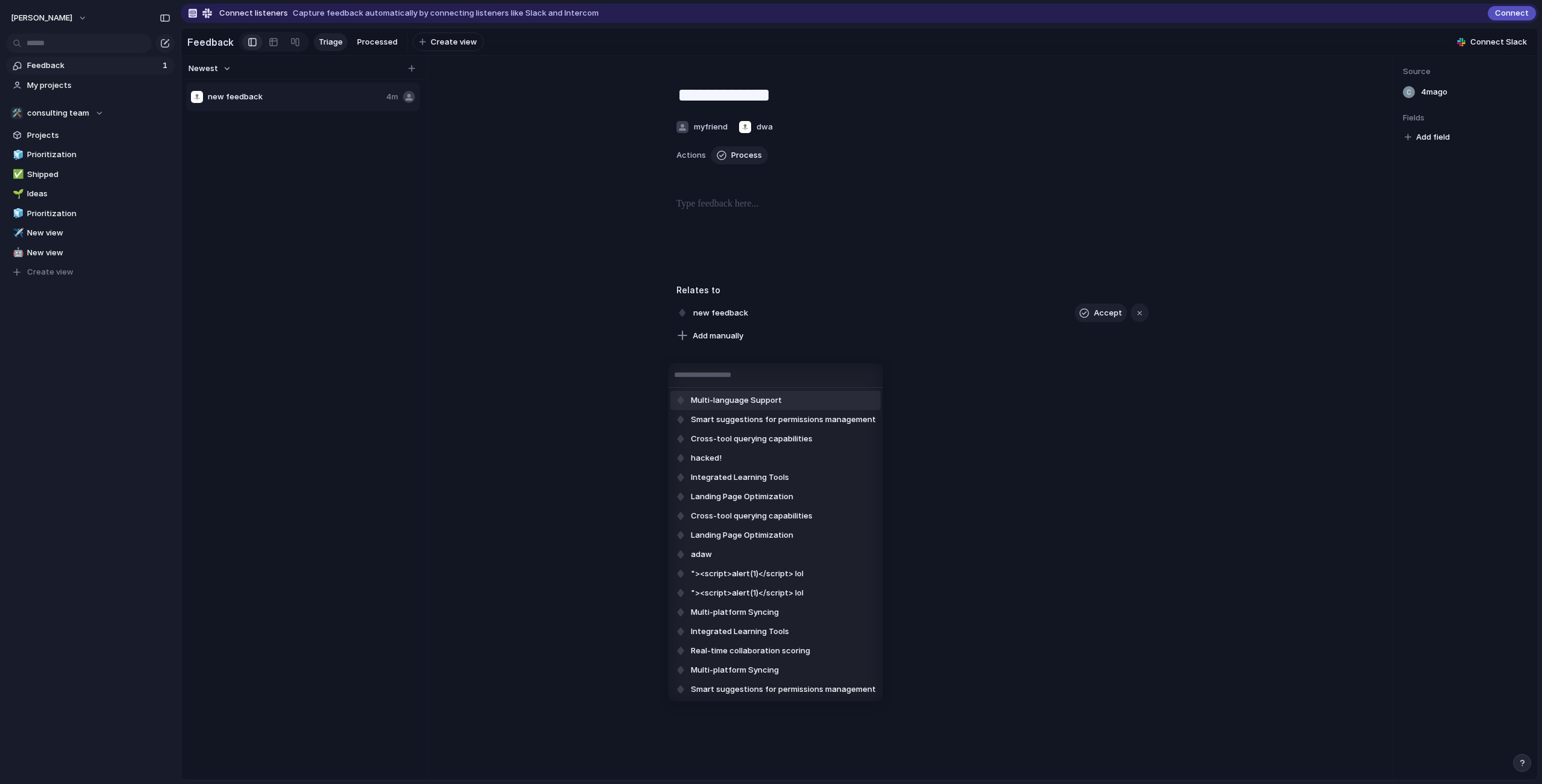
click at [814, 274] on div "Multi-language Support Smart suggestions for permissions management Cross-tool …" at bounding box center [771, 392] width 1542 height 784
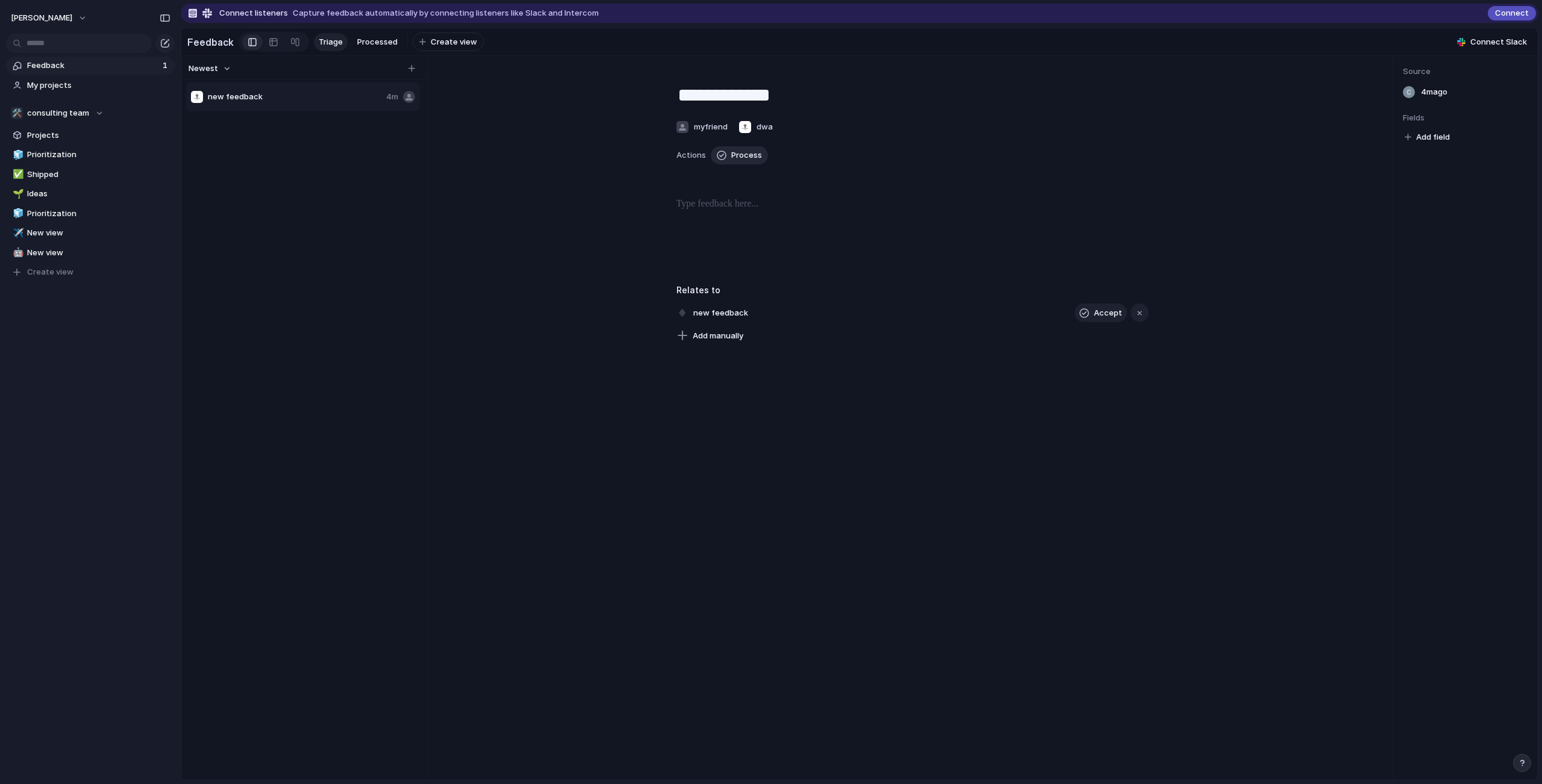
click at [720, 164] on button "Process" at bounding box center [739, 155] width 57 height 18
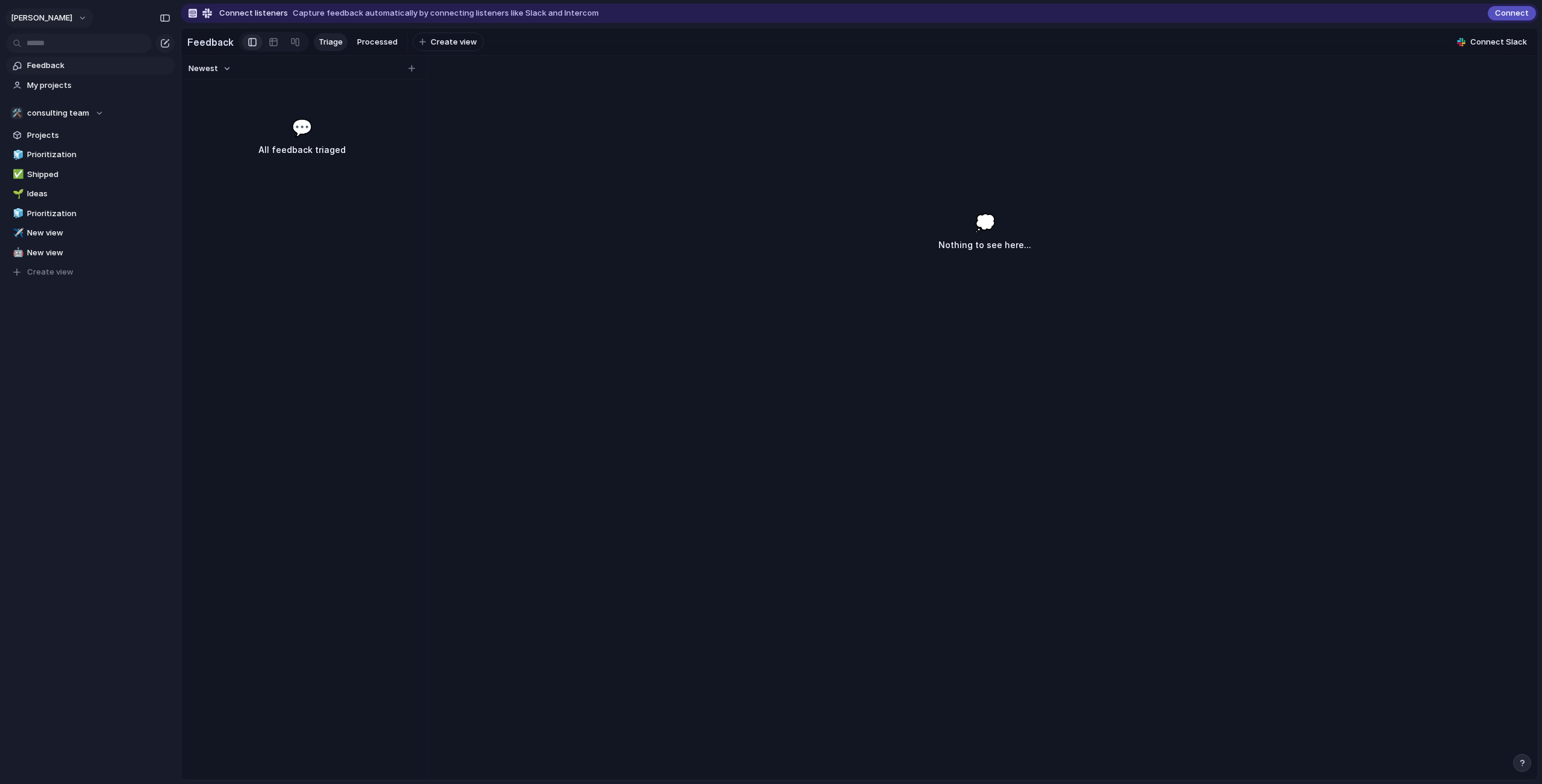
click at [38, 22] on span "[PERSON_NAME]" at bounding box center [41, 19] width 61 height 12
click at [38, 19] on div "Settings Invite members Change theme Sign out" at bounding box center [771, 392] width 1542 height 784
click at [59, 59] on link "Feedback" at bounding box center [90, 66] width 169 height 18
click at [64, 87] on span "My projects" at bounding box center [99, 86] width 144 height 12
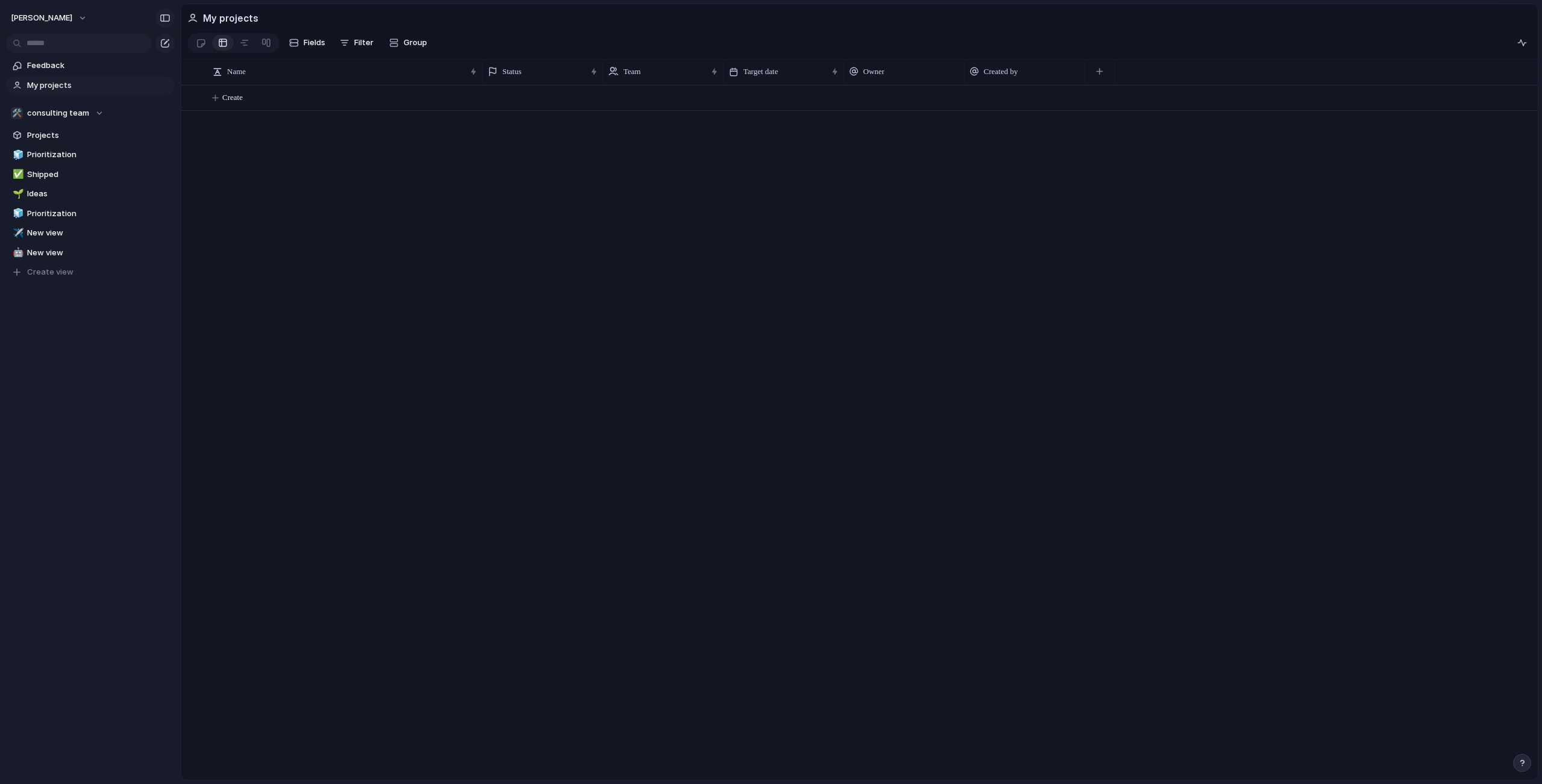
click at [161, 17] on div "button" at bounding box center [165, 19] width 11 height 9
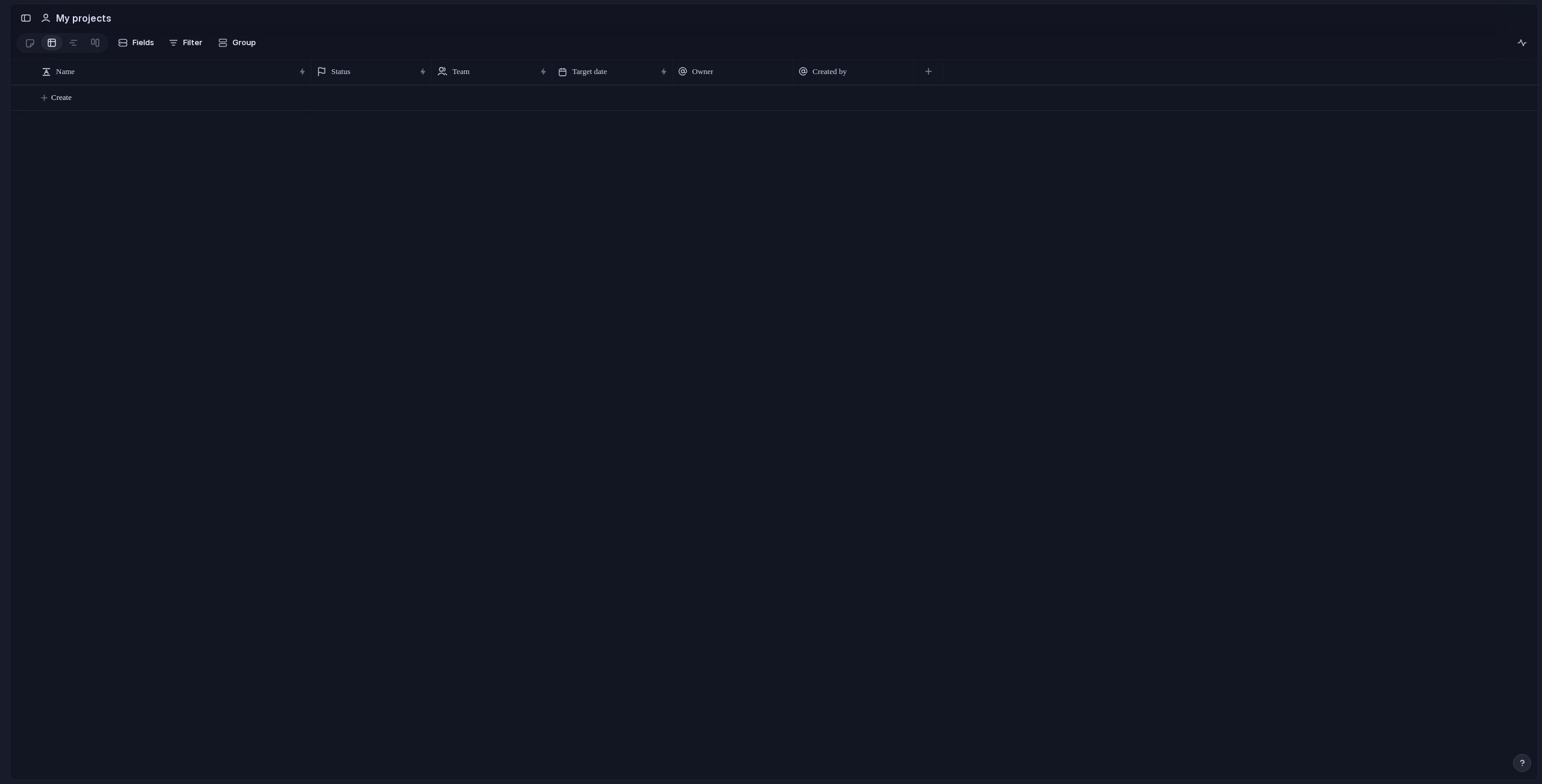
click at [14, 20] on section "My projects" at bounding box center [775, 18] width 1528 height 27
click at [24, 16] on div "button" at bounding box center [26, 19] width 11 height 9
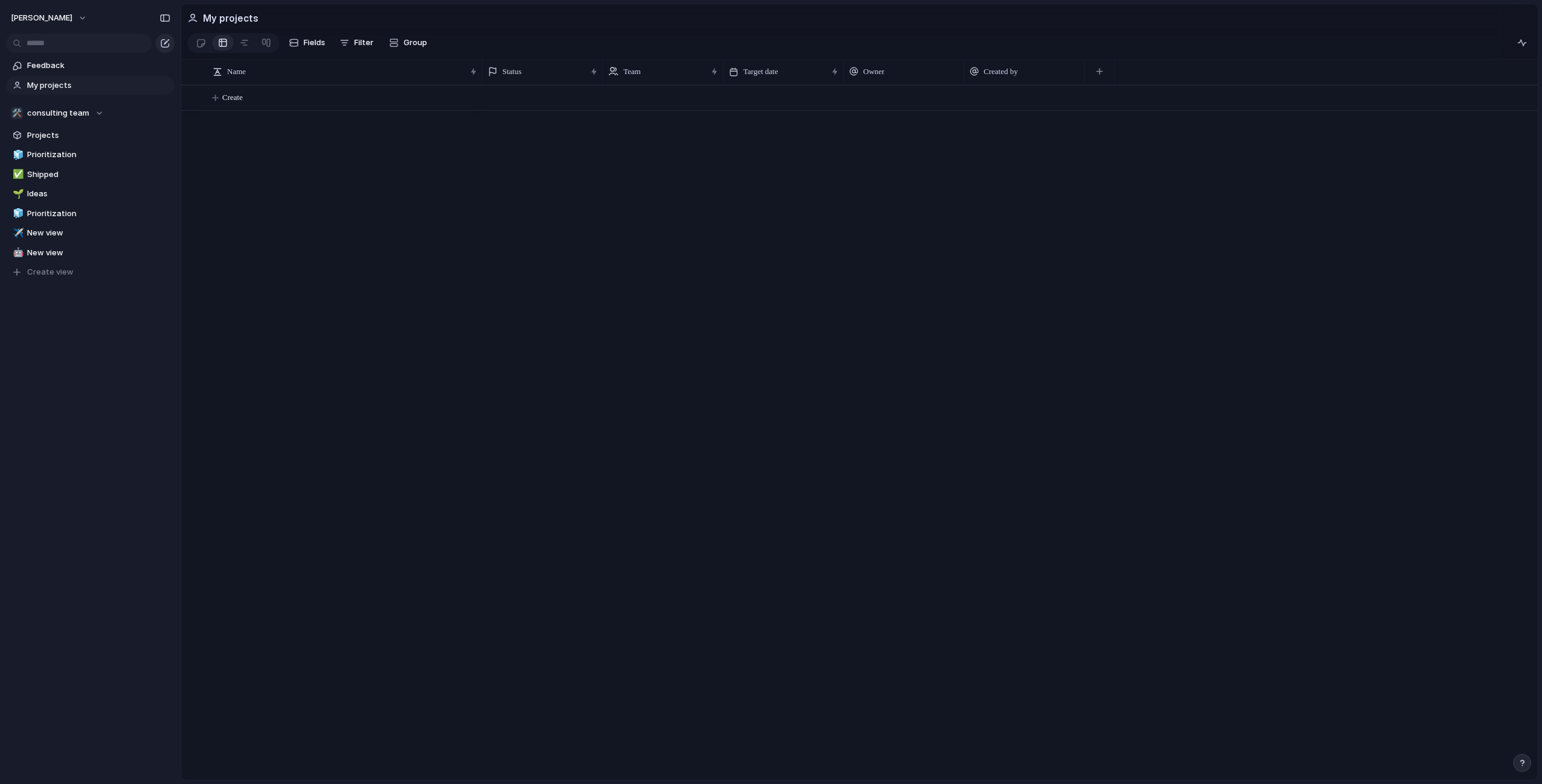
click at [161, 43] on button "button" at bounding box center [165, 43] width 20 height 20
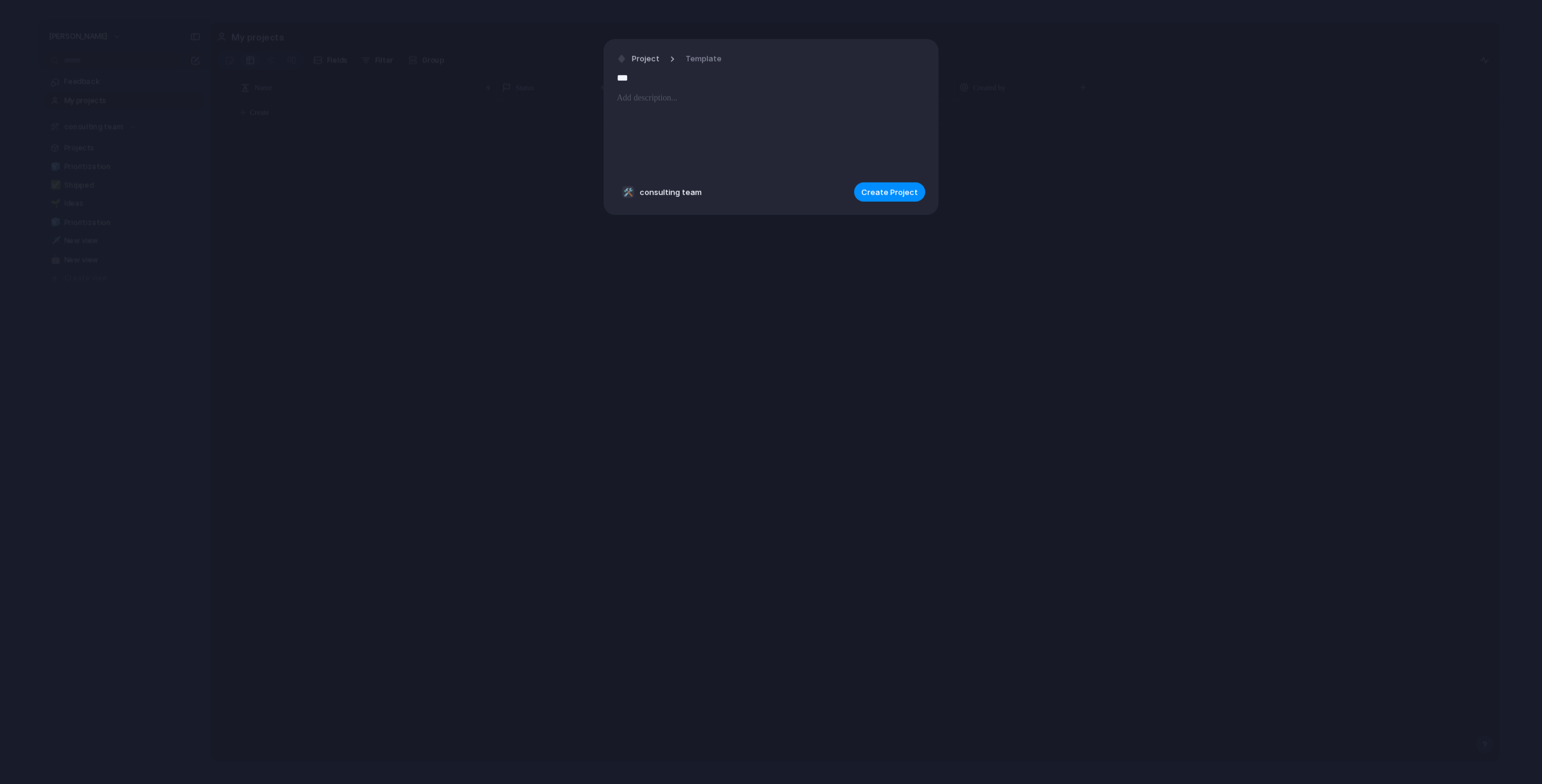
type input "****"
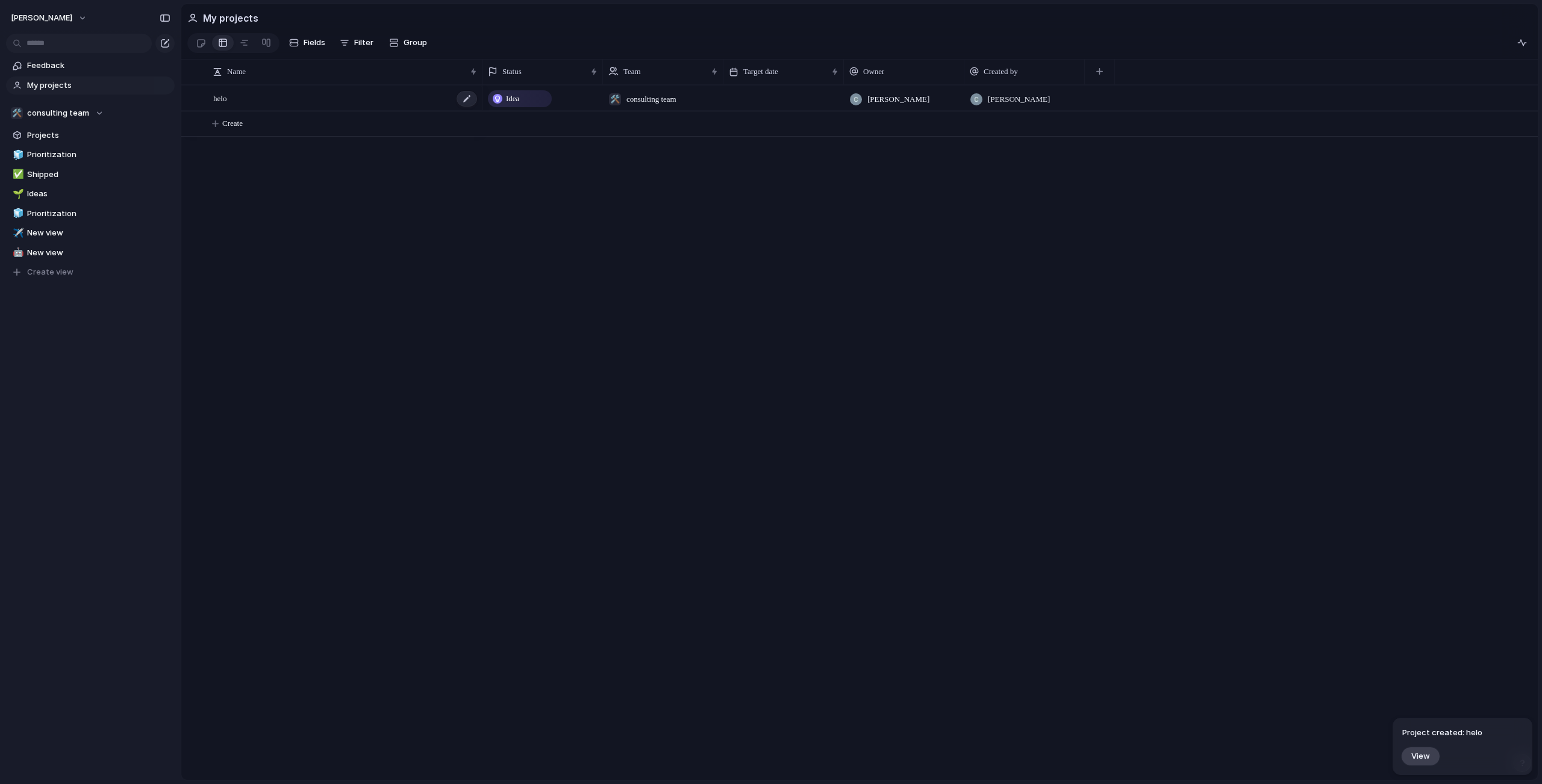
click at [248, 108] on div "helo" at bounding box center [345, 98] width 265 height 25
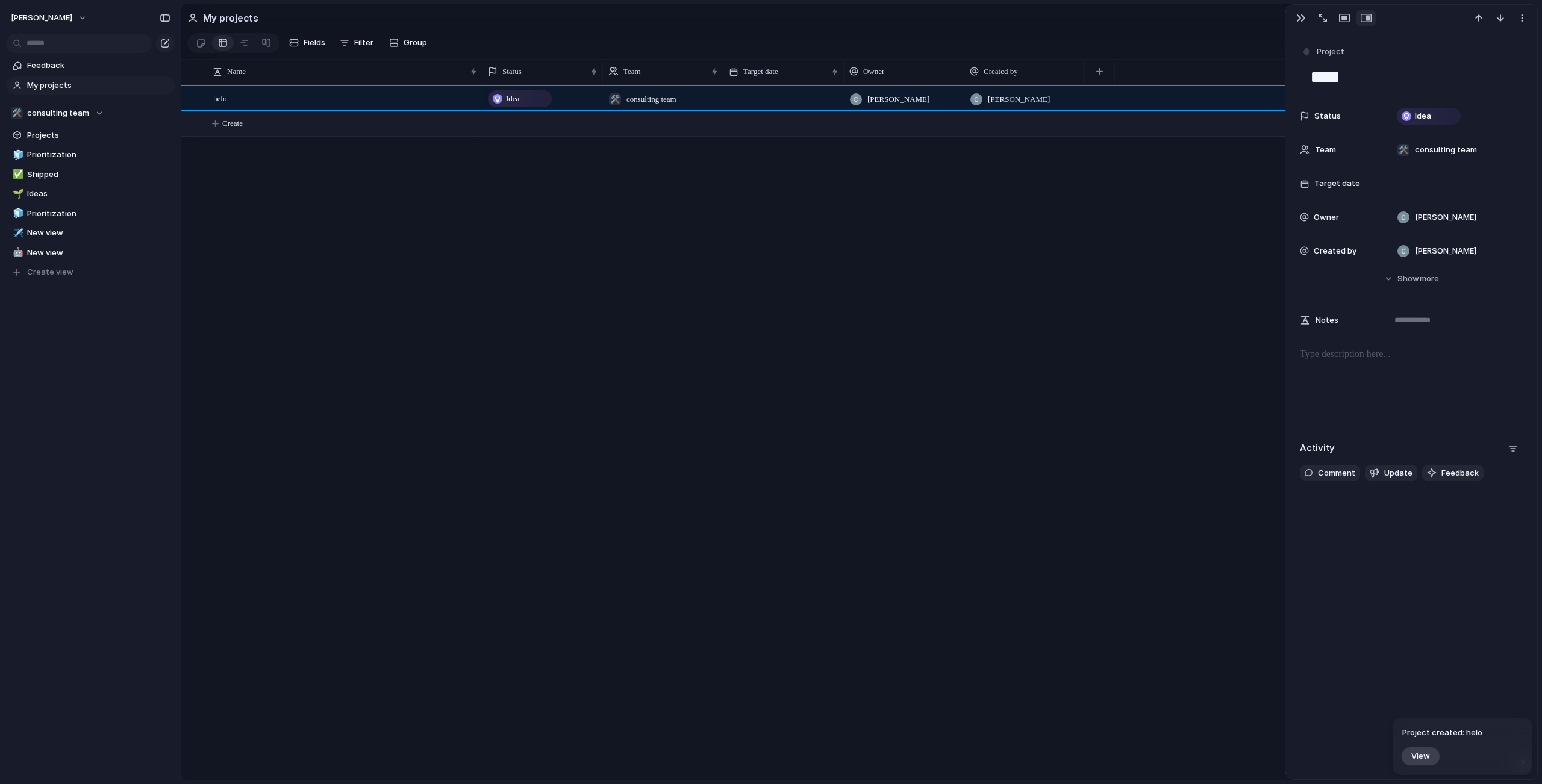
click at [243, 129] on span "Create" at bounding box center [232, 123] width 20 height 12
type textarea "********"
click at [491, 365] on body "cameron Feedback My projects 🛠️ consulting team Projects 🧊 Prioritization ✅ Shi…" at bounding box center [771, 392] width 1542 height 784
click at [78, 60] on span "Feedback" at bounding box center [99, 66] width 144 height 12
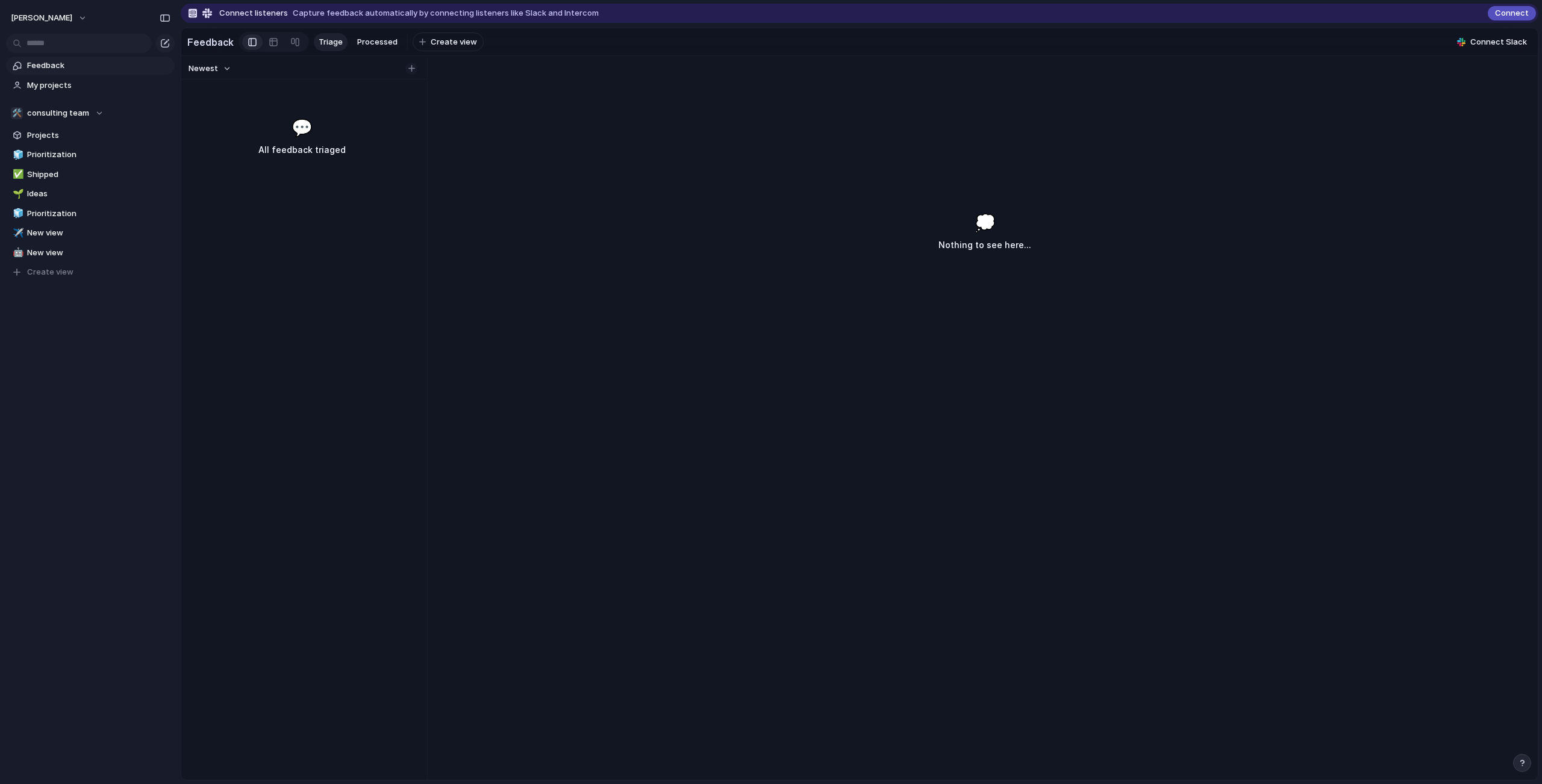
click at [413, 74] on button "button" at bounding box center [412, 69] width 12 height 12
click at [413, 72] on div "button" at bounding box center [411, 67] width 6 height 6
type input "****"
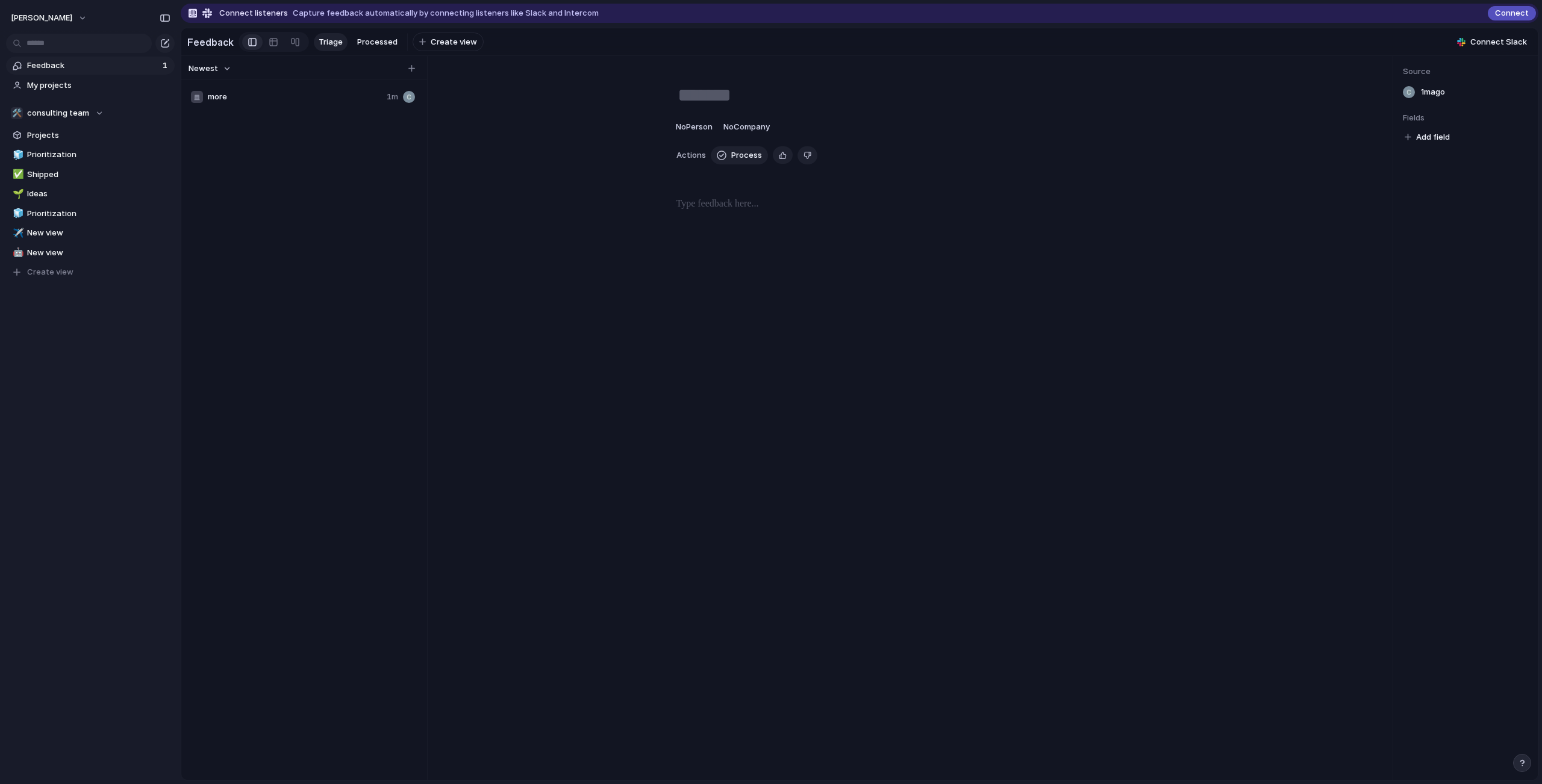
type textarea "****"
click at [732, 161] on span "Process" at bounding box center [746, 155] width 31 height 12
click at [364, 137] on div "💬 All feedback triaged" at bounding box center [302, 137] width 236 height 43
click at [624, 309] on div "💭 Nothing to see here..." at bounding box center [985, 478] width 1105 height 603
click at [46, 76] on section "Feedback My projects" at bounding box center [90, 74] width 181 height 40
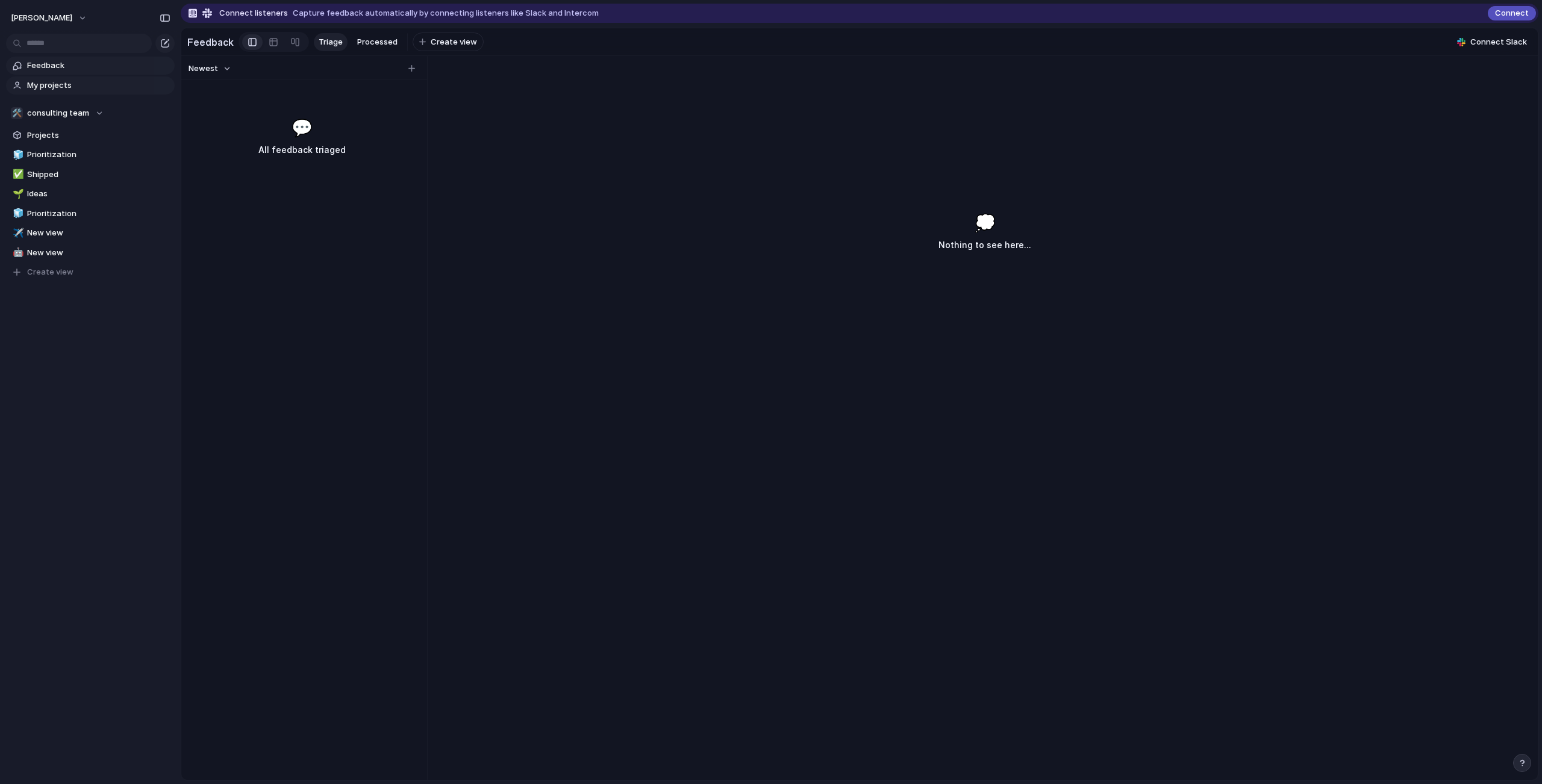
click at [49, 81] on span "My projects" at bounding box center [99, 86] width 144 height 12
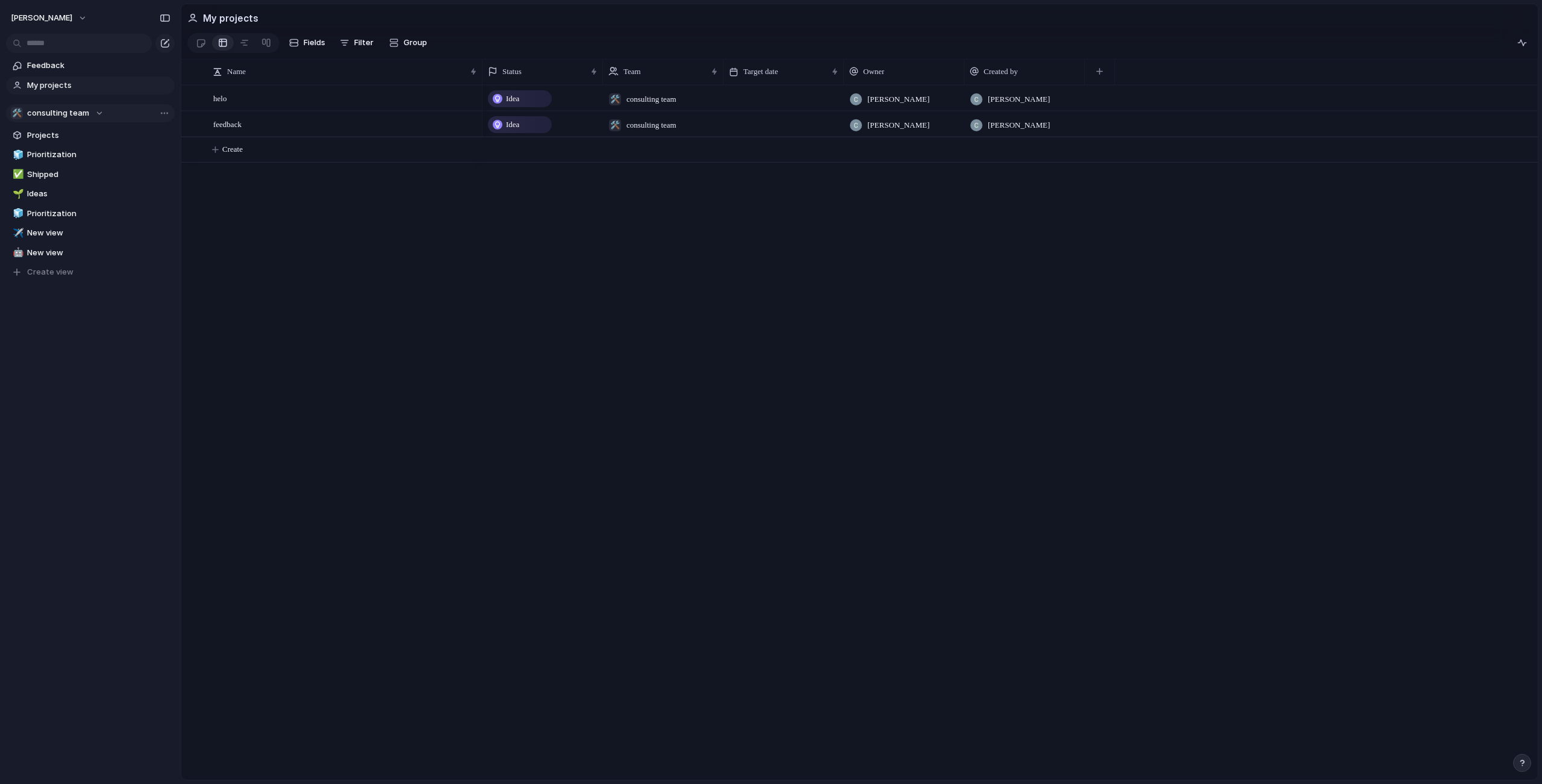
click at [82, 115] on span "consulting team" at bounding box center [59, 114] width 62 height 12
click at [83, 115] on div "🛠️ consulting team 🛠️ ;lkjhgfd 🛠️ my secret team Create new team" at bounding box center [771, 392] width 1542 height 784
click at [29, 18] on span "[PERSON_NAME]" at bounding box center [41, 19] width 61 height 12
click at [52, 54] on li "Settings" at bounding box center [59, 45] width 100 height 20
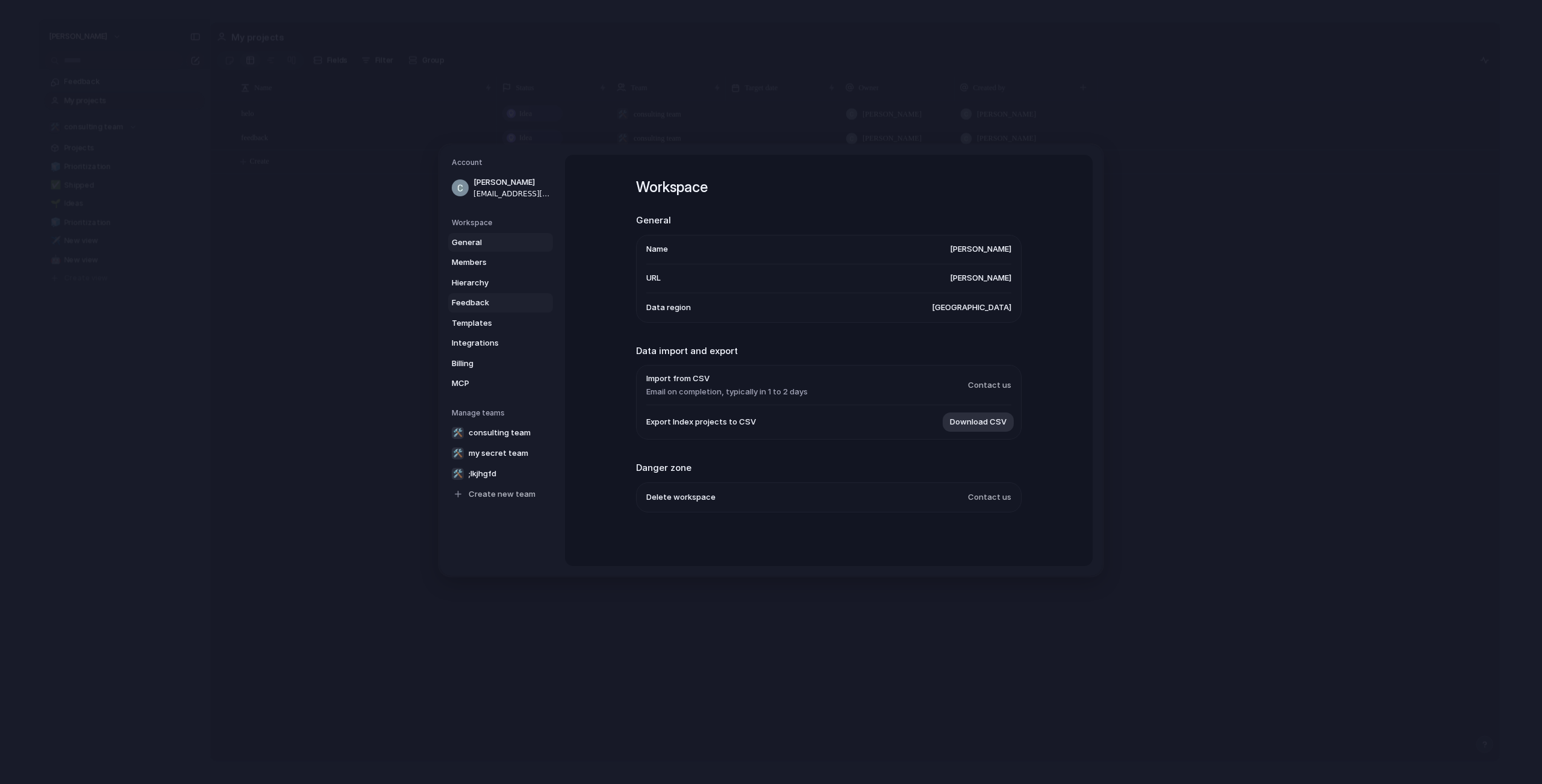
click at [477, 309] on link "Feedback" at bounding box center [500, 303] width 105 height 20
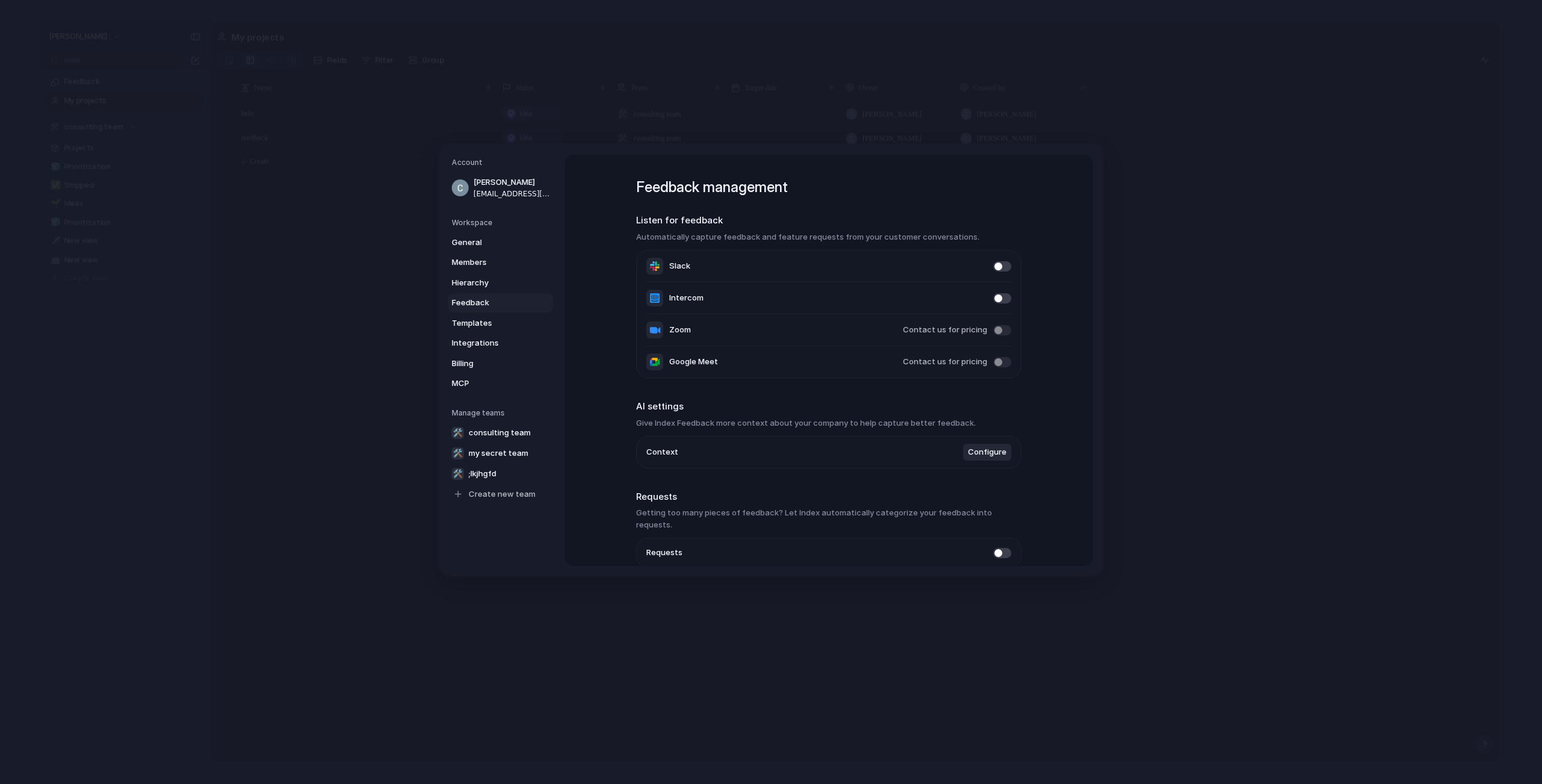
scroll to position [44, 0]
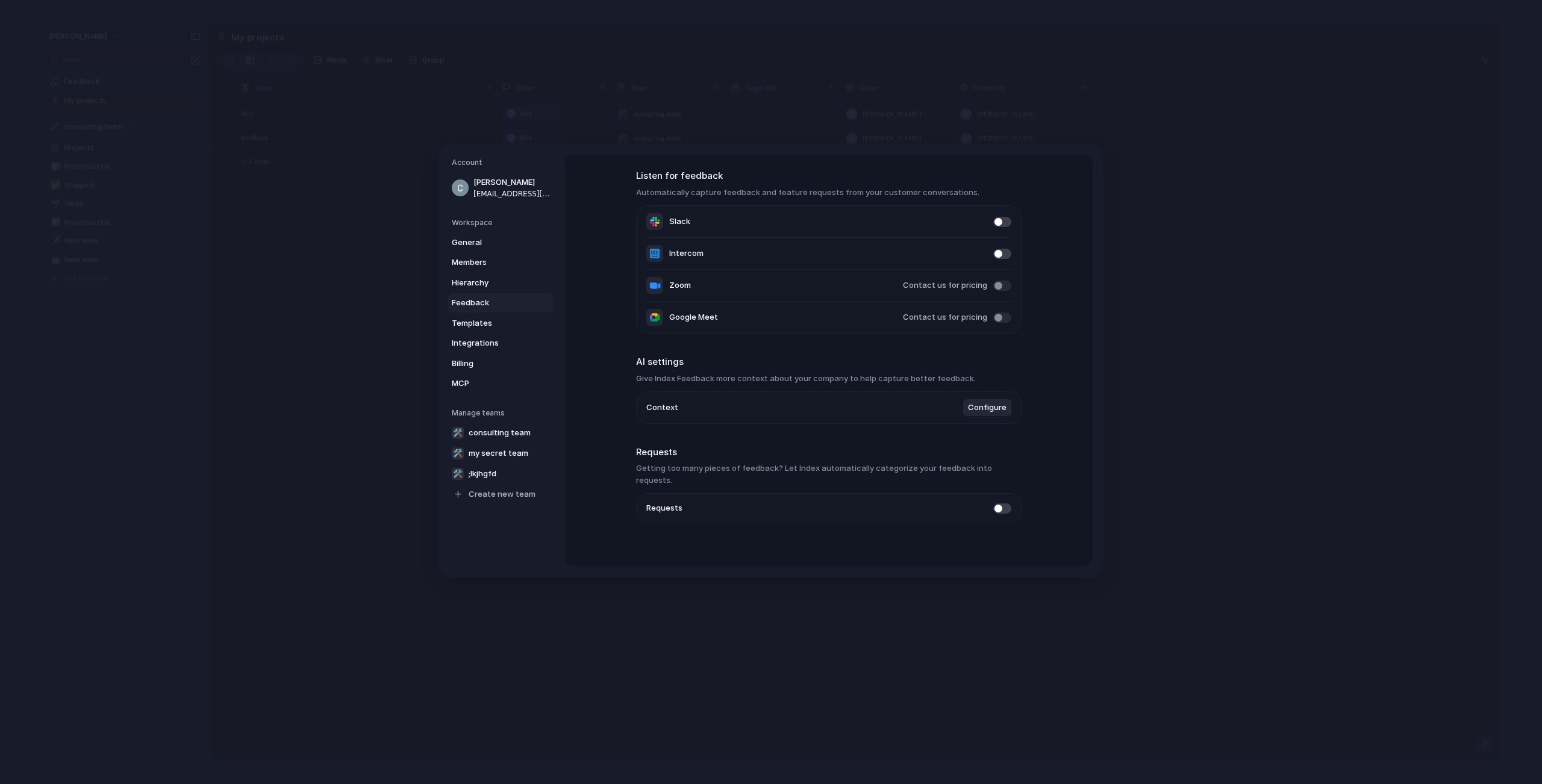
click at [997, 504] on span at bounding box center [1003, 509] width 18 height 11
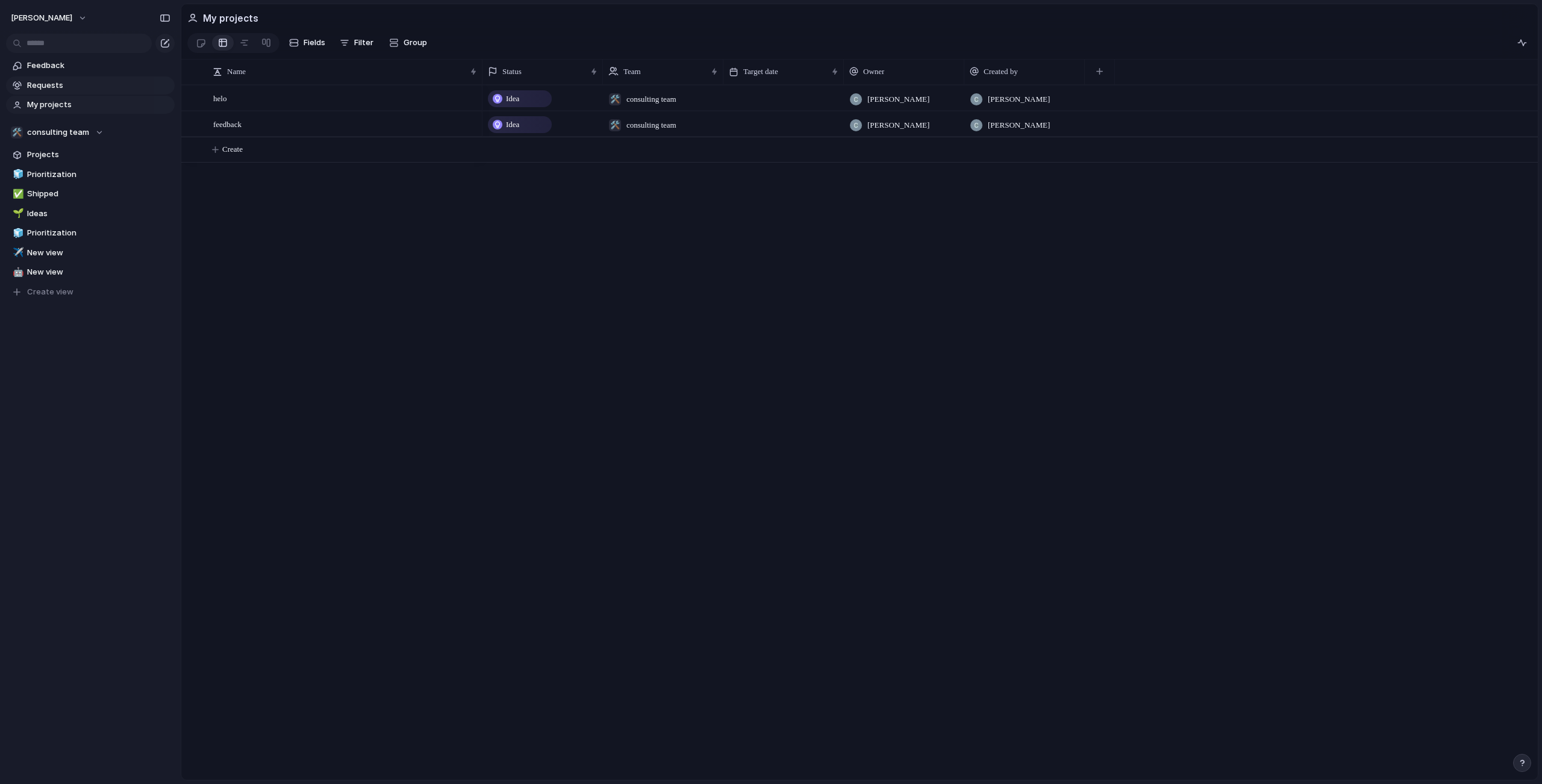
click at [35, 93] on link "Requests" at bounding box center [90, 85] width 169 height 18
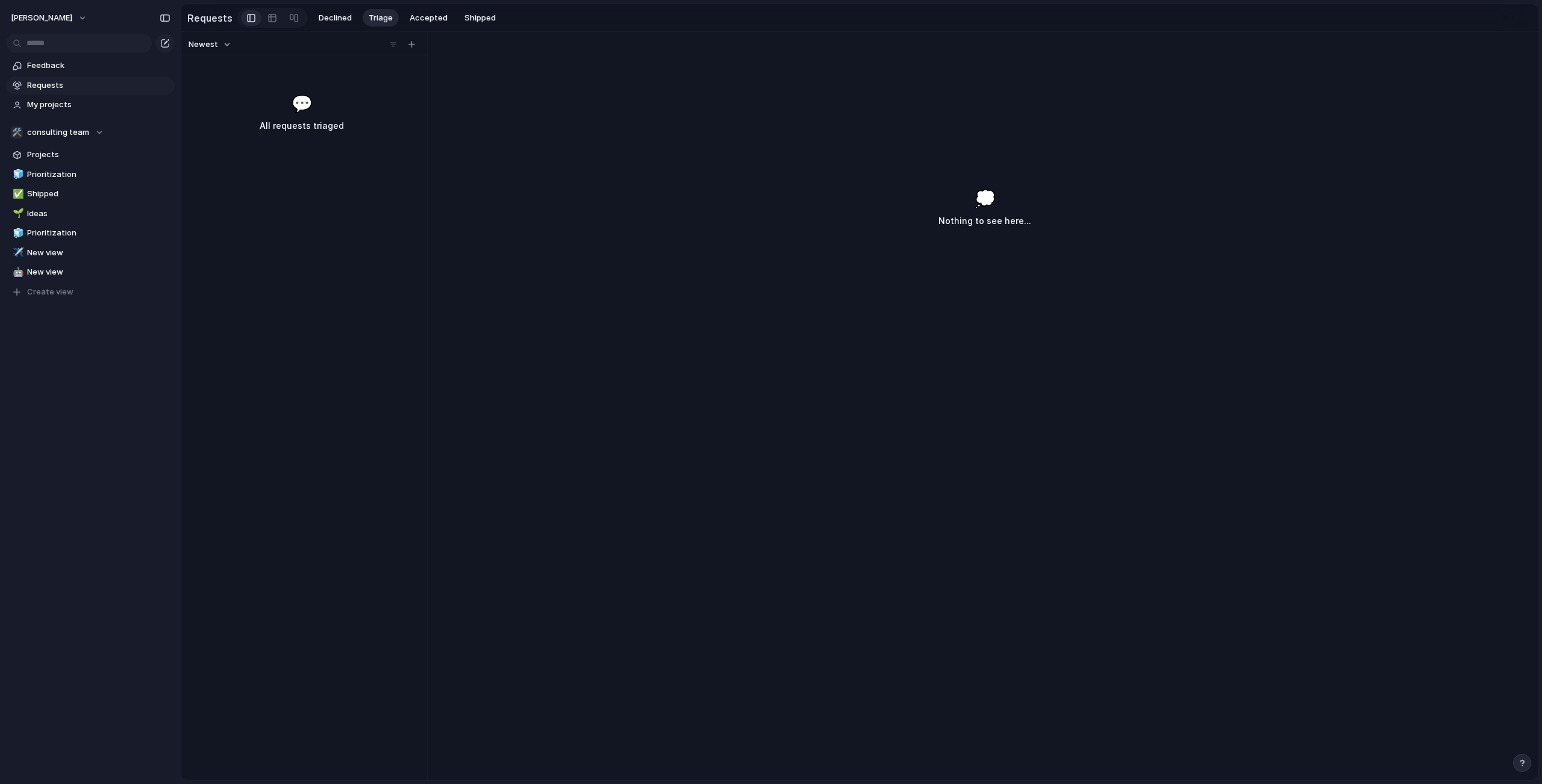
click at [359, 127] on h3 "All requests triaged" at bounding box center [302, 126] width 185 height 14
click at [296, 108] on span "💬" at bounding box center [303, 104] width 21 height 26
click at [411, 48] on div "button" at bounding box center [411, 43] width 6 height 6
type input "**********"
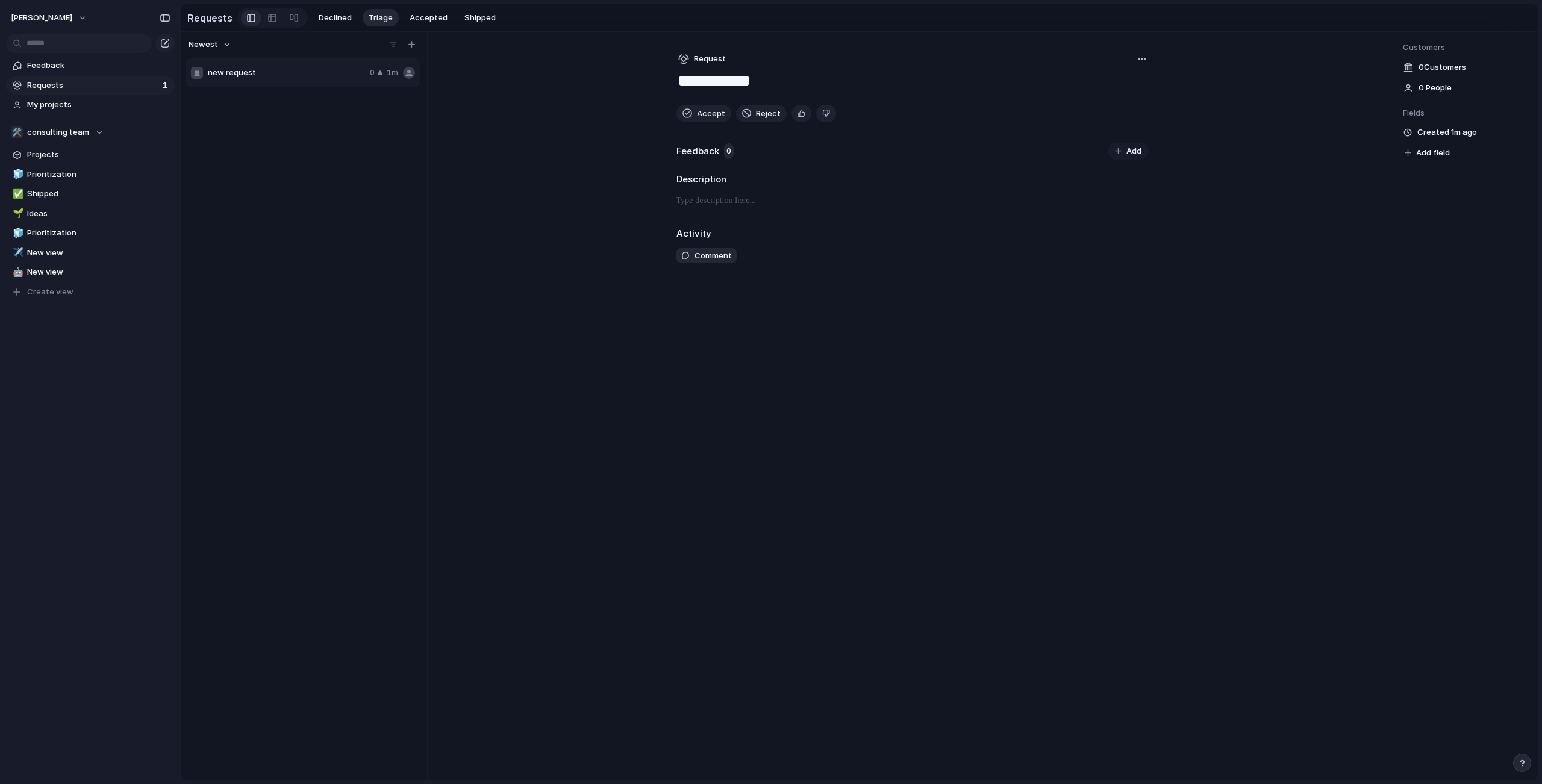
click at [314, 87] on div "new request 0 1m" at bounding box center [303, 73] width 233 height 29
click at [695, 122] on button "Accept" at bounding box center [704, 114] width 55 height 18
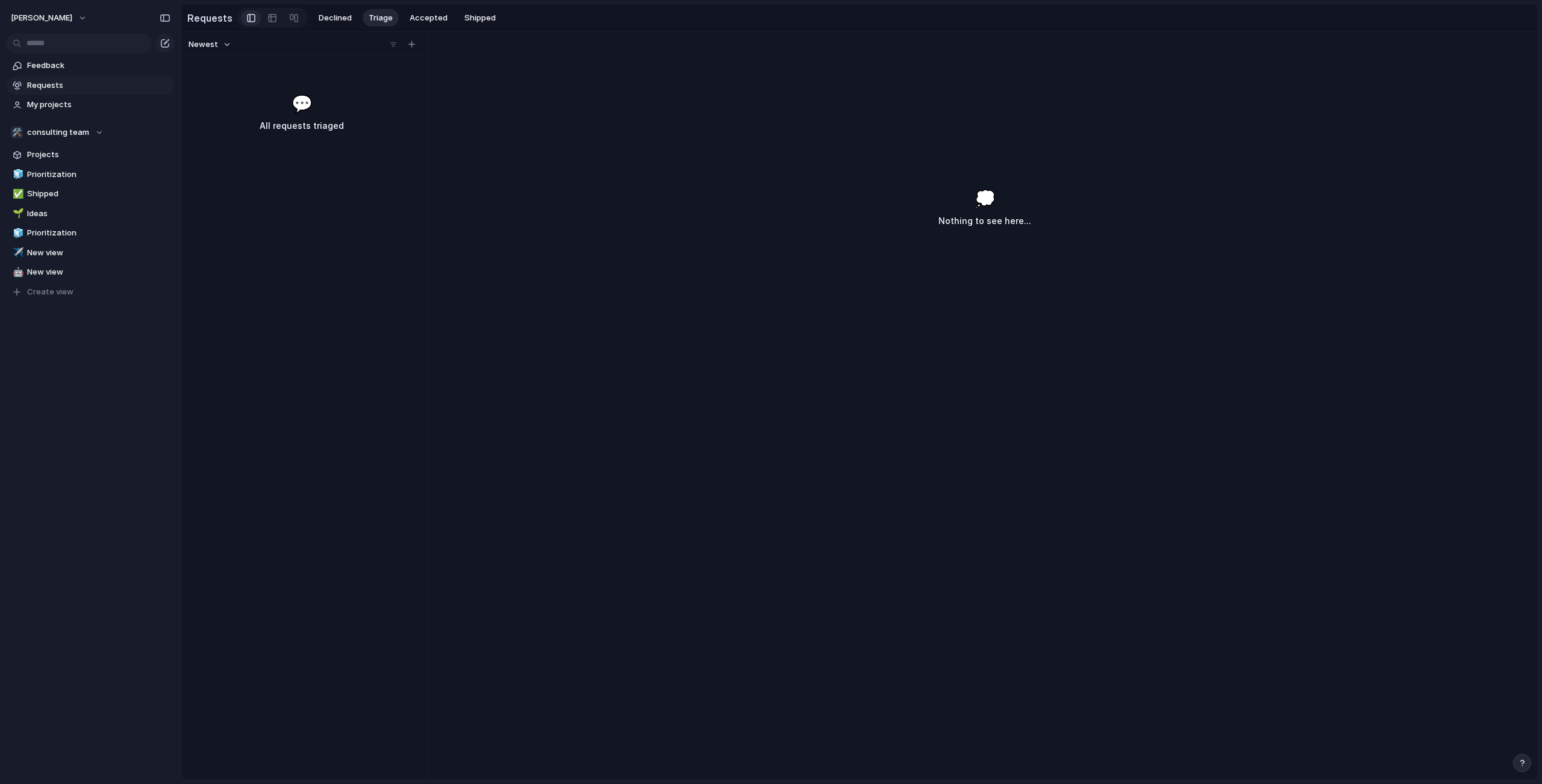
click at [736, 176] on div "💭 Nothing to see here..." at bounding box center [985, 466] width 1105 height 627
click at [414, 15] on span "Accepted" at bounding box center [429, 19] width 38 height 12
click at [471, 20] on span "Shipped" at bounding box center [479, 19] width 31 height 12
click at [378, 18] on span "Triage" at bounding box center [380, 19] width 24 height 12
click at [326, 20] on span "Declined" at bounding box center [334, 19] width 33 height 12
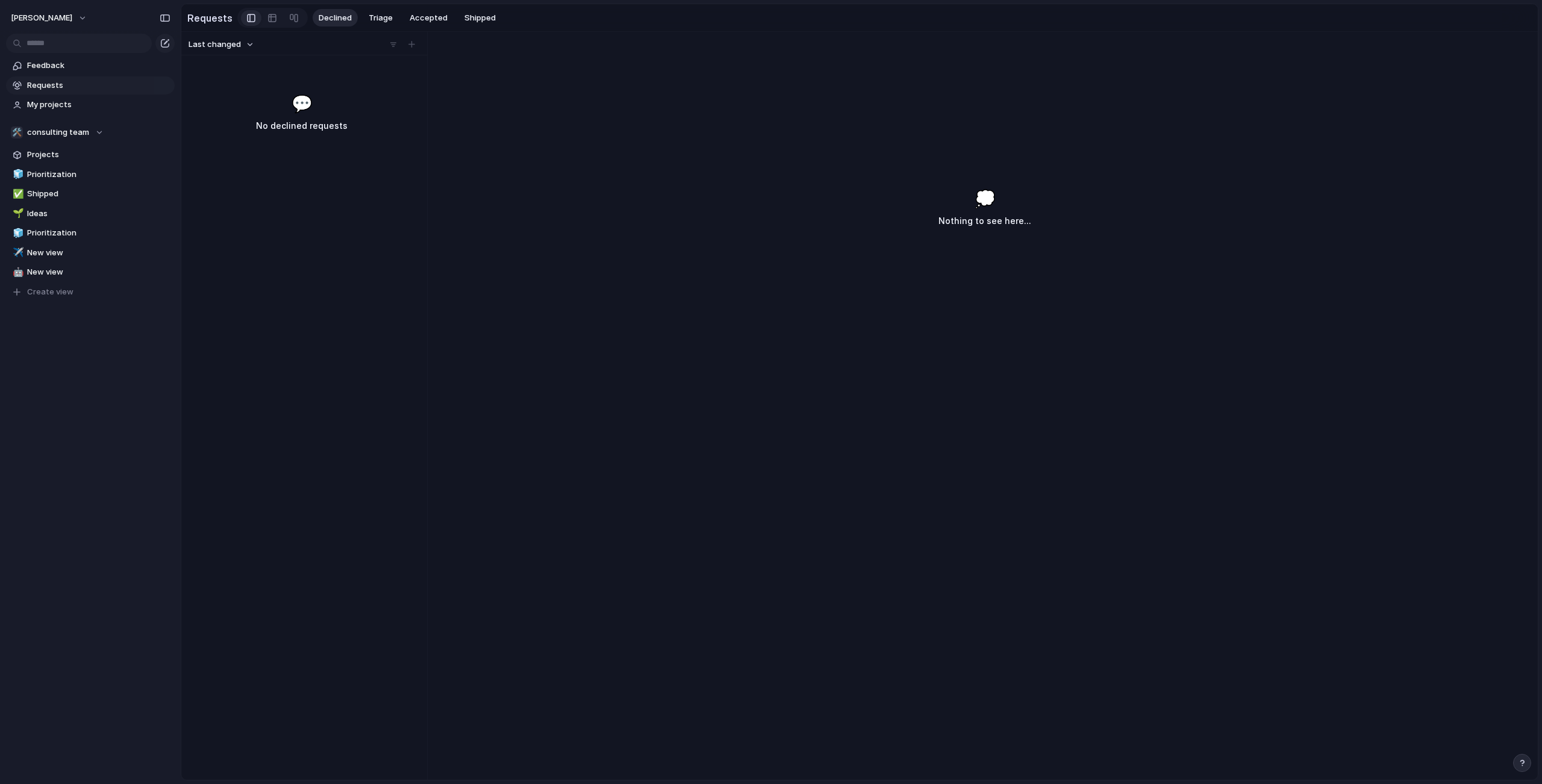
click at [446, 20] on div "Declined Triage Accepted Shipped" at bounding box center [406, 18] width 189 height 18
click at [413, 20] on span "Accepted" at bounding box center [429, 19] width 38 height 12
click at [316, 55] on div "Create Fields Filter Group Zoom" at bounding box center [293, 43] width 211 height 24
click at [259, 47] on div "button" at bounding box center [259, 43] width 10 height 10
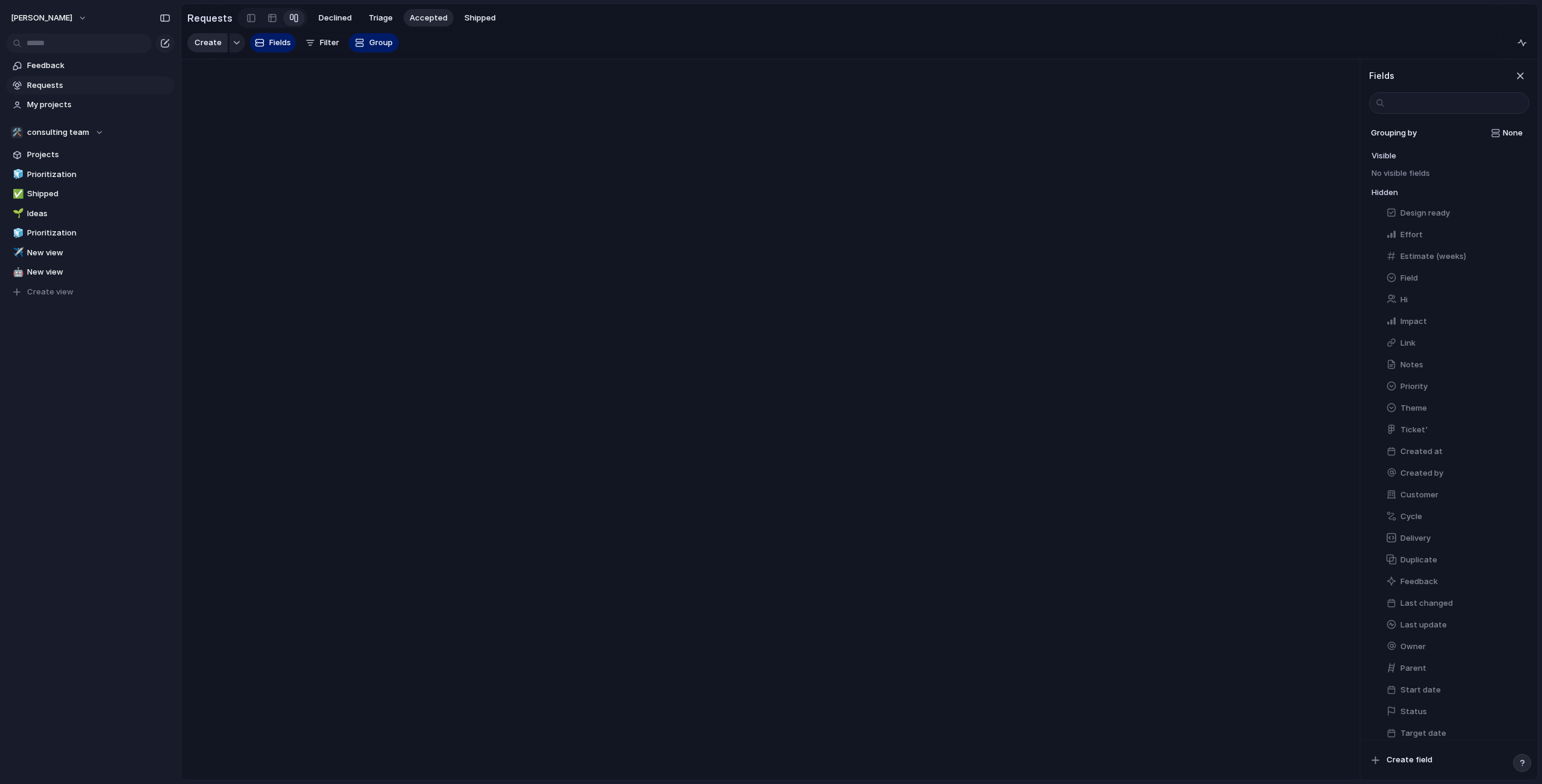
click at [219, 48] on button "Create" at bounding box center [207, 43] width 40 height 20
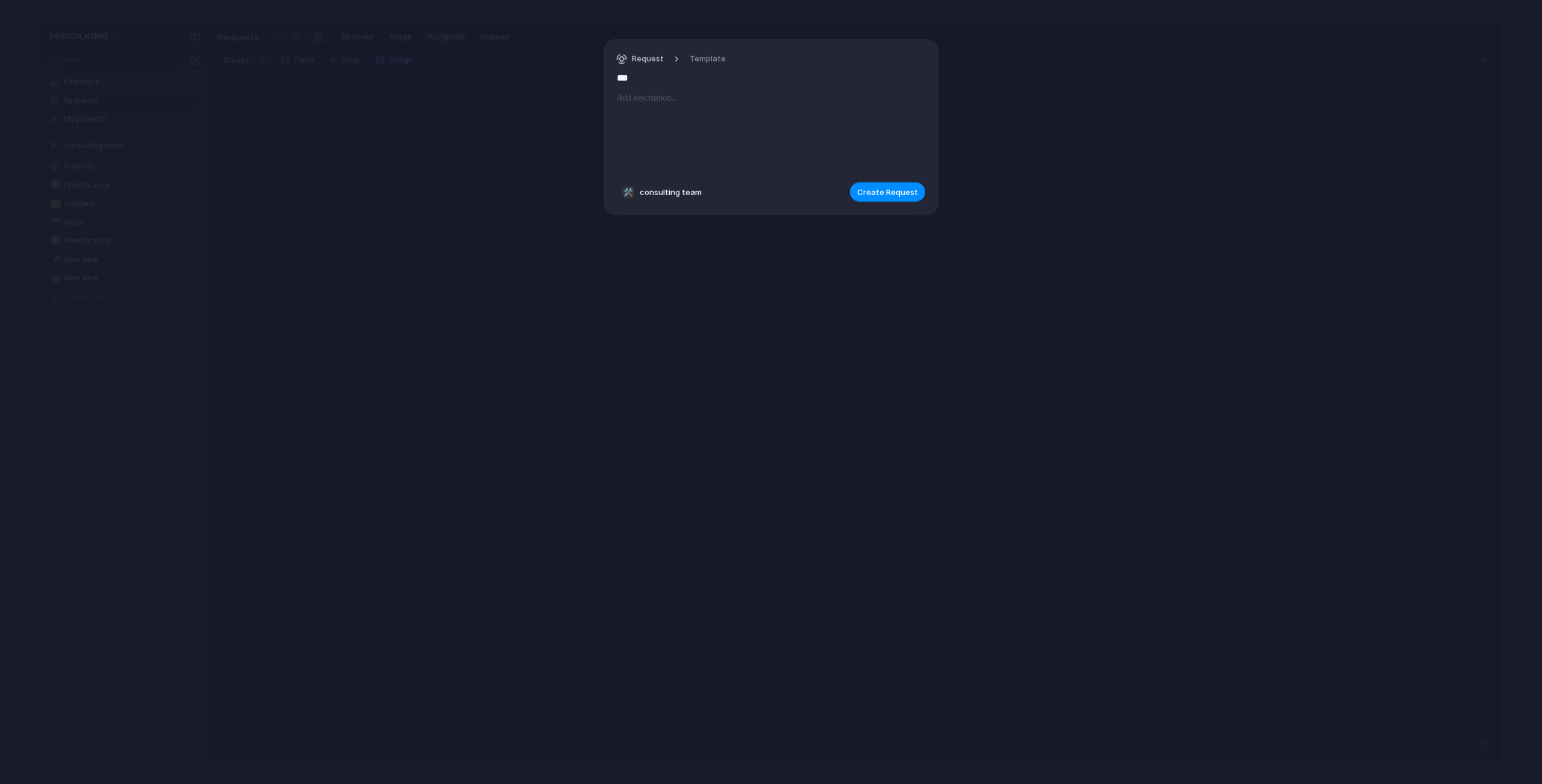
type input "****"
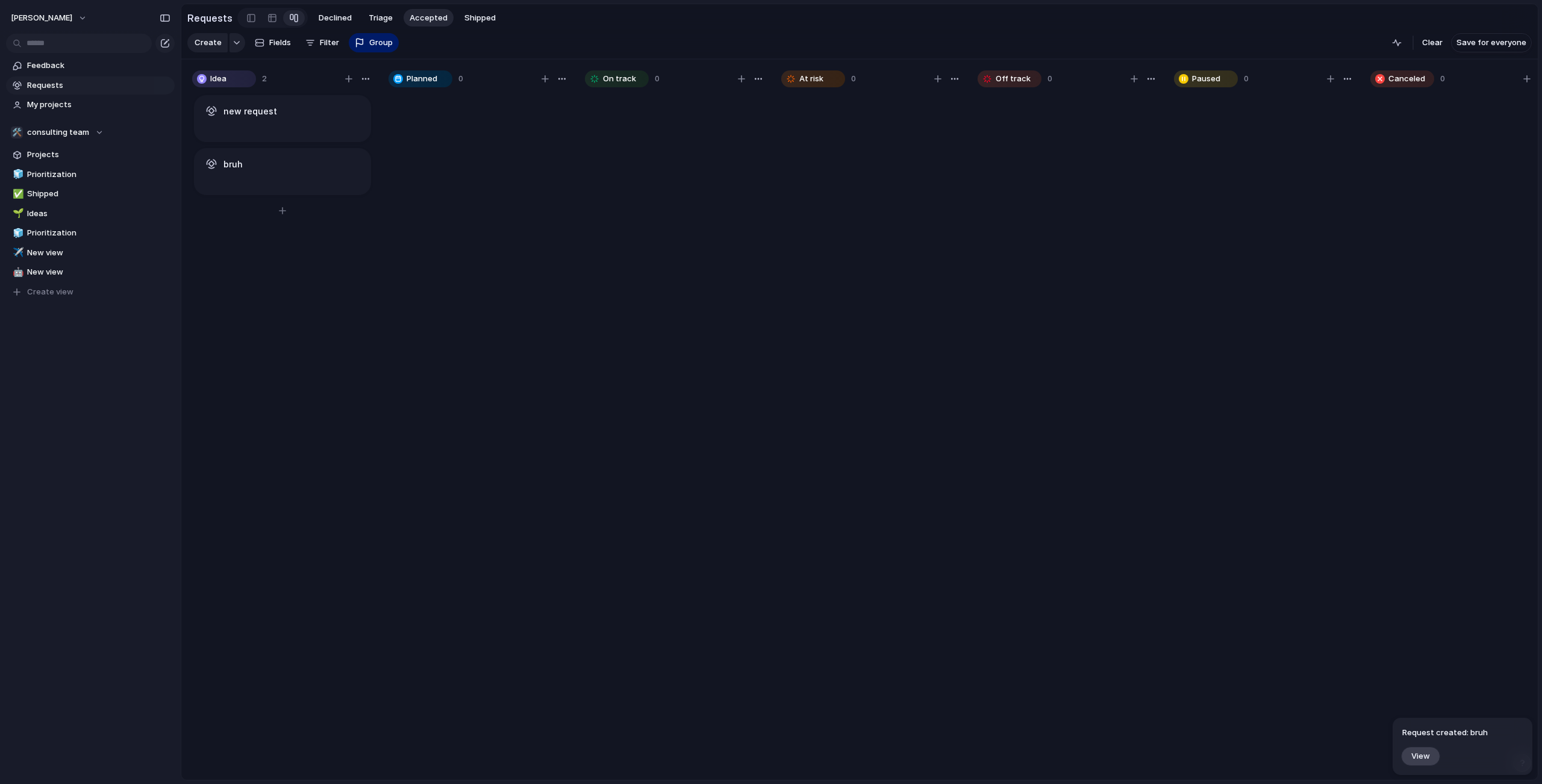
click at [279, 118] on div "new request" at bounding box center [282, 111] width 157 height 13
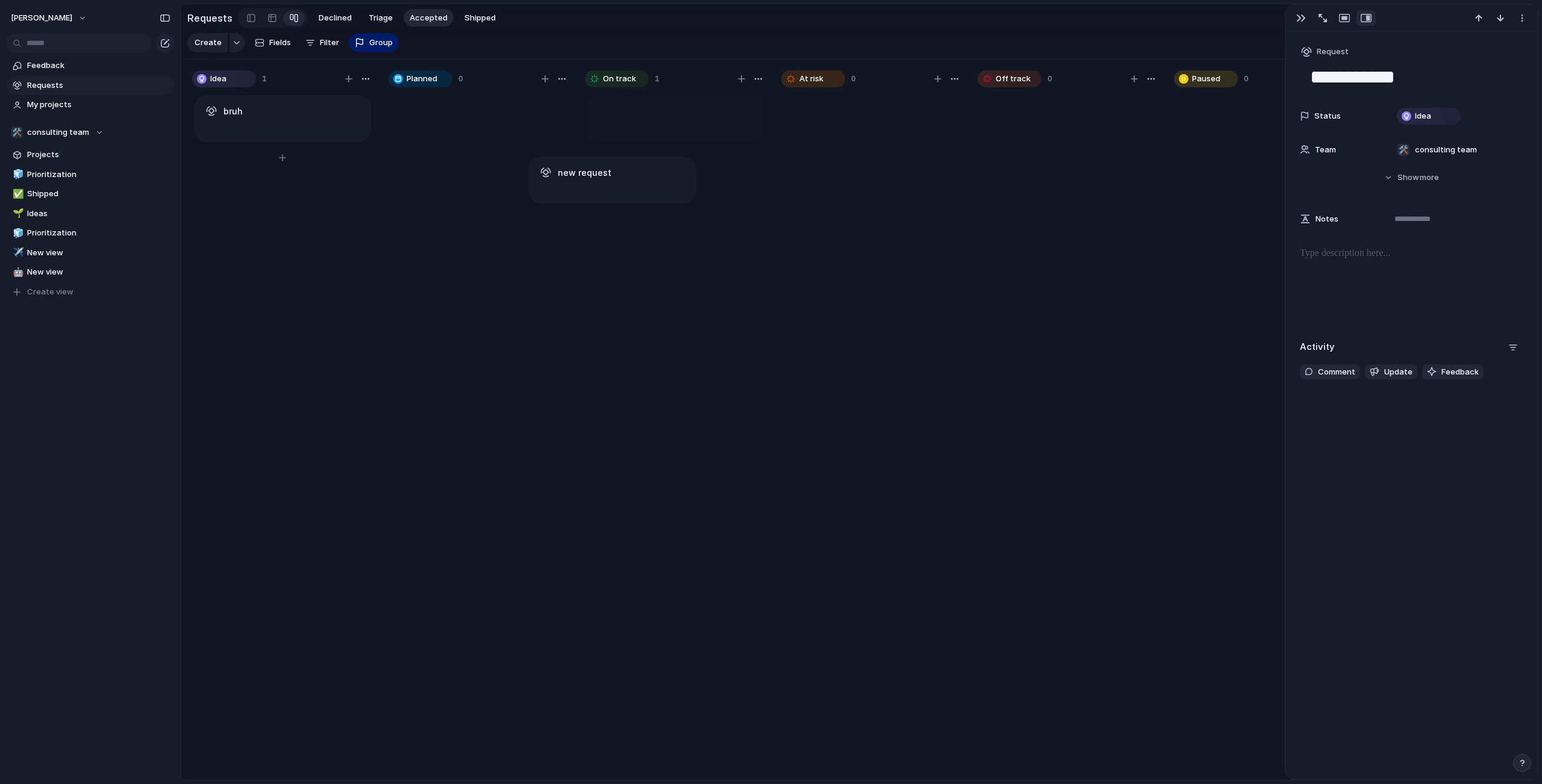
drag, startPoint x: 256, startPoint y: 137, endPoint x: 693, endPoint y: 189, distance: 440.1
click at [620, 130] on div "Rename Delete" at bounding box center [771, 392] width 1542 height 784
click at [617, 118] on h1 "new request" at bounding box center [643, 111] width 53 height 13
click at [677, 128] on div "Rename Delete" at bounding box center [771, 392] width 1542 height 784
click at [466, 4] on main "**********" at bounding box center [860, 392] width 1357 height 777
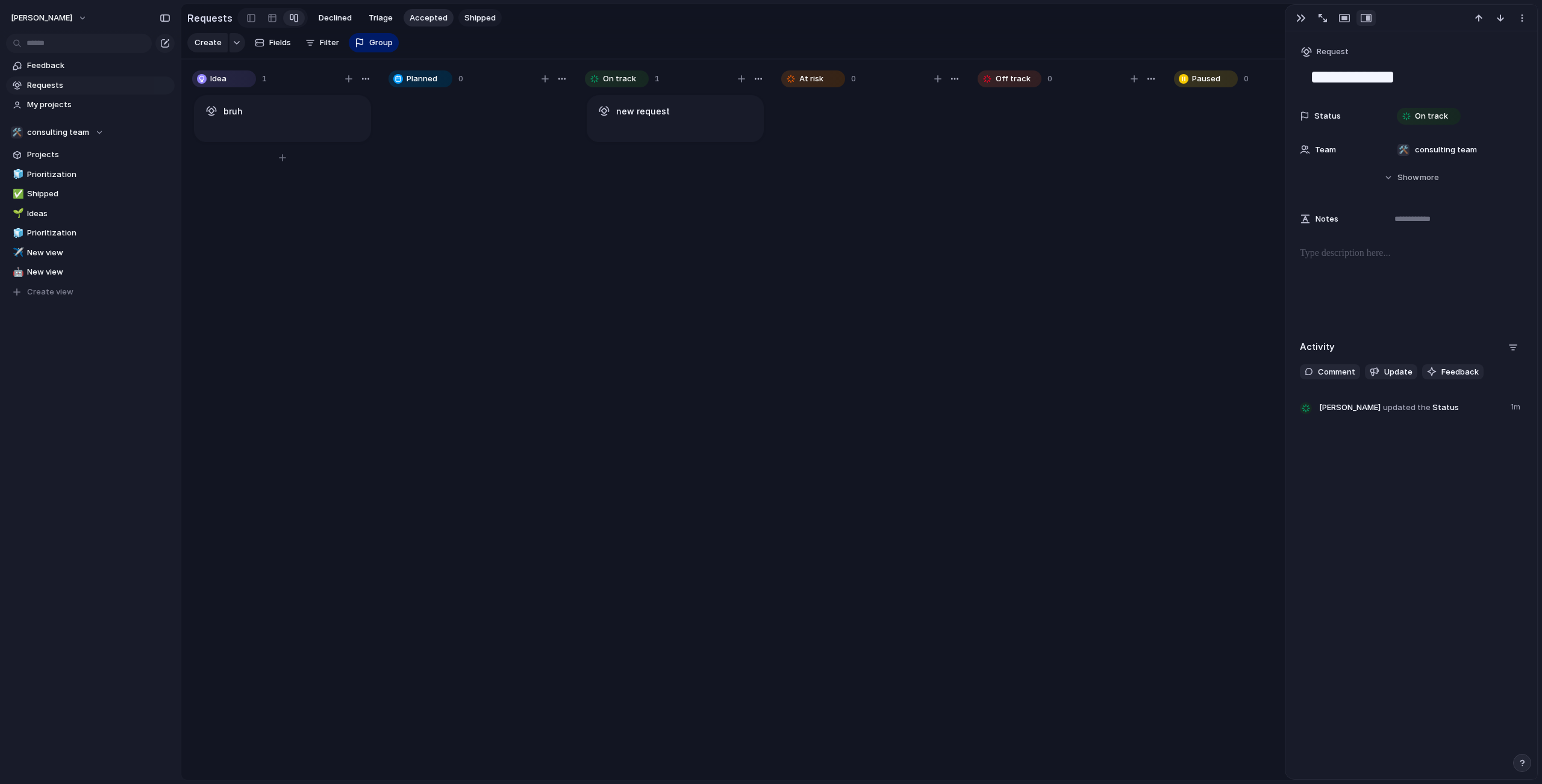
click at [474, 9] on div "Declined Triage Accepted Shipped" at bounding box center [406, 18] width 189 height 18
click at [476, 17] on span "Shipped" at bounding box center [479, 19] width 31 height 12
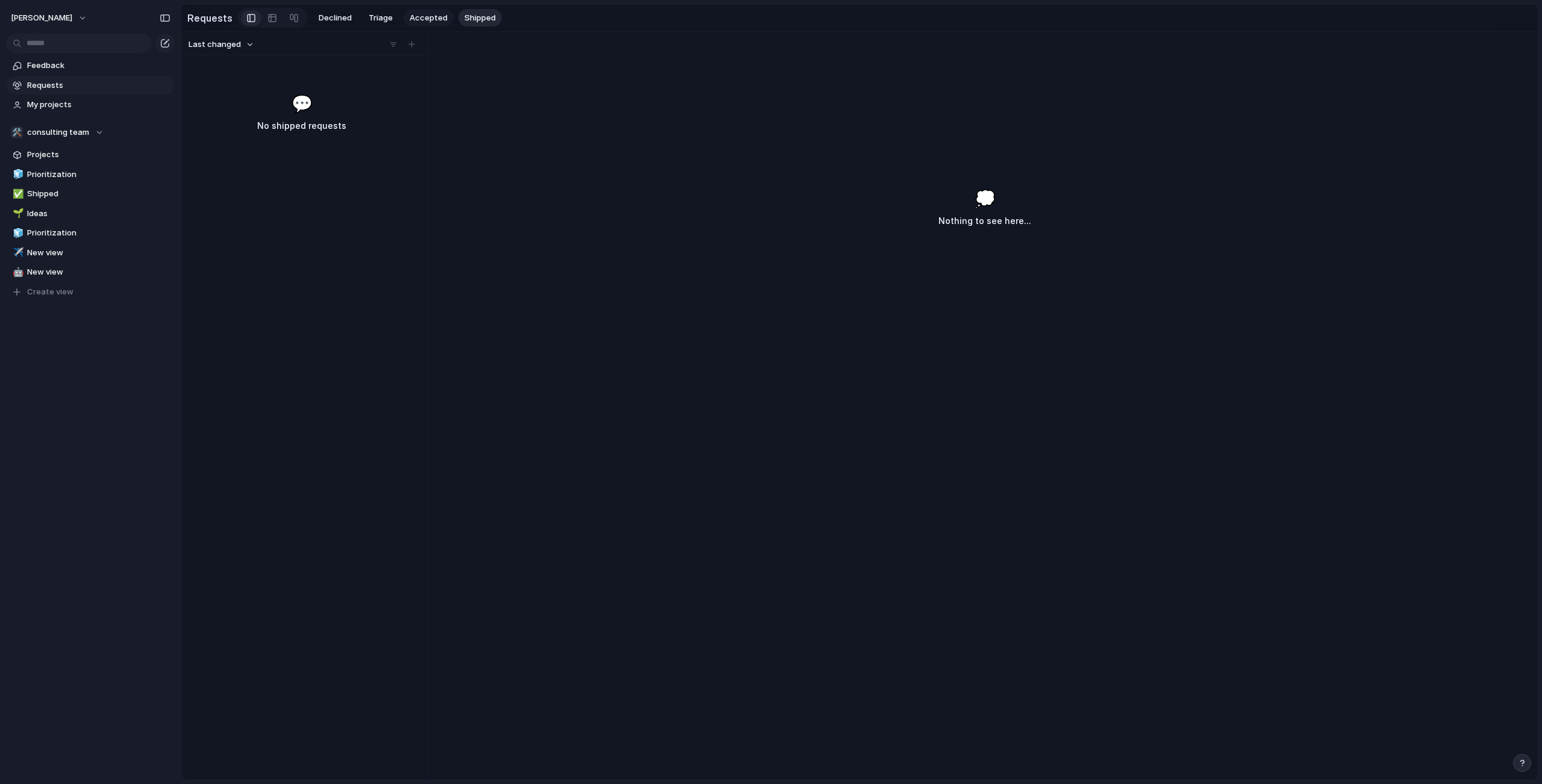
click at [417, 18] on span "Accepted" at bounding box center [429, 19] width 38 height 12
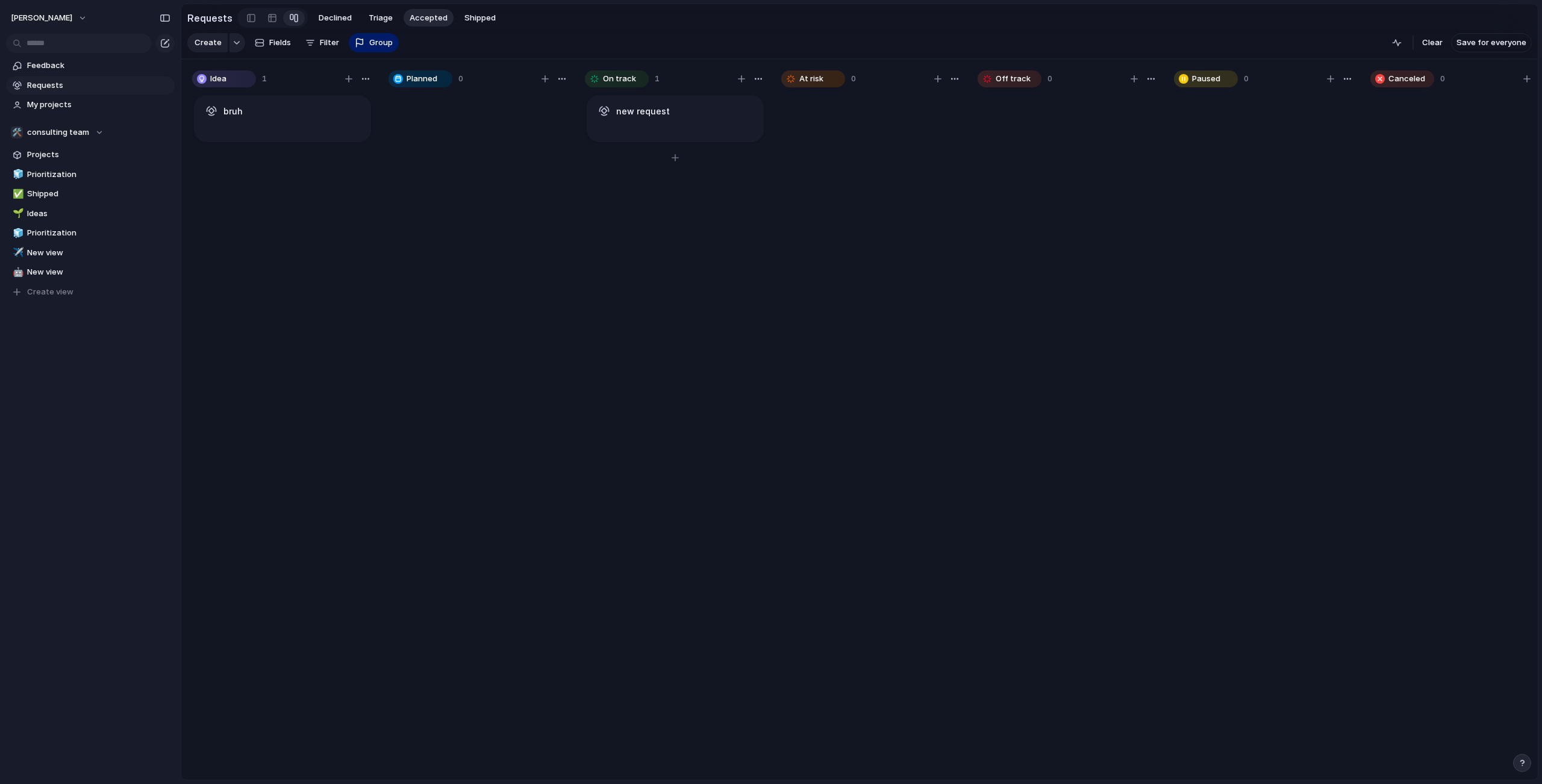
click at [609, 137] on article "new request" at bounding box center [675, 118] width 177 height 47
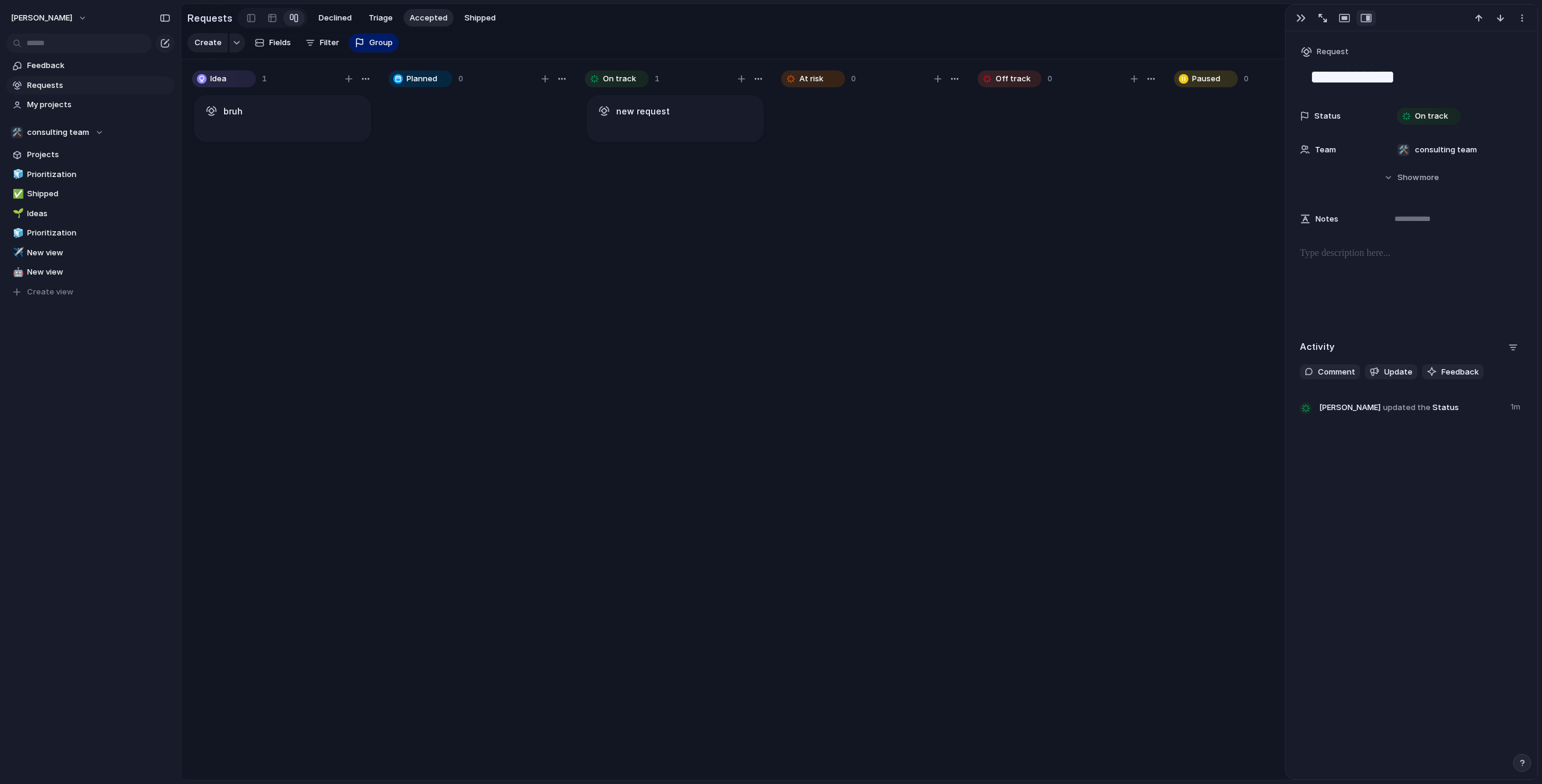
click at [684, 116] on div "Rename Delete" at bounding box center [771, 392] width 1542 height 784
drag, startPoint x: 1120, startPoint y: 189, endPoint x: 534, endPoint y: 211, distance: 586.4
click at [534, 211] on div "Idea 1 bruh Planned 0 On track 1 new request At risk 0 Off track 0 Paused 0 Can…" at bounding box center [969, 422] width 1577 height 726
click at [271, 49] on span "Fields" at bounding box center [279, 43] width 21 height 12
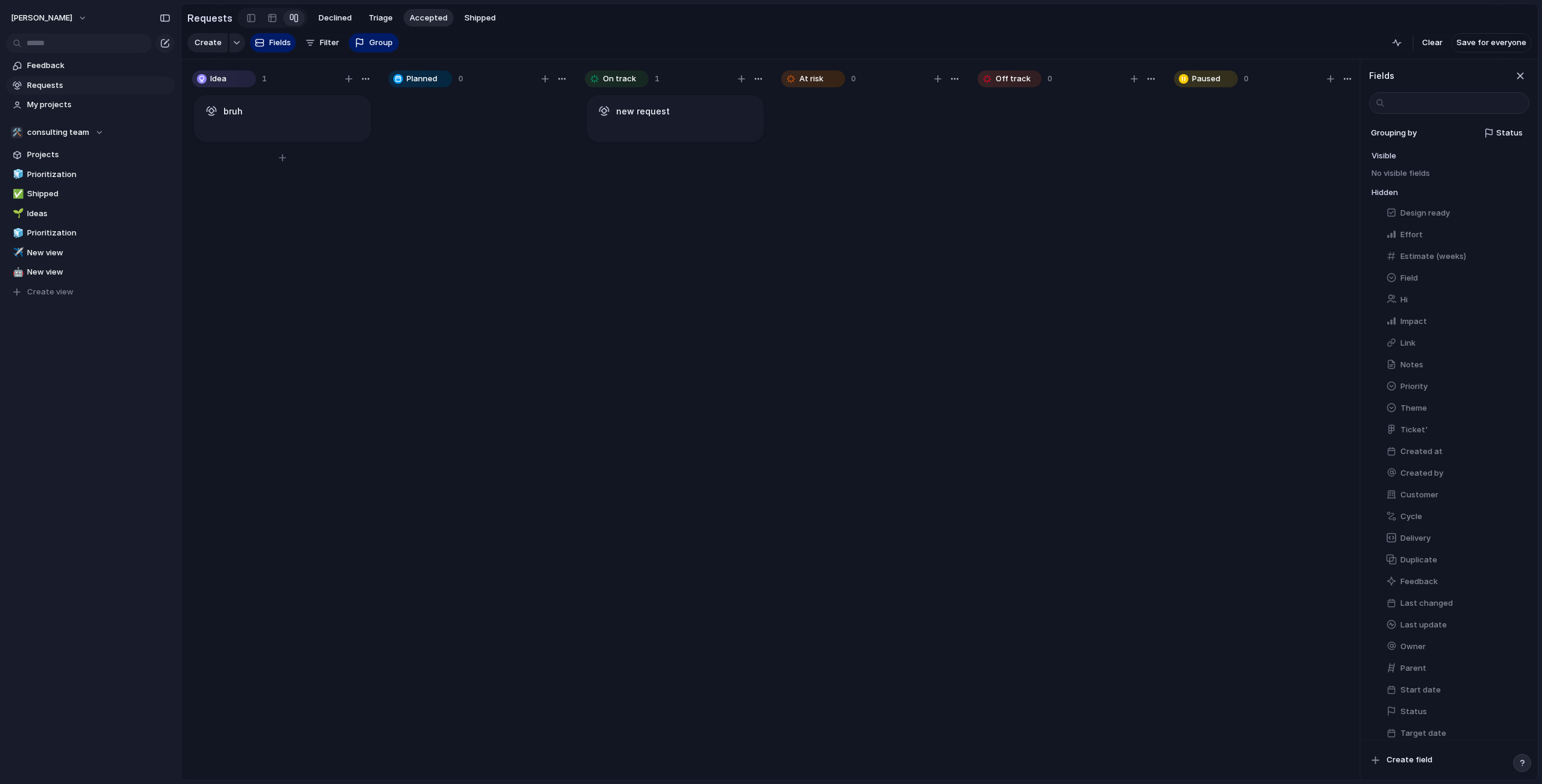
click at [233, 118] on h1 "bruh" at bounding box center [233, 111] width 20 height 13
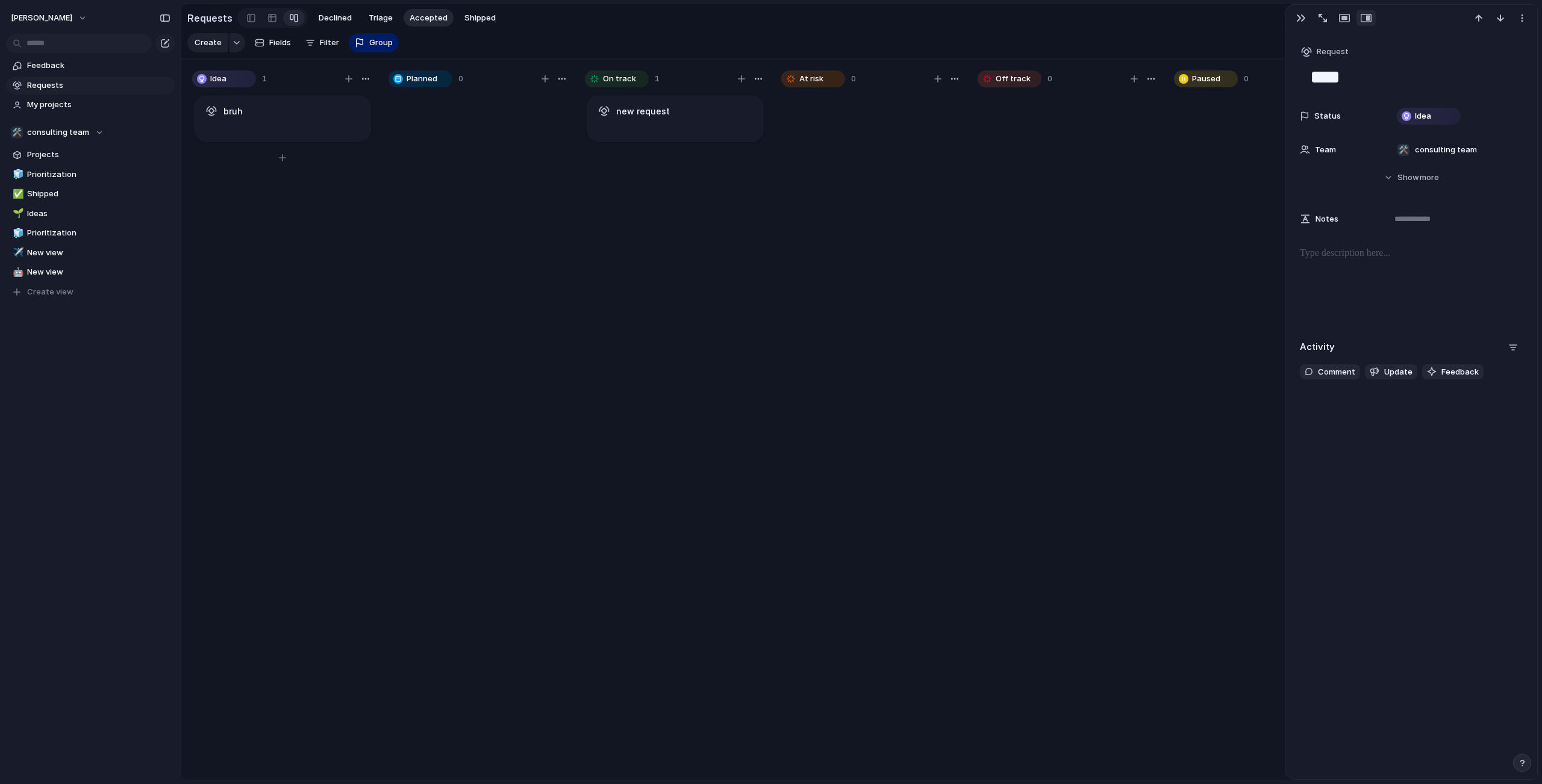
click at [264, 118] on div "bruh" at bounding box center [282, 111] width 157 height 13
click at [1447, 115] on div "Idea" at bounding box center [1428, 116] width 61 height 14
click at [1440, 332] on div "Done" at bounding box center [1430, 329] width 61 height 14
click at [507, 31] on section "Requests Declined Triage Accepted Shipped" at bounding box center [859, 18] width 1357 height 27
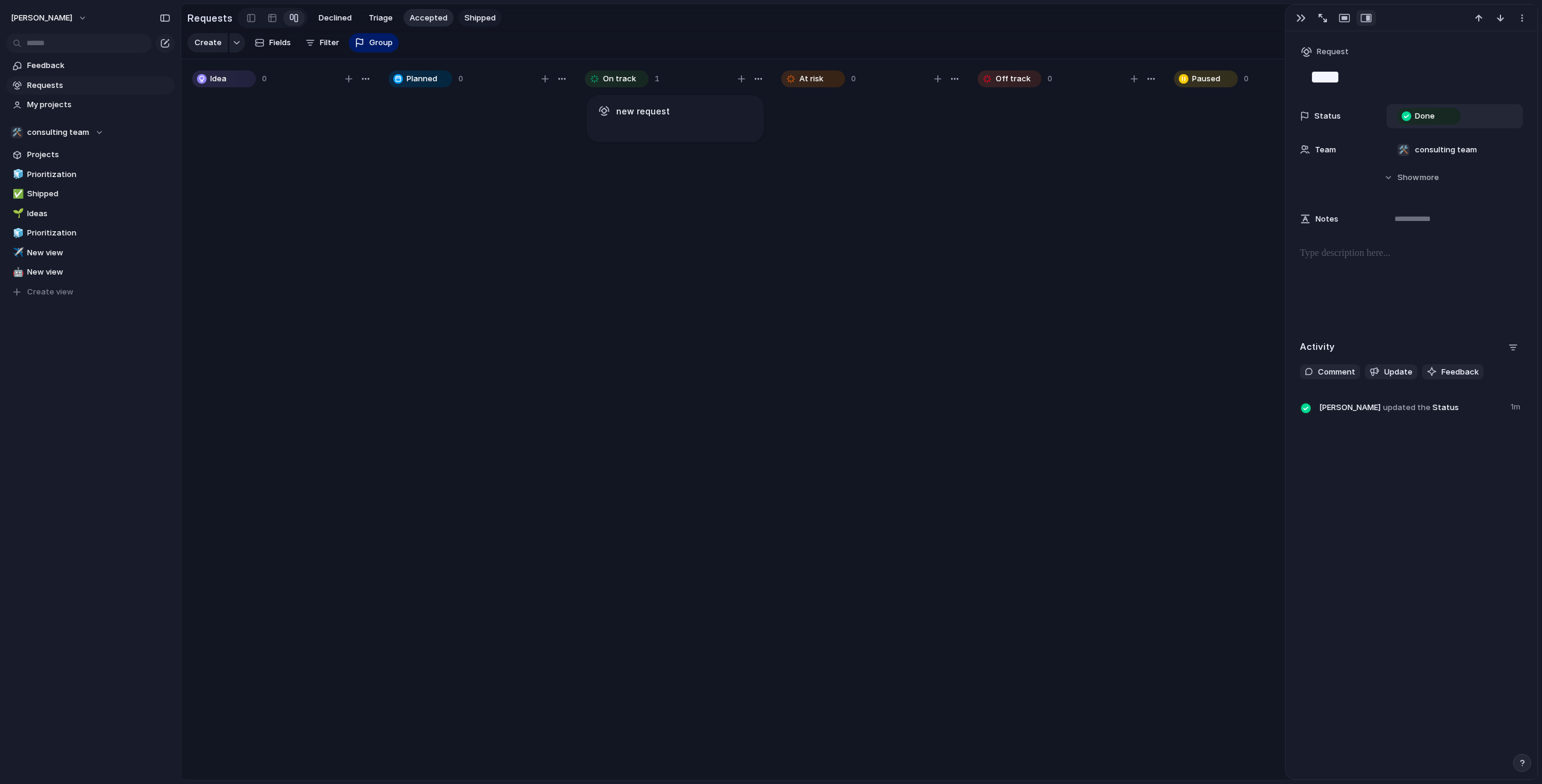
click at [485, 21] on span "Shipped" at bounding box center [479, 19] width 31 height 12
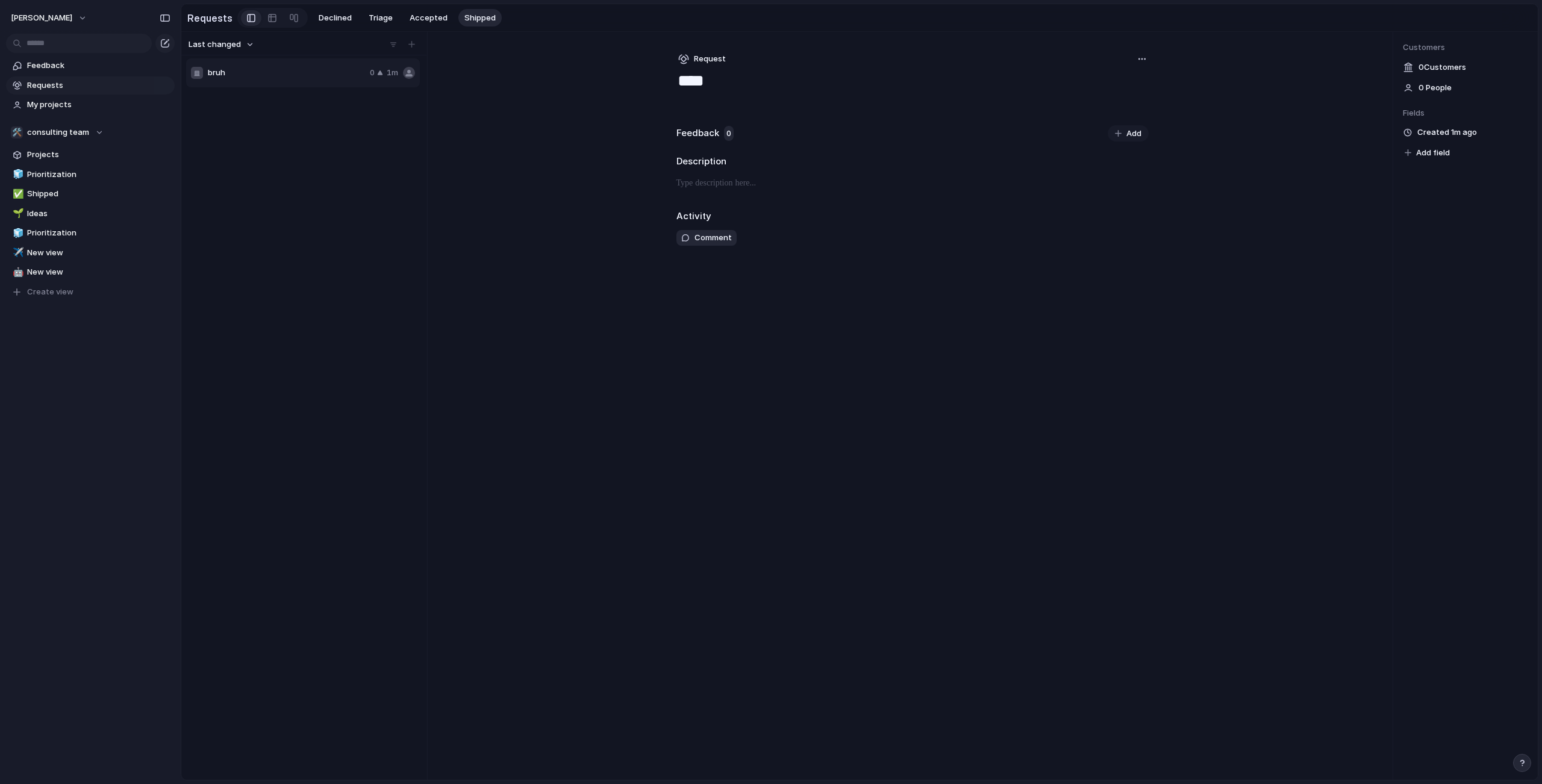
click at [324, 79] on span "bruh" at bounding box center [286, 73] width 157 height 12
click at [1136, 66] on button "button" at bounding box center [1142, 59] width 13 height 13
click at [1143, 67] on div "Copy link Merge Move to [GEOGRAPHIC_DATA]" at bounding box center [771, 392] width 1542 height 784
click at [1137, 137] on span "Add" at bounding box center [1134, 134] width 15 height 12
click at [901, 157] on div "Company Cancel Submit" at bounding box center [912, 176] width 472 height 59
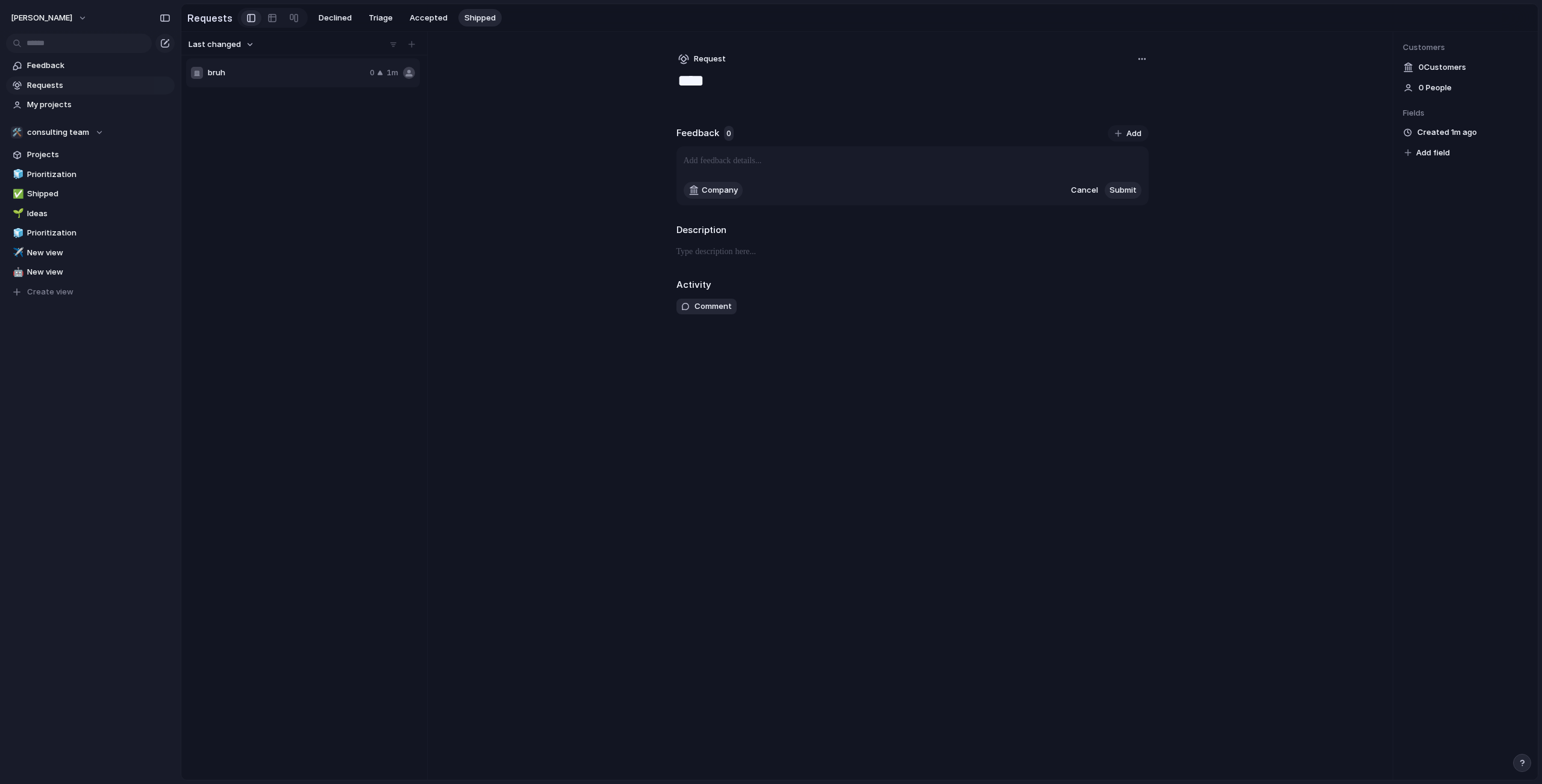
click at [905, 166] on p at bounding box center [913, 161] width 458 height 14
click at [1194, 275] on div "Last changed bruh 1 1m Request **** Feedback 1 Add cameron Cameron 1m *** Descr…" at bounding box center [859, 405] width 1357 height 748
click at [716, 131] on div "Feedback 1 Add cameron Cameron 1m ***" at bounding box center [912, 155] width 472 height 70
click at [1138, 66] on button "button" at bounding box center [1142, 59] width 13 height 13
click at [1147, 64] on div "Copy link Merge Move to [GEOGRAPHIC_DATA]" at bounding box center [771, 392] width 1542 height 784
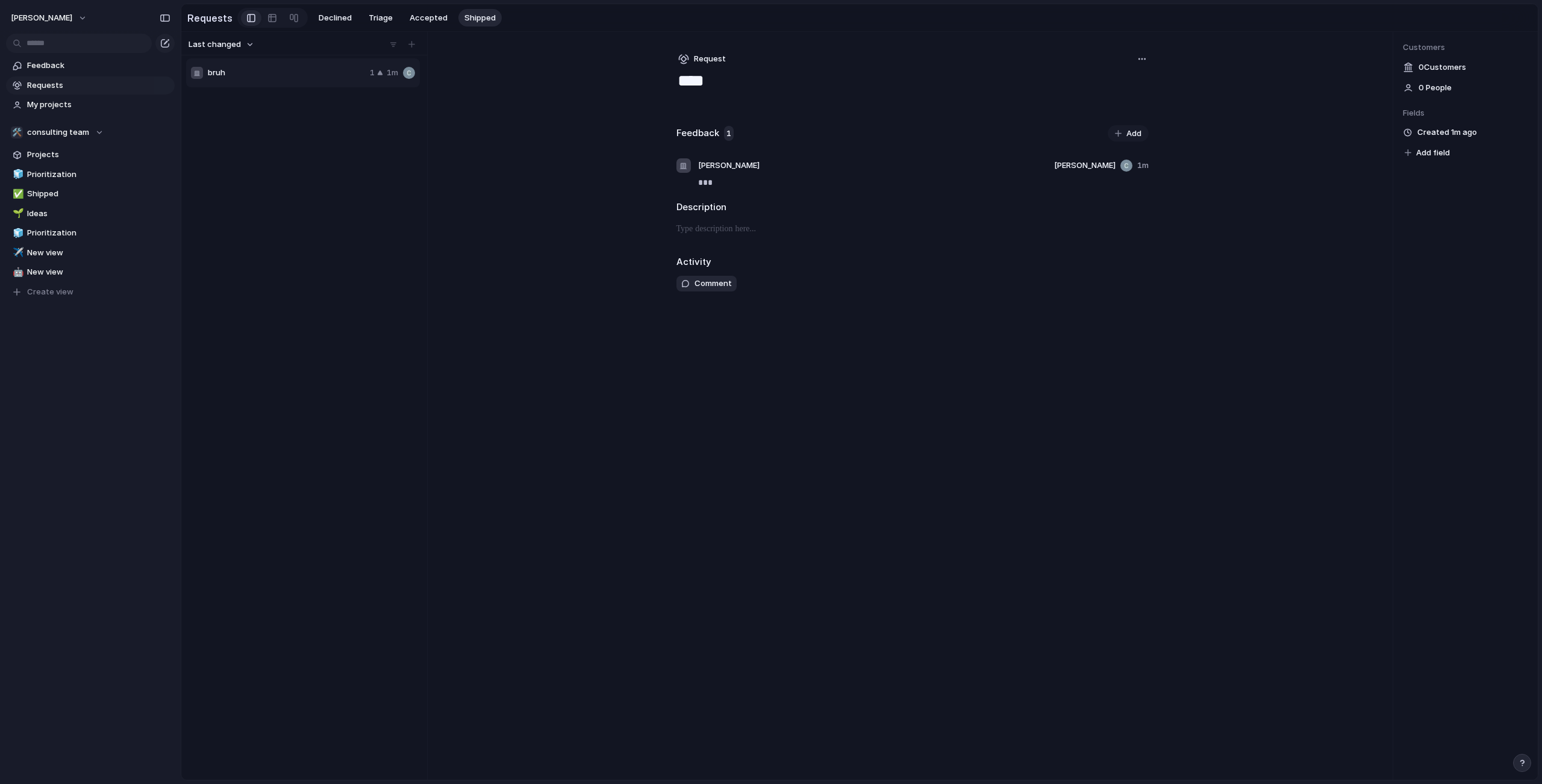
click at [1423, 68] on span "0 Customer s" at bounding box center [1443, 67] width 48 height 12
click at [1433, 74] on span "0 Customer s" at bounding box center [1443, 67] width 48 height 12
click at [1424, 94] on span "0 People" at bounding box center [1435, 88] width 33 height 12
click at [718, 190] on p "***" at bounding box center [924, 183] width 451 height 14
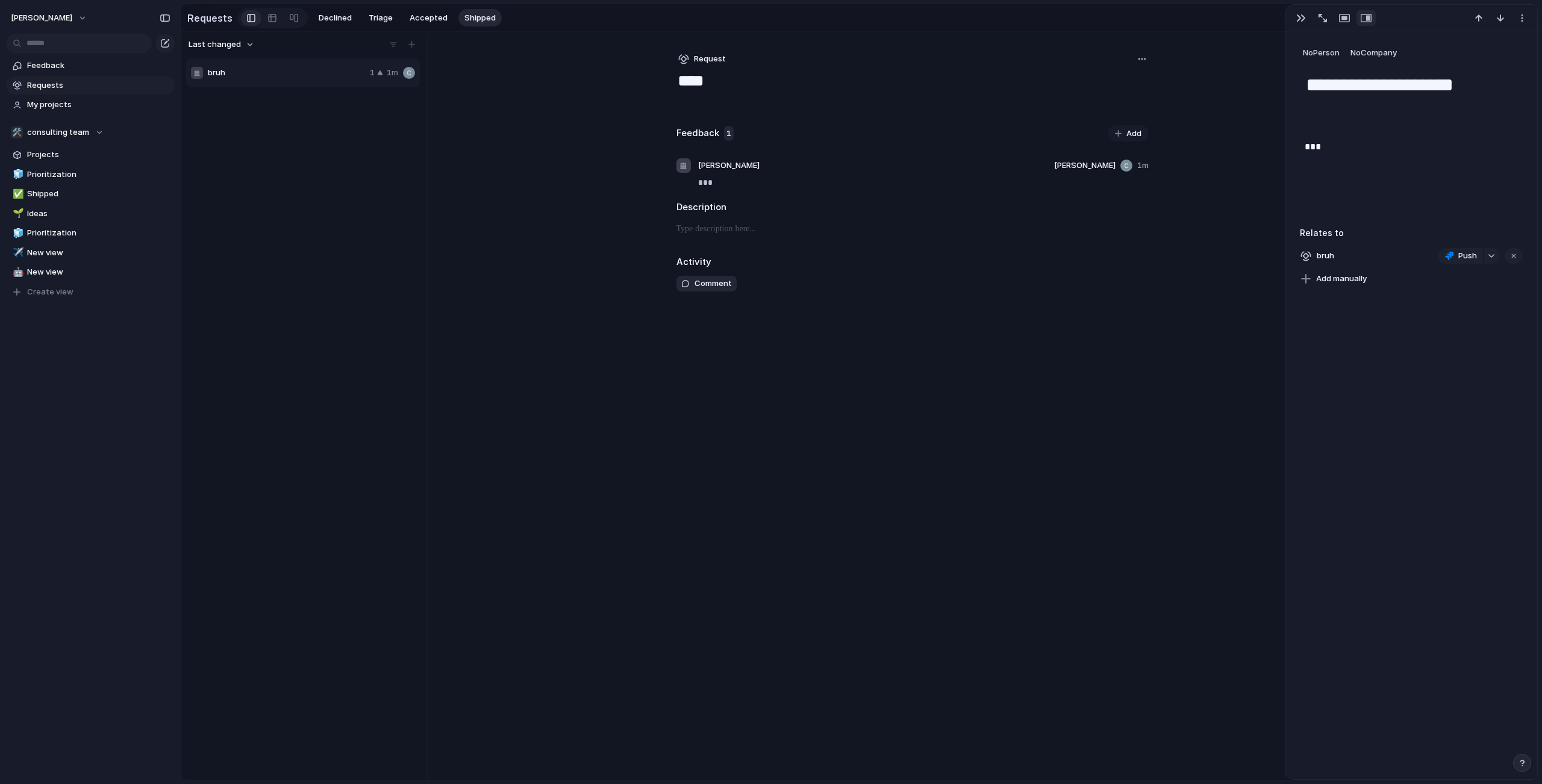
click at [1312, 136] on div "**********" at bounding box center [1412, 159] width 252 height 256
drag, startPoint x: 1308, startPoint y: 129, endPoint x: 1315, endPoint y: 135, distance: 9.2
click at [1324, 260] on span "bruh" at bounding box center [1326, 255] width 25 height 17
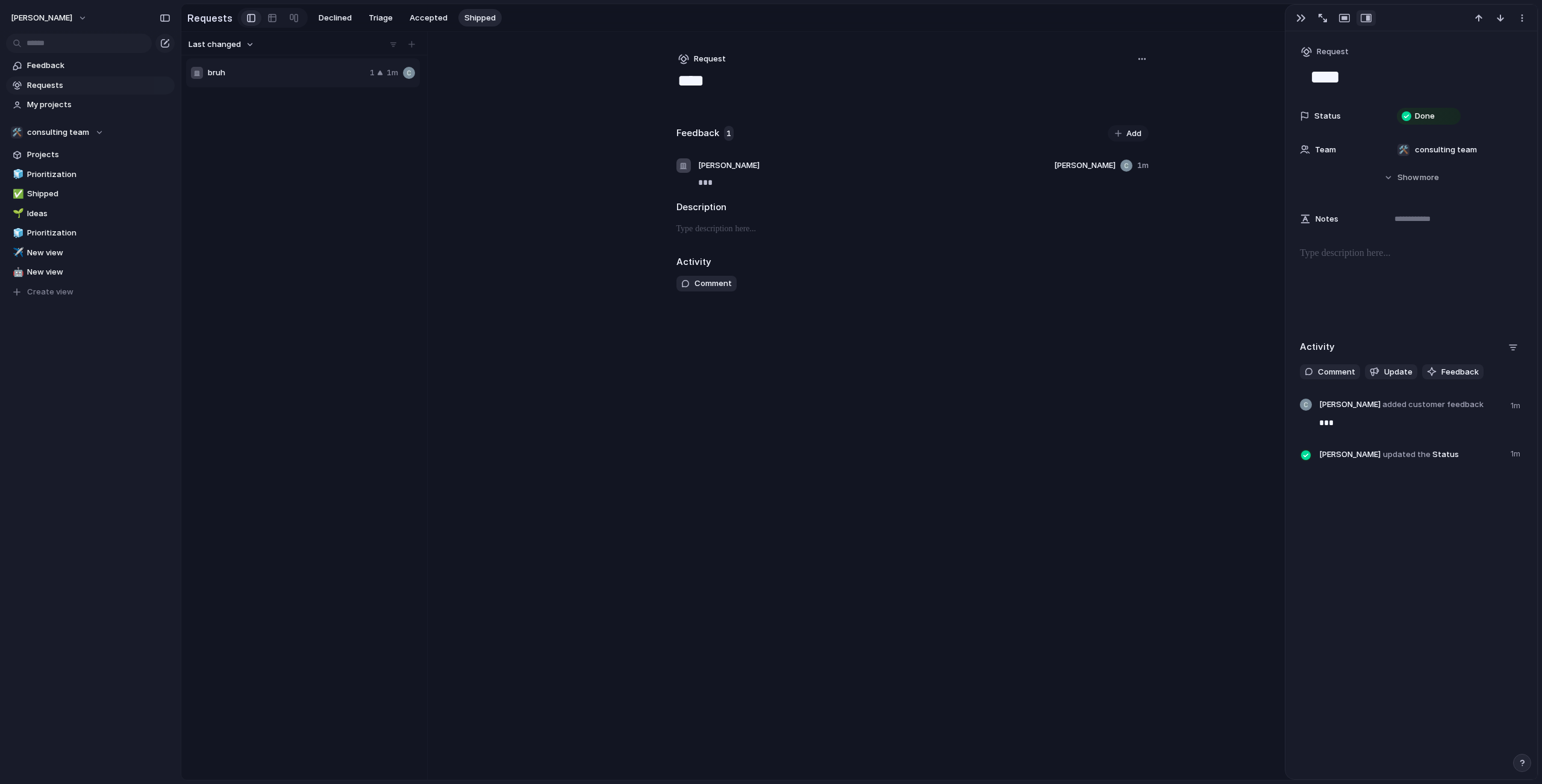
click at [841, 215] on h2 "Description" at bounding box center [912, 208] width 472 height 14
click at [725, 171] on span "[PERSON_NAME]" at bounding box center [728, 166] width 61 height 12
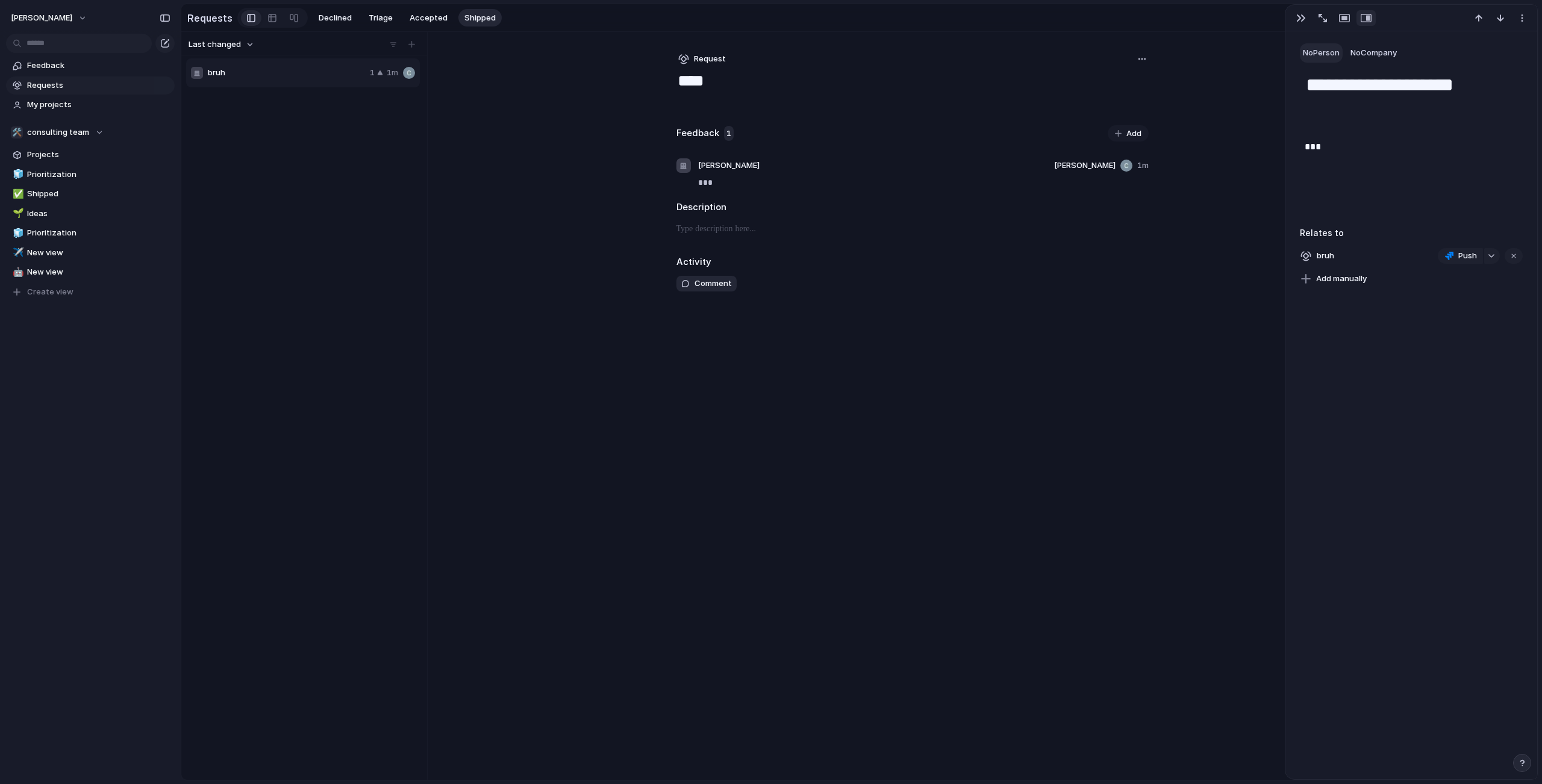
click at [1326, 52] on span "No Person" at bounding box center [1320, 52] width 36 height 10
click at [1389, 103] on span "[EMAIL_ADDRESS][DOMAIN_NAME]" at bounding box center [1393, 101] width 129 height 12
click at [1152, 104] on div "Request **** Feedback 1 Add Unknown company cameron.lonsdale@gmail.com 1m *** D…" at bounding box center [913, 405] width 511 height 748
click at [1117, 82] on textarea "****" at bounding box center [912, 82] width 472 height 23
drag, startPoint x: 1233, startPoint y: 200, endPoint x: 1345, endPoint y: 115, distance: 140.6
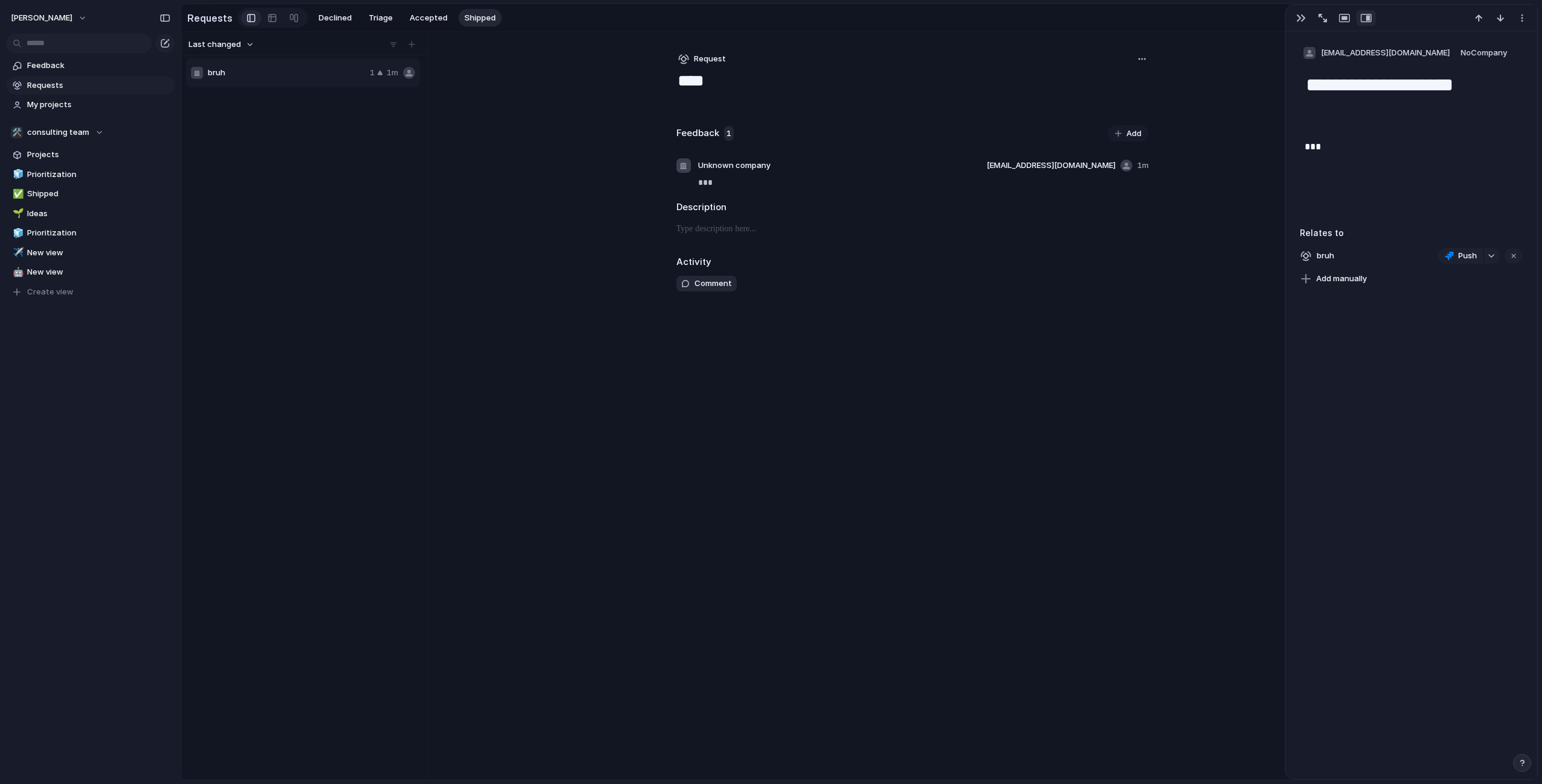
click at [1234, 201] on div "Last changed bruh 1 1m Request **** Feedback 1 Add Unknown company cameron.lons…" at bounding box center [859, 405] width 1357 height 748
click at [1306, 17] on button "button" at bounding box center [1302, 19] width 20 height 16
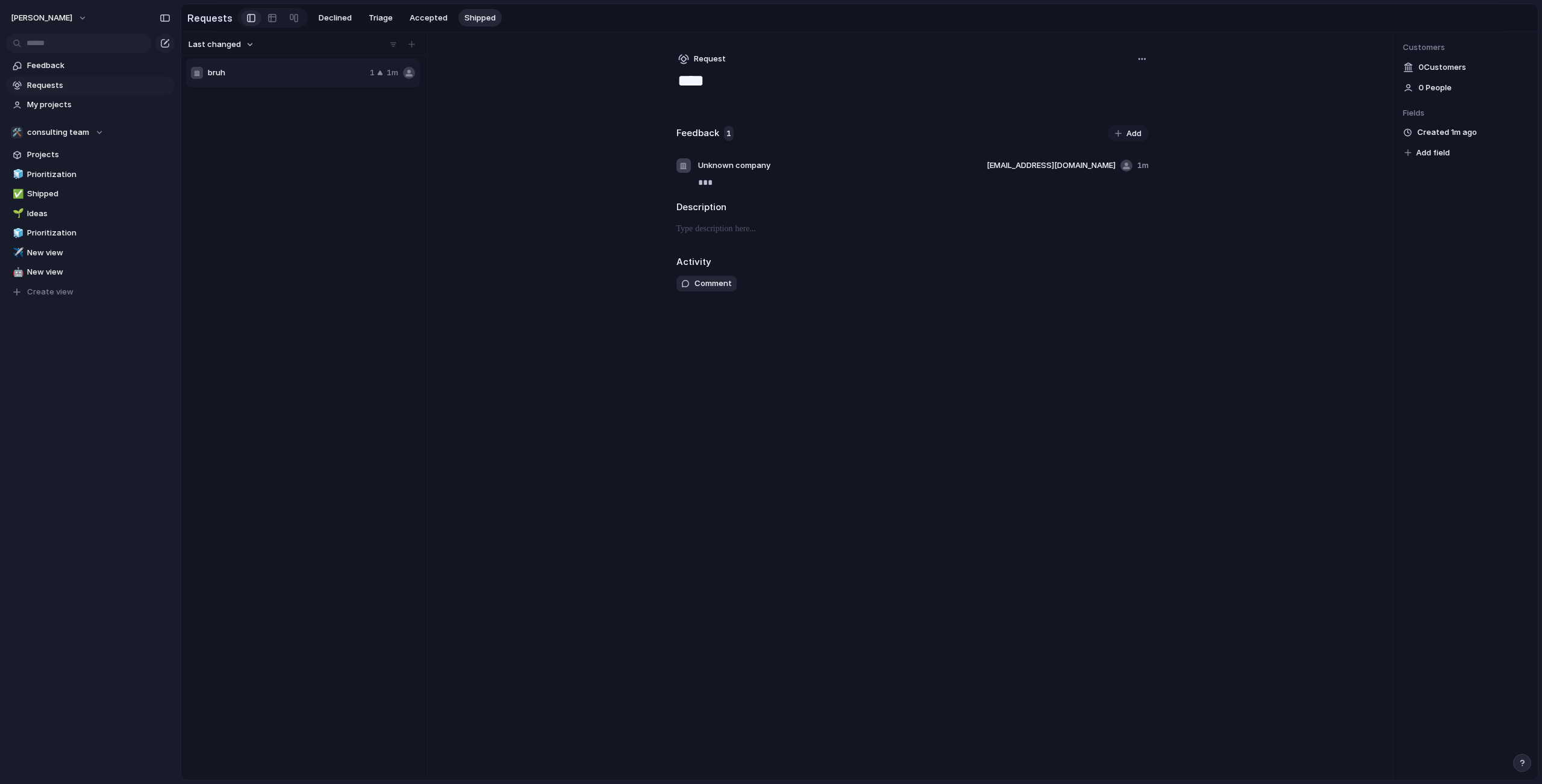
click at [1448, 70] on span "0 Customer s" at bounding box center [1443, 67] width 48 height 12
drag, startPoint x: 1232, startPoint y: 113, endPoint x: 1156, endPoint y: 117, distance: 76.1
click at [1231, 113] on div "Last changed bruh 1 1m Request **** Feedback 1 Add Unknown company cameron.lons…" at bounding box center [859, 405] width 1357 height 748
click at [928, 121] on div "Request **** Feedback 1 Add Unknown company cameron.lonsdale@gmail.com 1m *** D…" at bounding box center [913, 405] width 511 height 748
click at [1140, 61] on button "button" at bounding box center [1142, 59] width 13 height 13
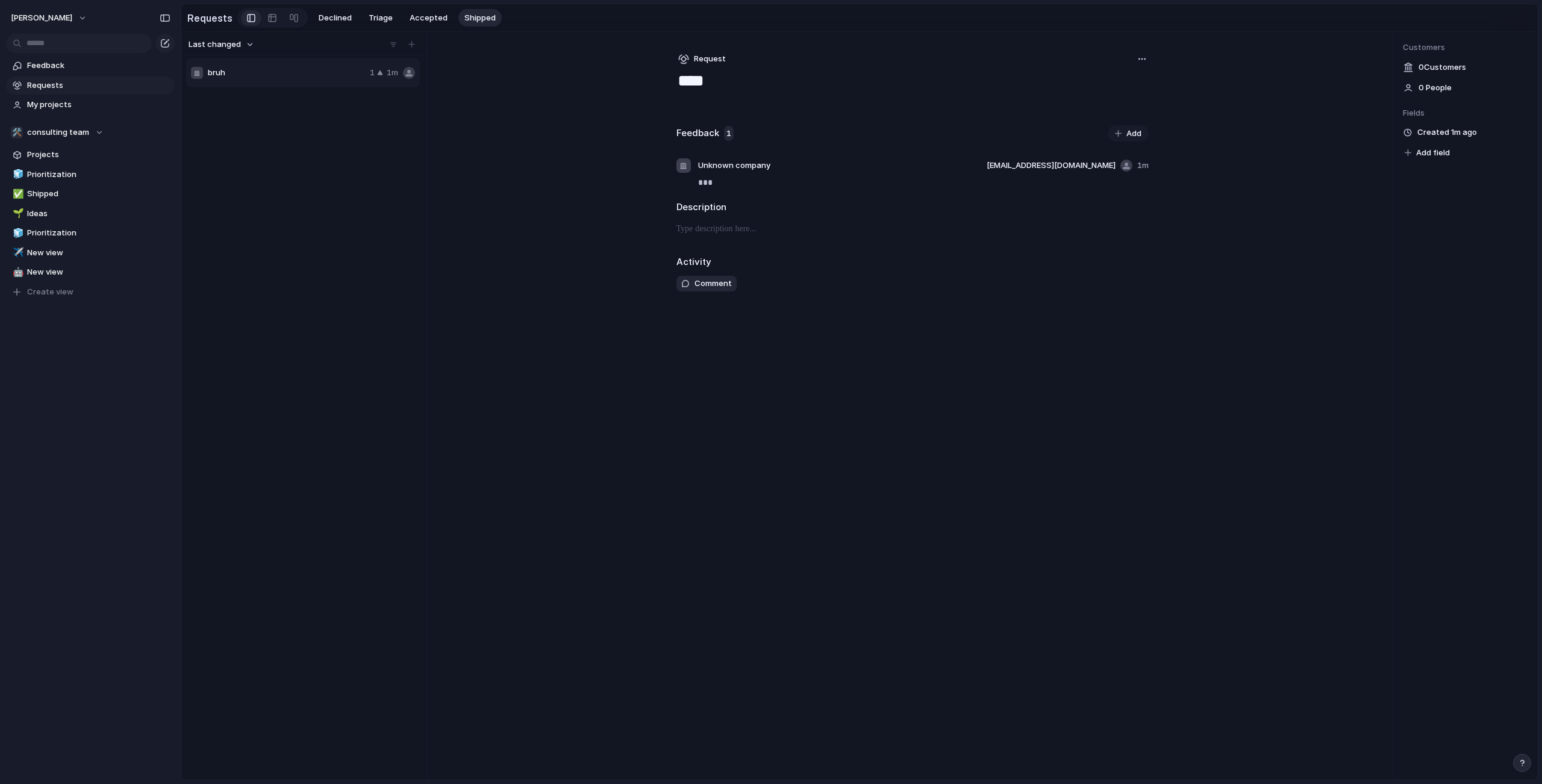
click at [1142, 67] on div "Copy link Merge Move to [GEOGRAPHIC_DATA]" at bounding box center [771, 392] width 1542 height 784
drag, startPoint x: 736, startPoint y: 126, endPoint x: 713, endPoint y: 206, distance: 83.2
click at [736, 125] on div "Request **** Feedback 1 Add Unknown company cameron.lonsdale@gmail.com 1m *** D…" at bounding box center [913, 405] width 511 height 748
click at [720, 252] on div "Request **** Feedback 1 Add Unknown company cameron.lonsdale@gmail.com 1m *** D…" at bounding box center [913, 405] width 511 height 748
click at [711, 299] on div "Activity Comment" at bounding box center [912, 277] width 472 height 43
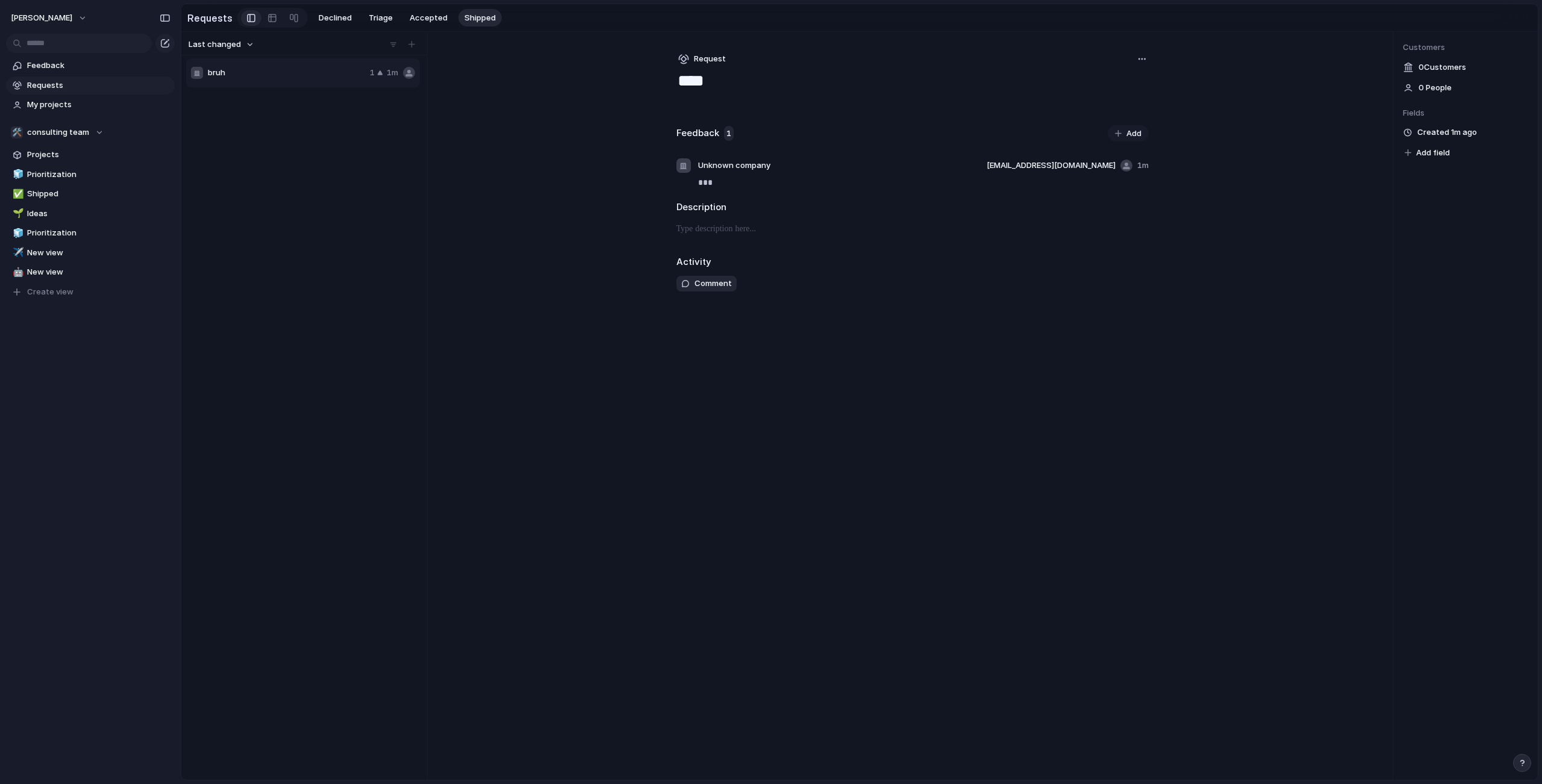
click at [716, 236] on p at bounding box center [912, 229] width 472 height 14
click at [718, 231] on p at bounding box center [912, 229] width 472 height 14
drag, startPoint x: 522, startPoint y: 596, endPoint x: 271, endPoint y: 478, distance: 277.4
click at [521, 513] on div "Last changed bruh 1 1m Request **** Feedback 1 Add Unknown company cameron.lons…" at bounding box center [859, 405] width 1357 height 748
click at [407, 79] on div at bounding box center [409, 73] width 12 height 12
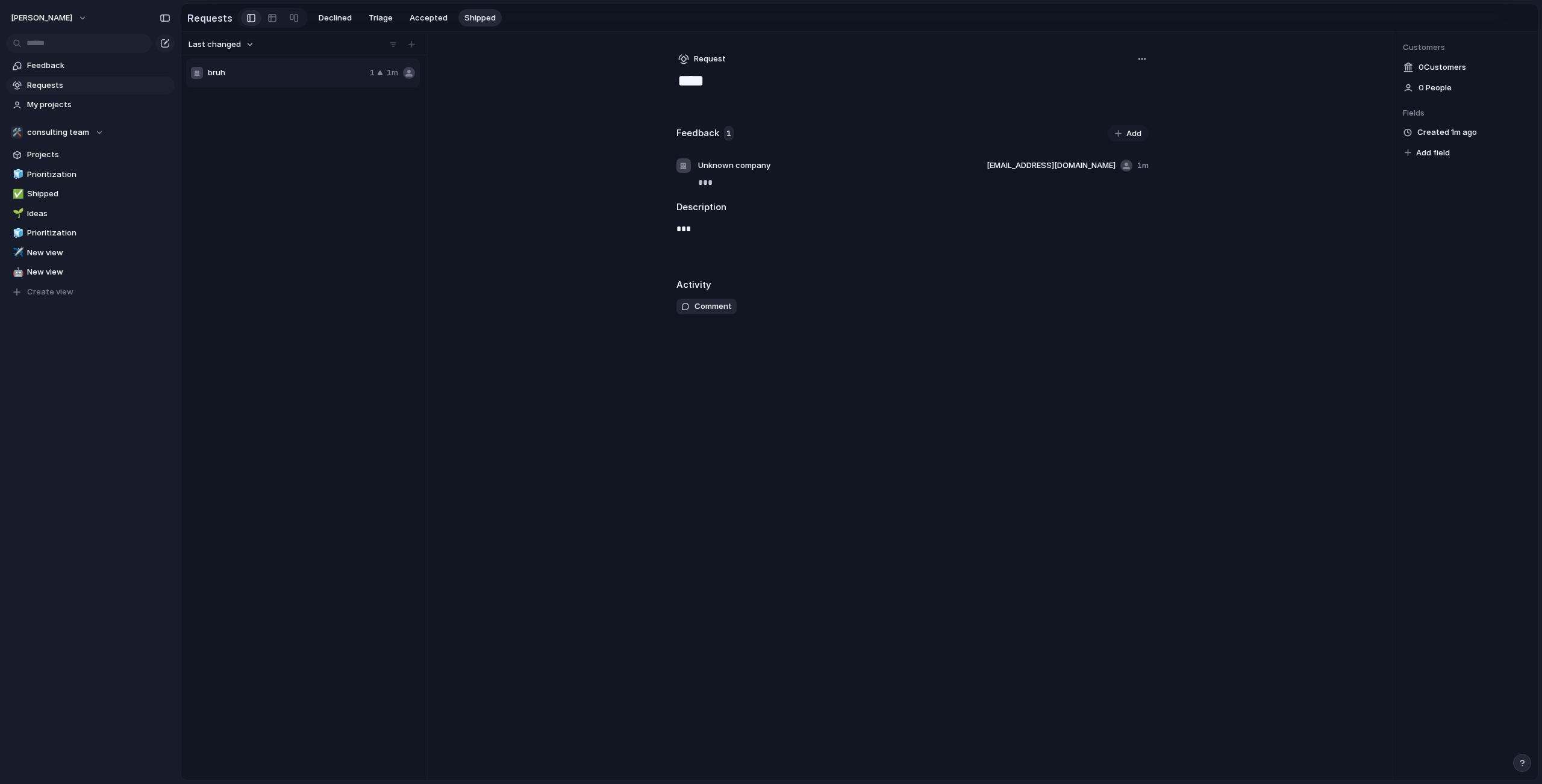
click at [410, 79] on div at bounding box center [409, 73] width 12 height 12
click at [684, 67] on button "Request" at bounding box center [702, 59] width 51 height 16
click at [683, 70] on div "Request Initiative Project" at bounding box center [771, 392] width 1542 height 784
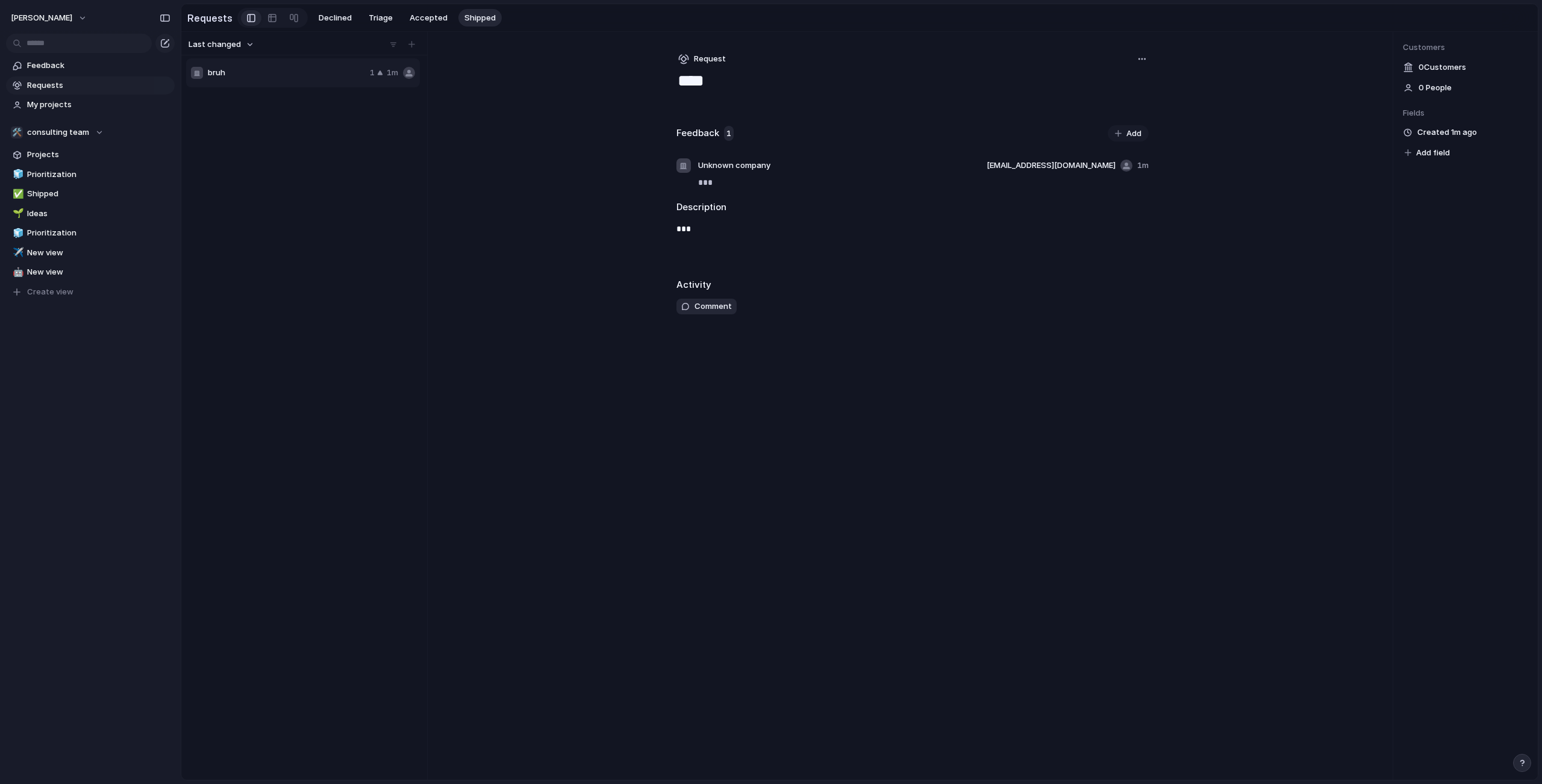
click at [682, 62] on div "button" at bounding box center [683, 59] width 11 height 11
click at [667, 80] on div "Request Initiative Project" at bounding box center [771, 392] width 1542 height 784
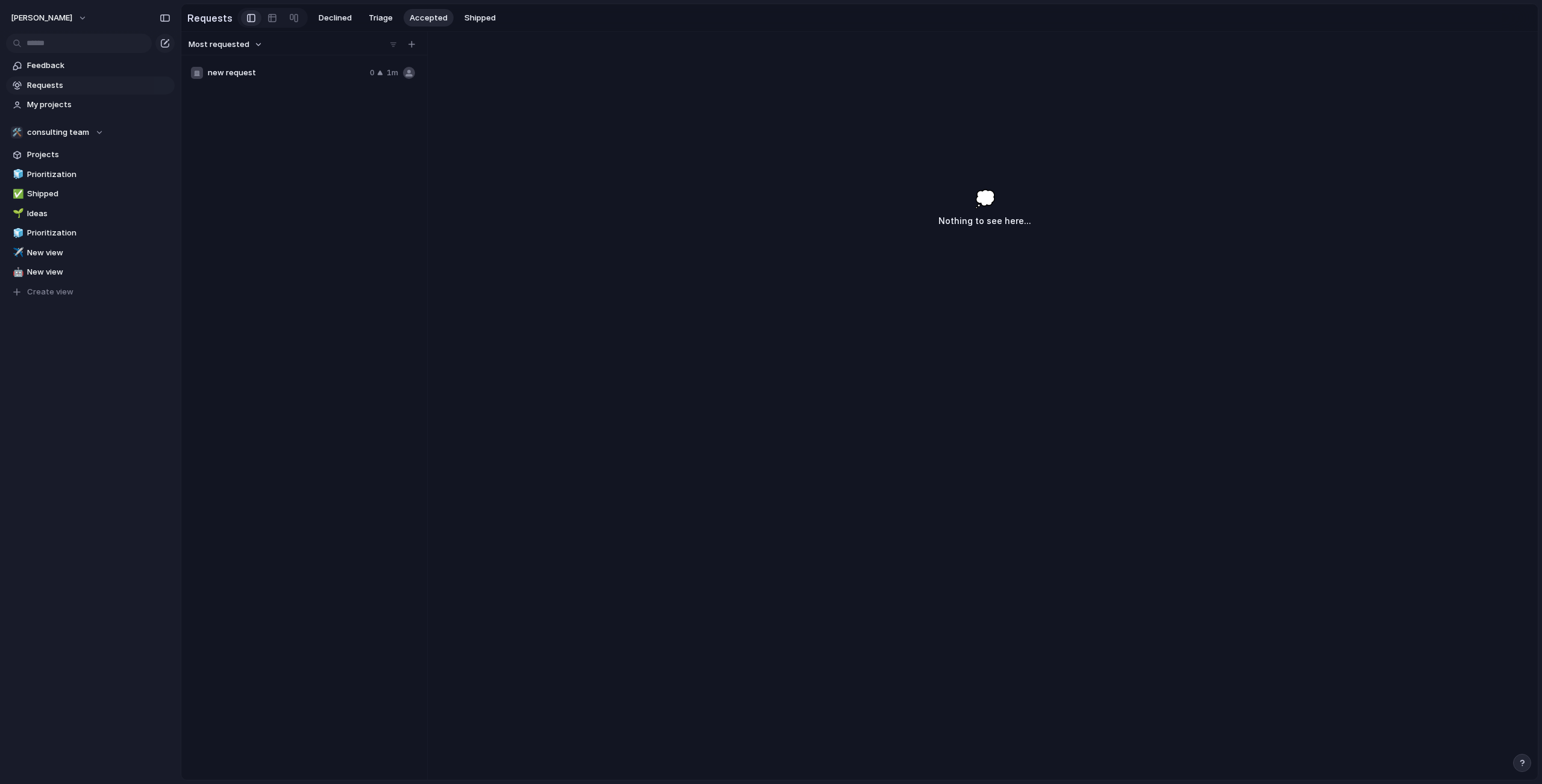
click at [280, 71] on div "new request 0 1m" at bounding box center [303, 73] width 233 height 29
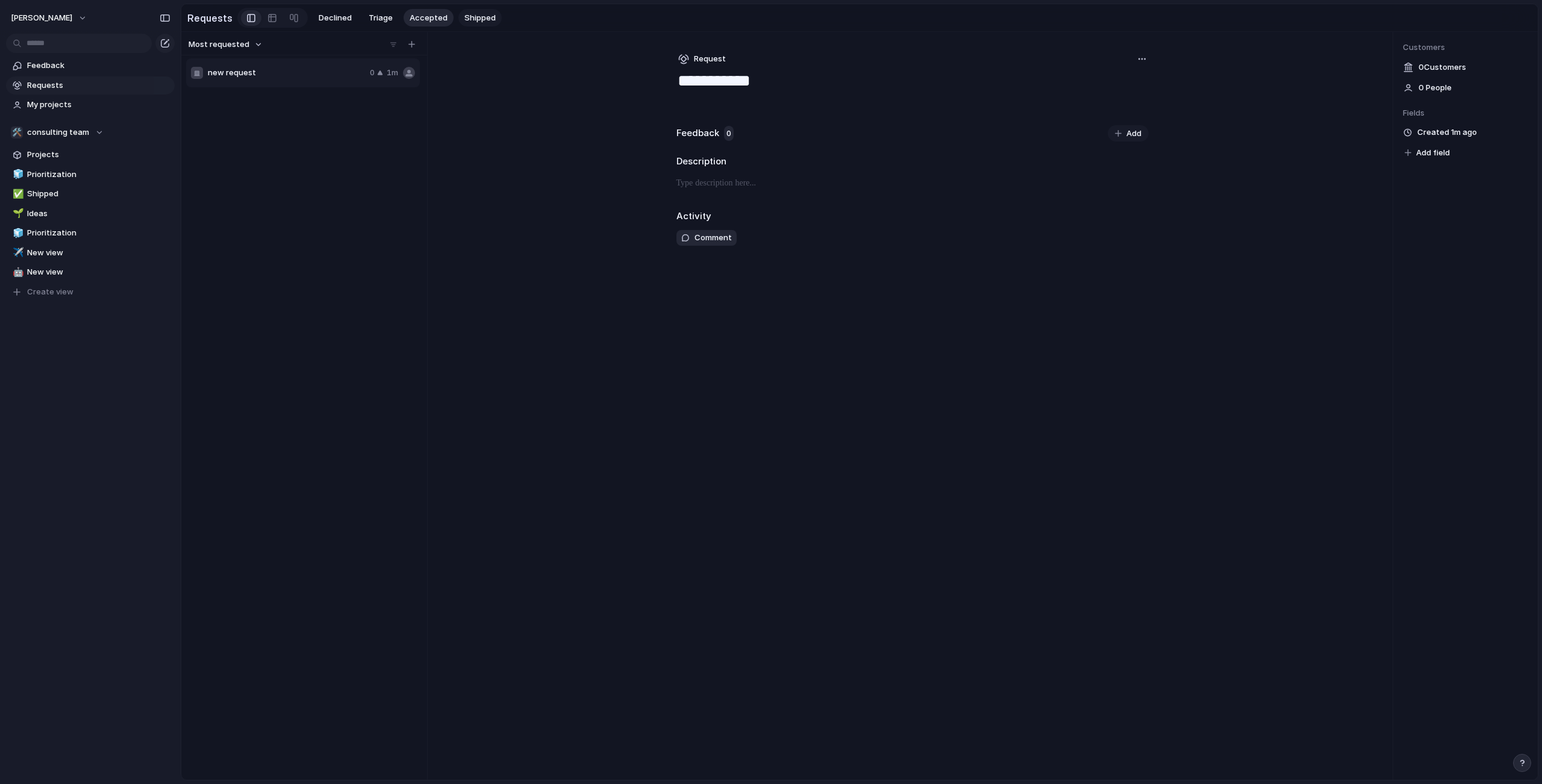
click at [468, 20] on span "Shipped" at bounding box center [479, 19] width 31 height 12
click at [294, 85] on div "bruh 1 1m" at bounding box center [303, 73] width 233 height 29
click at [982, 169] on button "button" at bounding box center [974, 166] width 14 height 14
click at [987, 169] on div "Reassign Delete" at bounding box center [771, 392] width 1542 height 784
click at [1145, 61] on button "button" at bounding box center [1142, 59] width 13 height 13
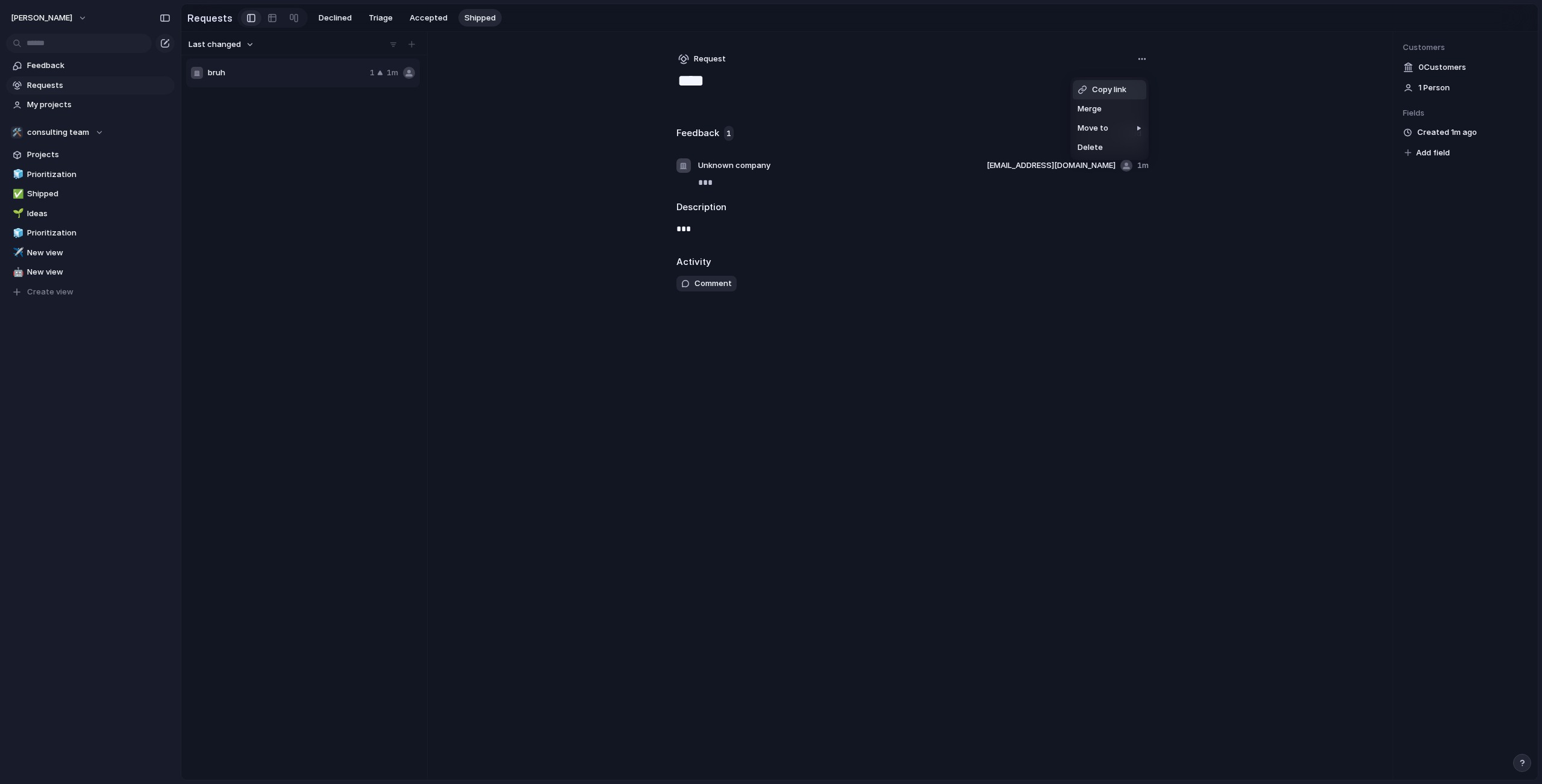
click at [1131, 61] on div "Copy link Merge Move to [GEOGRAPHIC_DATA]" at bounding box center [771, 392] width 1542 height 784
drag, startPoint x: 1225, startPoint y: 164, endPoint x: 1244, endPoint y: 147, distance: 25.5
click at [1224, 164] on div "Last changed bruh 1 1m Request **** Feedback 1 Add Unknown company [EMAIL_ADDRE…" at bounding box center [859, 405] width 1357 height 748
click at [1447, 74] on span "0 Customer s" at bounding box center [1443, 67] width 48 height 12
click at [1442, 74] on span "0 Customer s" at bounding box center [1443, 67] width 48 height 12
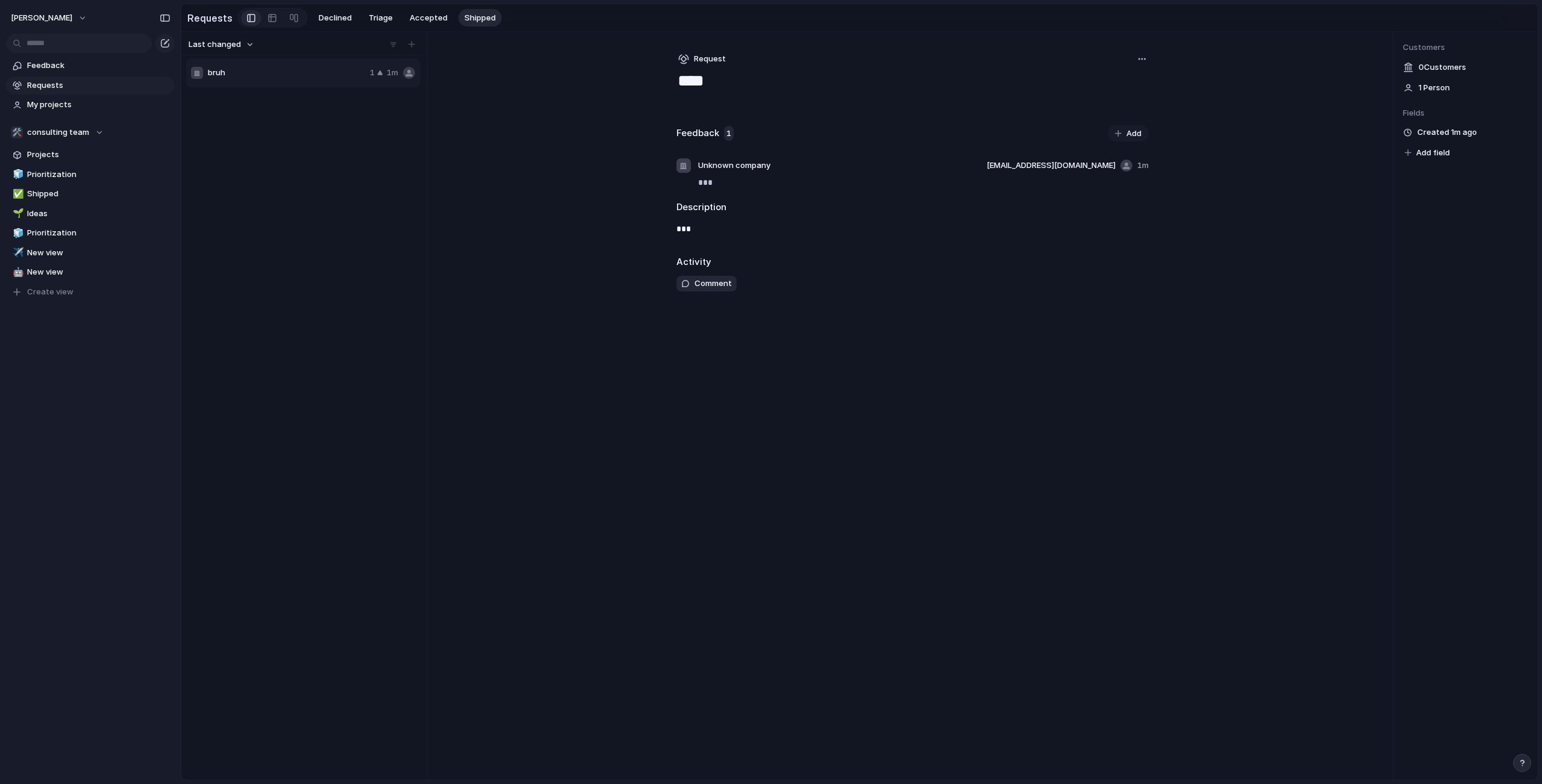
click at [1442, 74] on span "0 Customer s" at bounding box center [1443, 67] width 48 height 12
drag, startPoint x: 1442, startPoint y: 74, endPoint x: 1089, endPoint y: 119, distance: 355.9
click at [1441, 74] on span "0 Customer s" at bounding box center [1443, 67] width 48 height 12
click at [1055, 160] on article "Unknown company [EMAIL_ADDRESS][DOMAIN_NAME] 1m ***" at bounding box center [912, 174] width 487 height 46
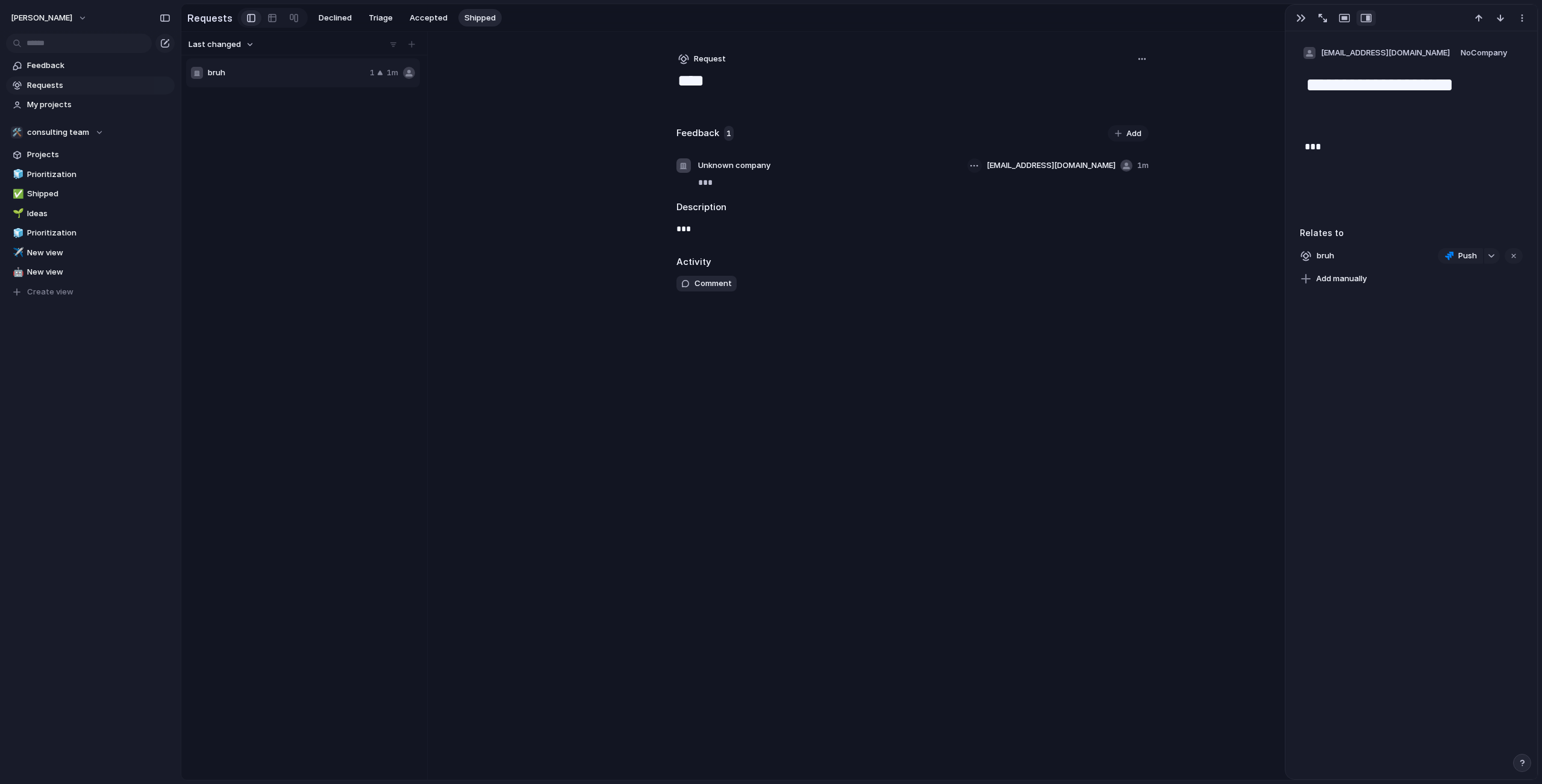
click at [982, 173] on button "button" at bounding box center [974, 166] width 14 height 14
click at [1492, 51] on div "Reassign Delete" at bounding box center [771, 392] width 1542 height 784
click at [1482, 54] on span "No Company" at bounding box center [1483, 52] width 46 height 10
click at [1062, 77] on div "Request ****" at bounding box center [912, 73] width 472 height 43
click at [1159, 87] on div "Request **** Feedback 1 Add dwa [EMAIL_ADDRESS][DOMAIN_NAME] 1m *** Description…" at bounding box center [913, 405] width 511 height 748
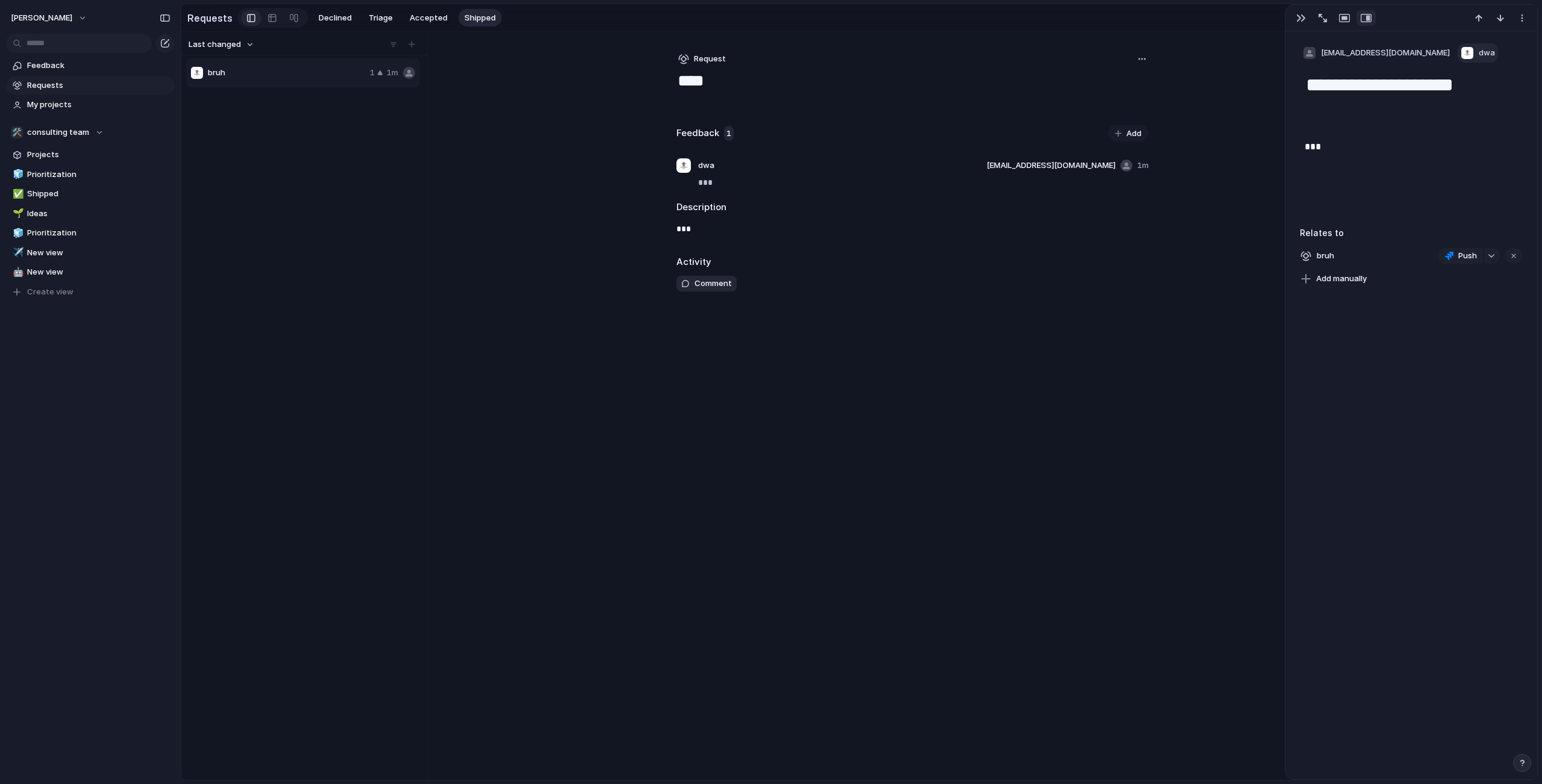
click at [1200, 302] on div "Last changed bruh 1 1m Request **** Feedback 1 Add dwa [EMAIL_ADDRESS][DOMAIN_N…" at bounding box center [859, 405] width 1357 height 748
click at [1305, 16] on div "button" at bounding box center [1301, 18] width 10 height 10
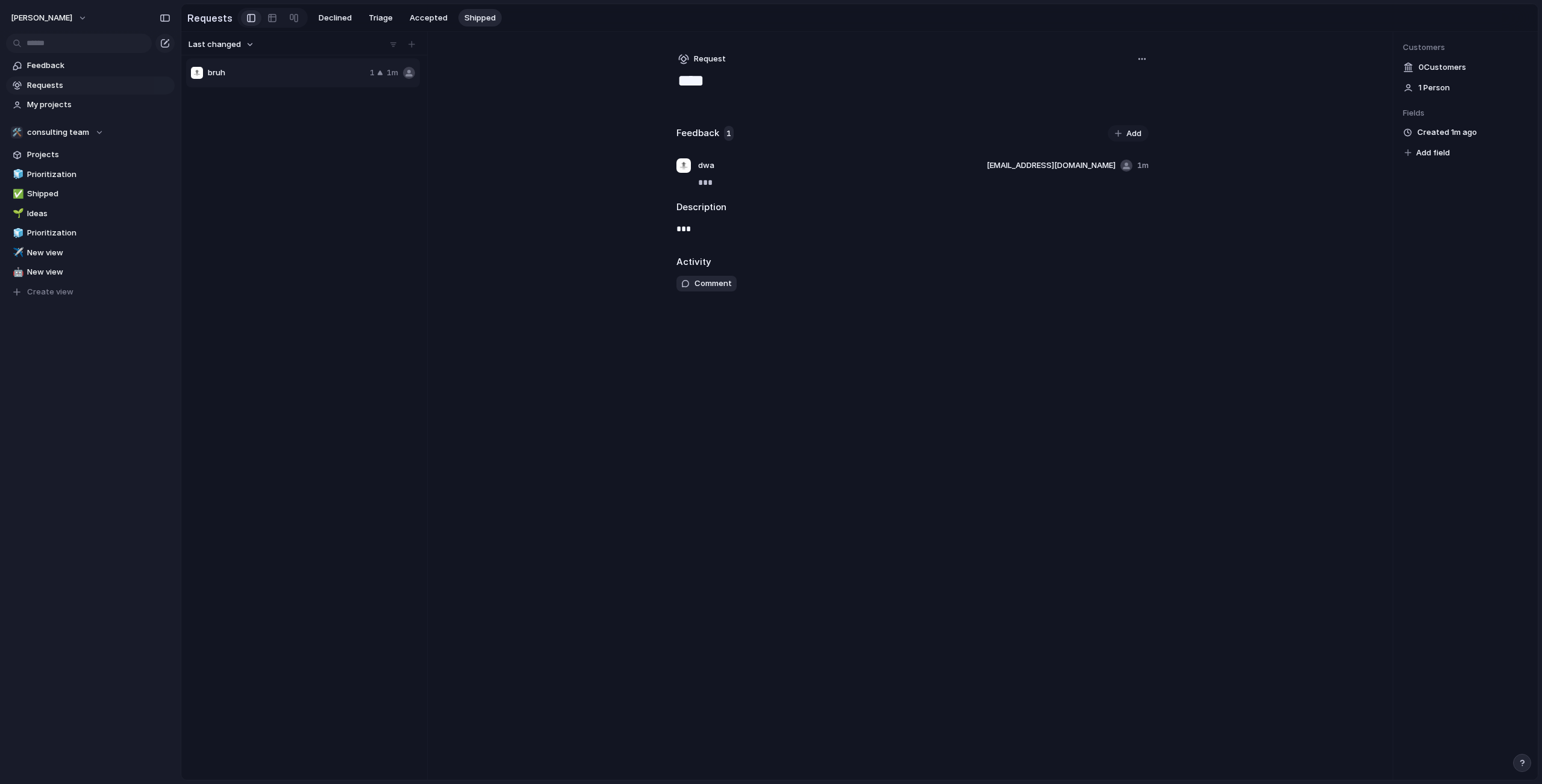
click at [1435, 94] on span "1 Person" at bounding box center [1434, 88] width 31 height 12
click at [1437, 75] on div "0 Customer s" at bounding box center [1465, 67] width 125 height 16
click at [1443, 132] on div "Created 1m ago" at bounding box center [1465, 133] width 125 height 16
drag, startPoint x: 1320, startPoint y: 110, endPoint x: 1255, endPoint y: 106, distance: 65.1
click at [1293, 109] on div "Last changed bruh 1 1m Request **** Feedback 1 Add dwa [EMAIL_ADDRESS][DOMAIN_N…" at bounding box center [859, 405] width 1357 height 748
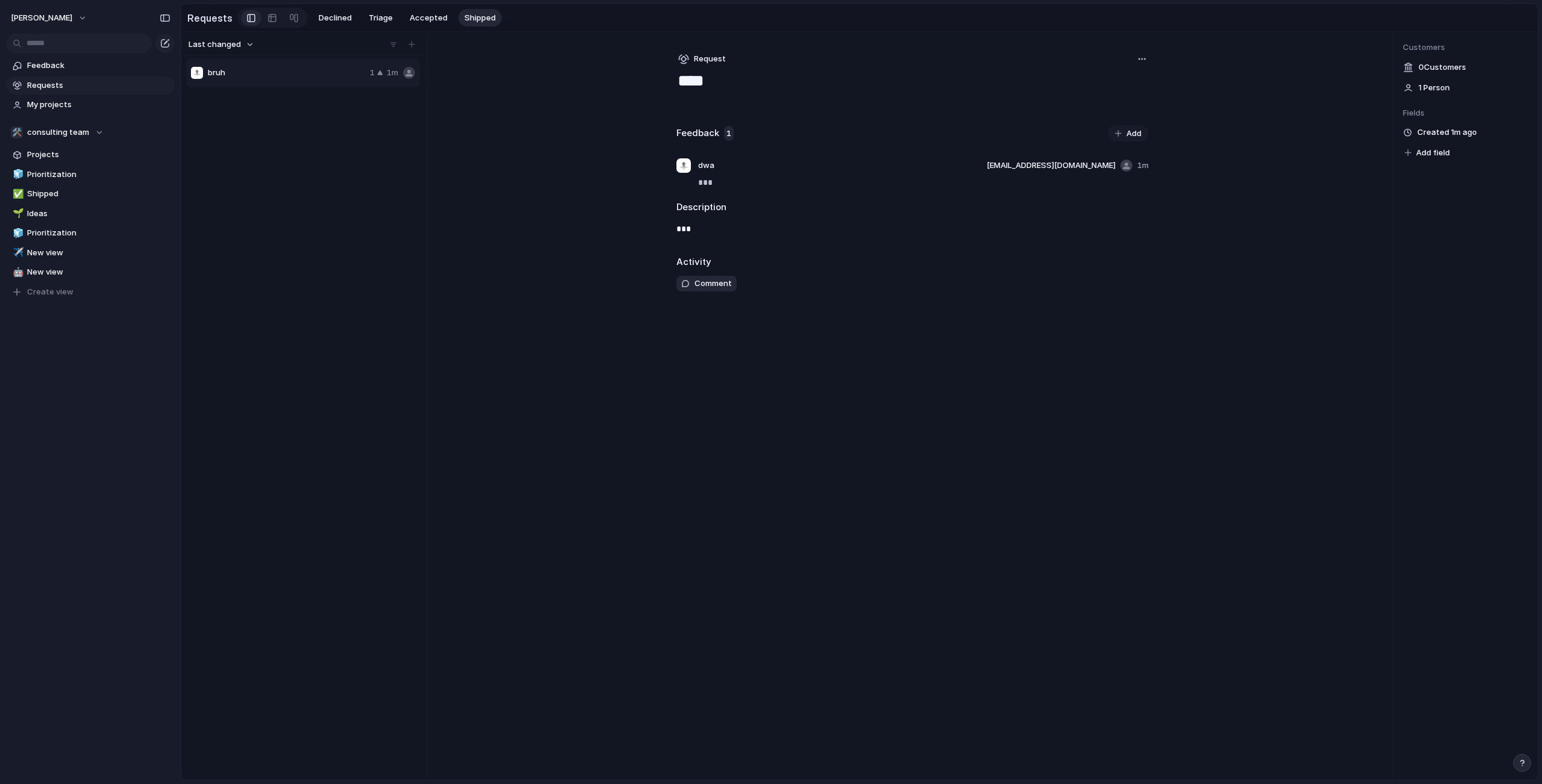
click at [1145, 66] on button "button" at bounding box center [1142, 59] width 13 height 13
click at [1144, 69] on div "Copy link Merge Move to [GEOGRAPHIC_DATA]" at bounding box center [771, 392] width 1542 height 784
click at [410, 17] on span "Accepted" at bounding box center [429, 19] width 38 height 12
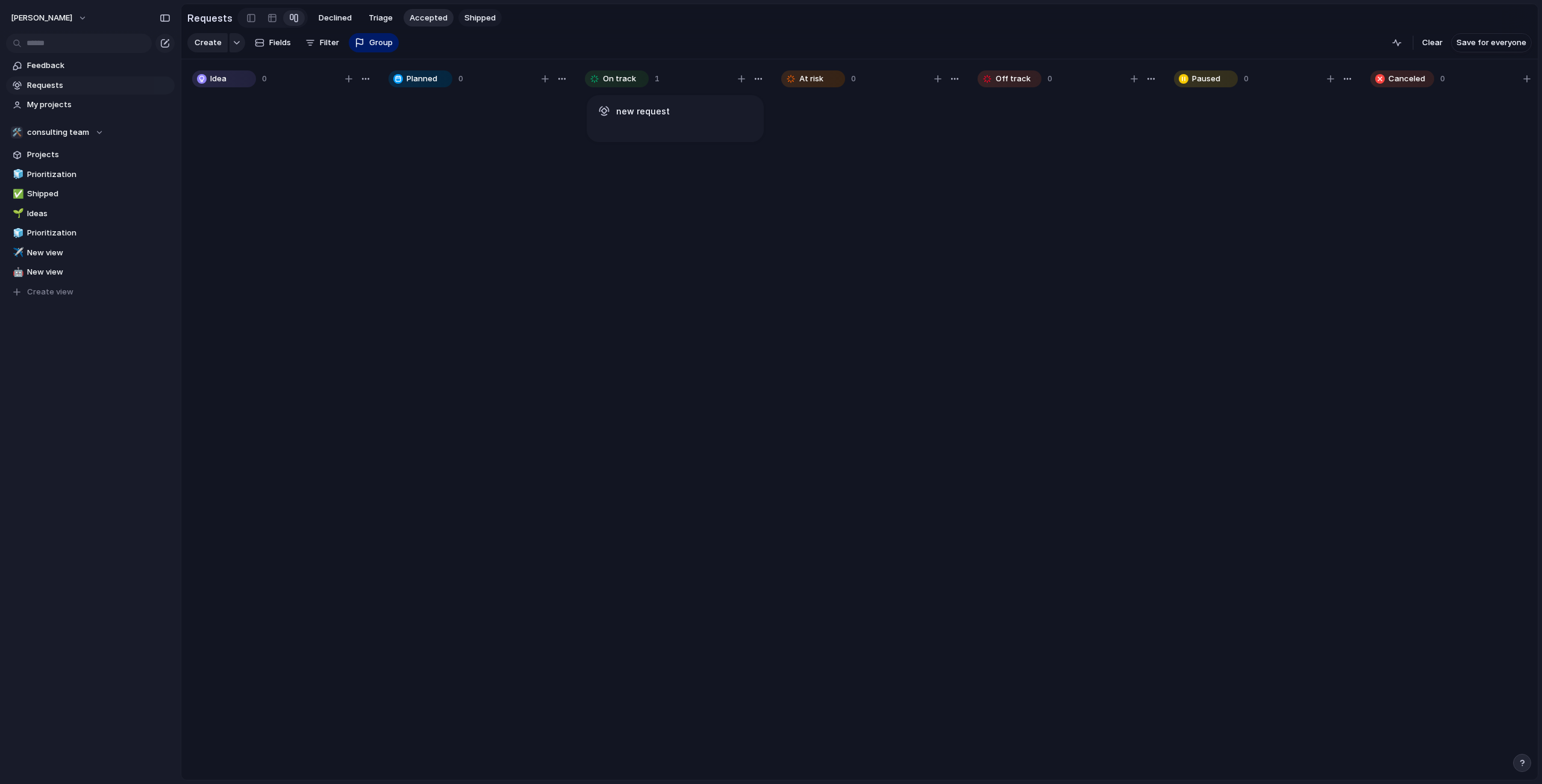
click at [459, 14] on button "Shipped" at bounding box center [480, 18] width 43 height 18
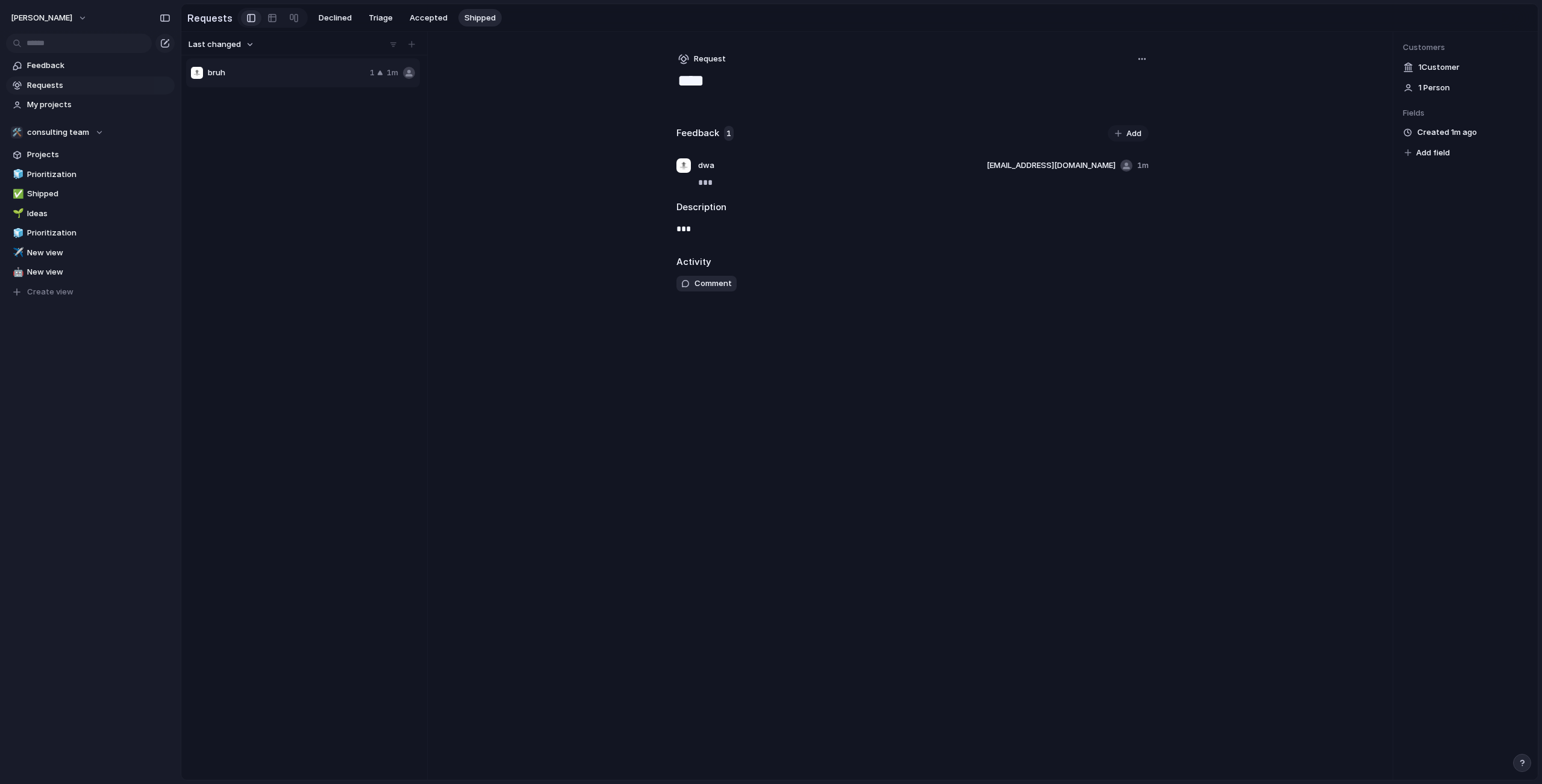
click at [1144, 67] on div "Request" at bounding box center [912, 59] width 472 height 16
click at [1144, 66] on button "button" at bounding box center [1142, 59] width 13 height 13
click at [1144, 70] on div "Copy link Merge Move to [GEOGRAPHIC_DATA]" at bounding box center [771, 392] width 1542 height 784
click at [1125, 142] on button "Add" at bounding box center [1128, 133] width 41 height 17
click at [720, 194] on span "Company" at bounding box center [720, 191] width 36 height 12
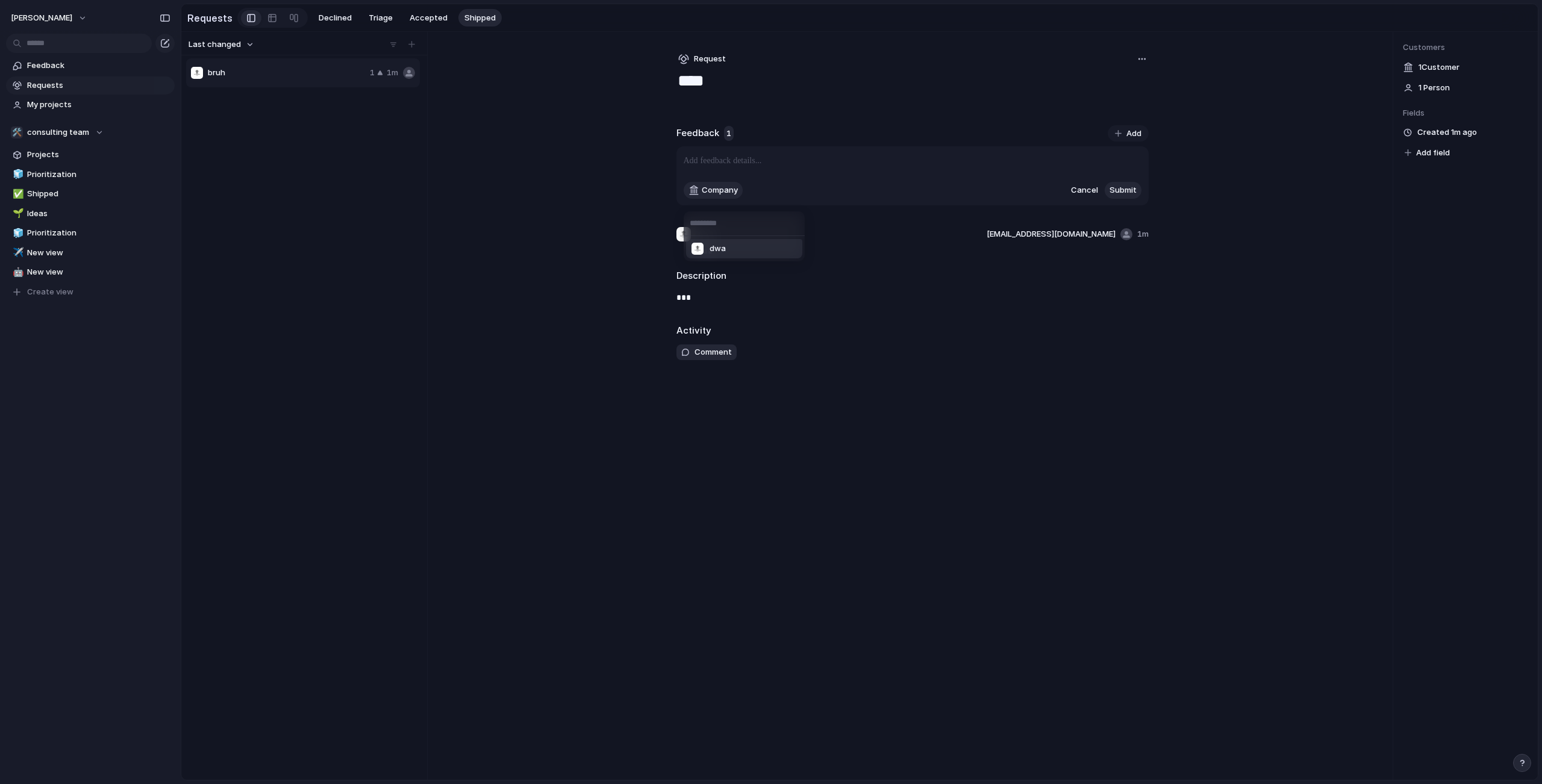
click at [733, 247] on li "dwa" at bounding box center [743, 249] width 116 height 20
click at [744, 181] on div "dwa Cancel Submit" at bounding box center [912, 176] width 472 height 59
click at [751, 168] on p at bounding box center [913, 161] width 458 height 14
click at [1166, 225] on div "**********" at bounding box center [913, 405] width 511 height 748
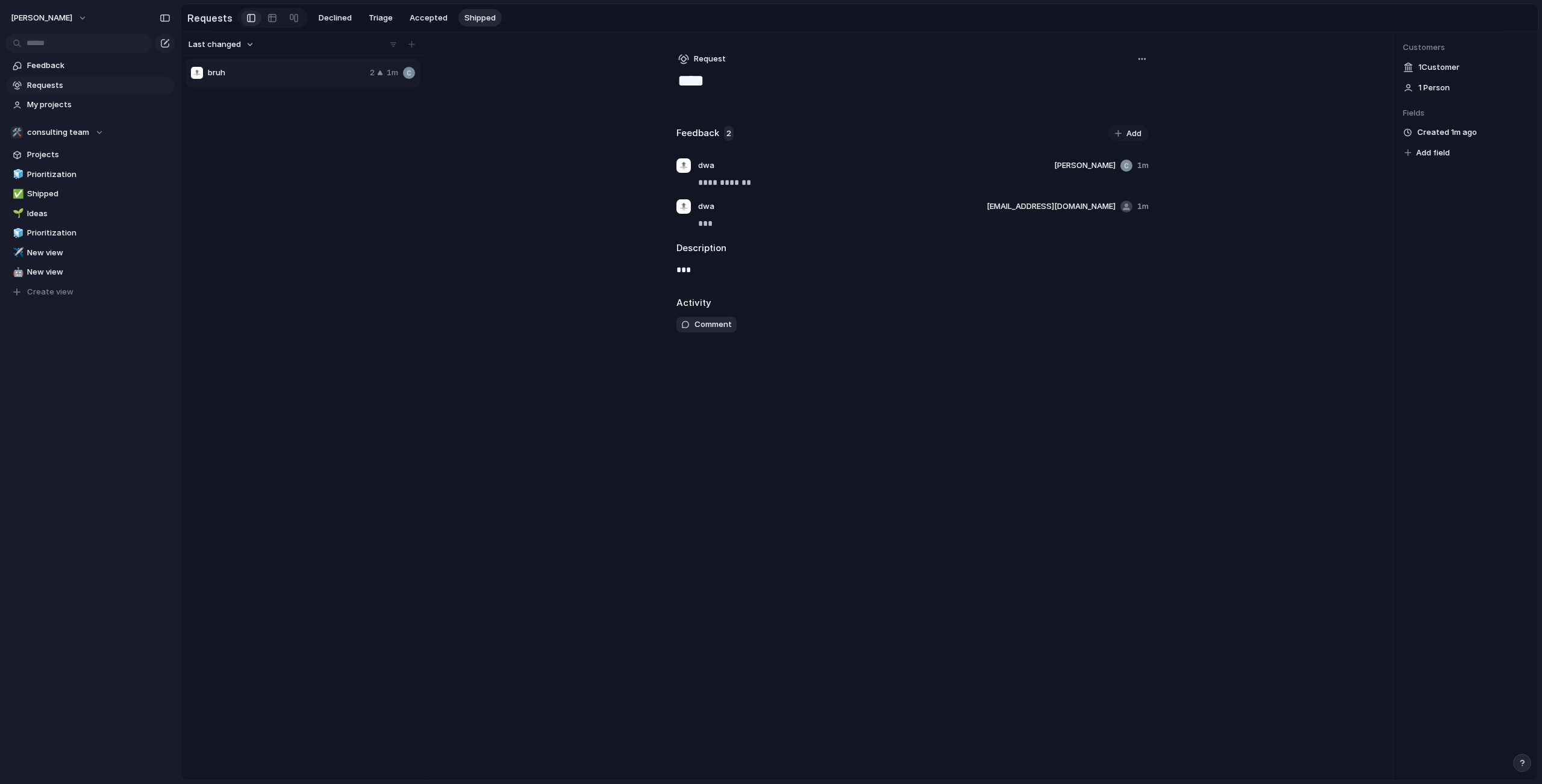
click at [1220, 144] on div "**********" at bounding box center [859, 405] width 1357 height 748
